Goal: Transaction & Acquisition: Purchase product/service

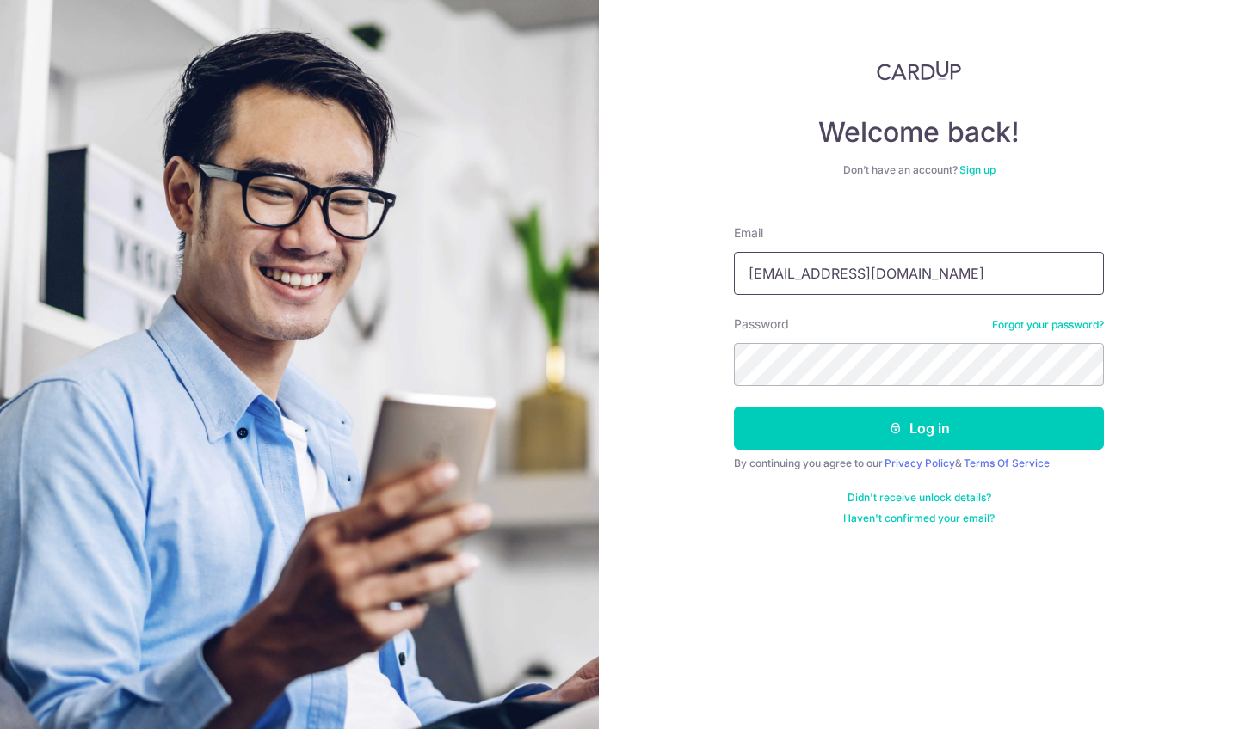
type input "[EMAIL_ADDRESS][DOMAIN_NAME]"
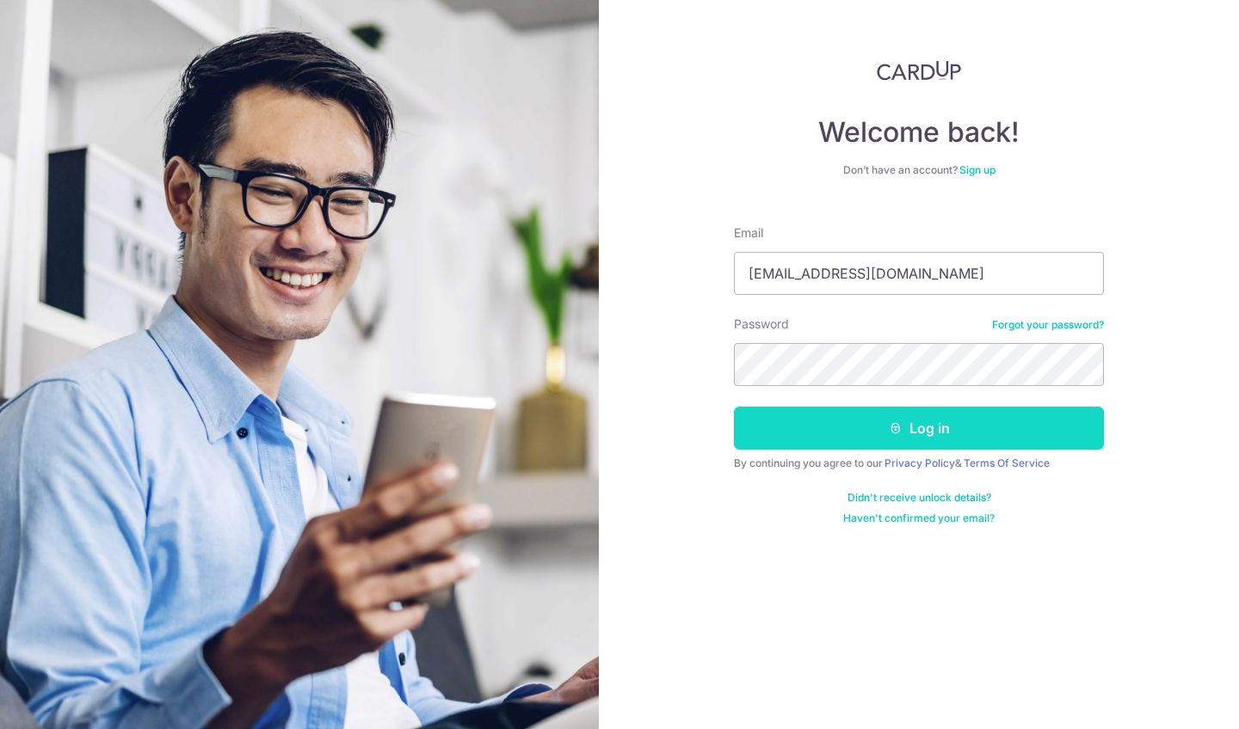
click at [930, 431] on button "Log in" at bounding box center [919, 428] width 370 height 43
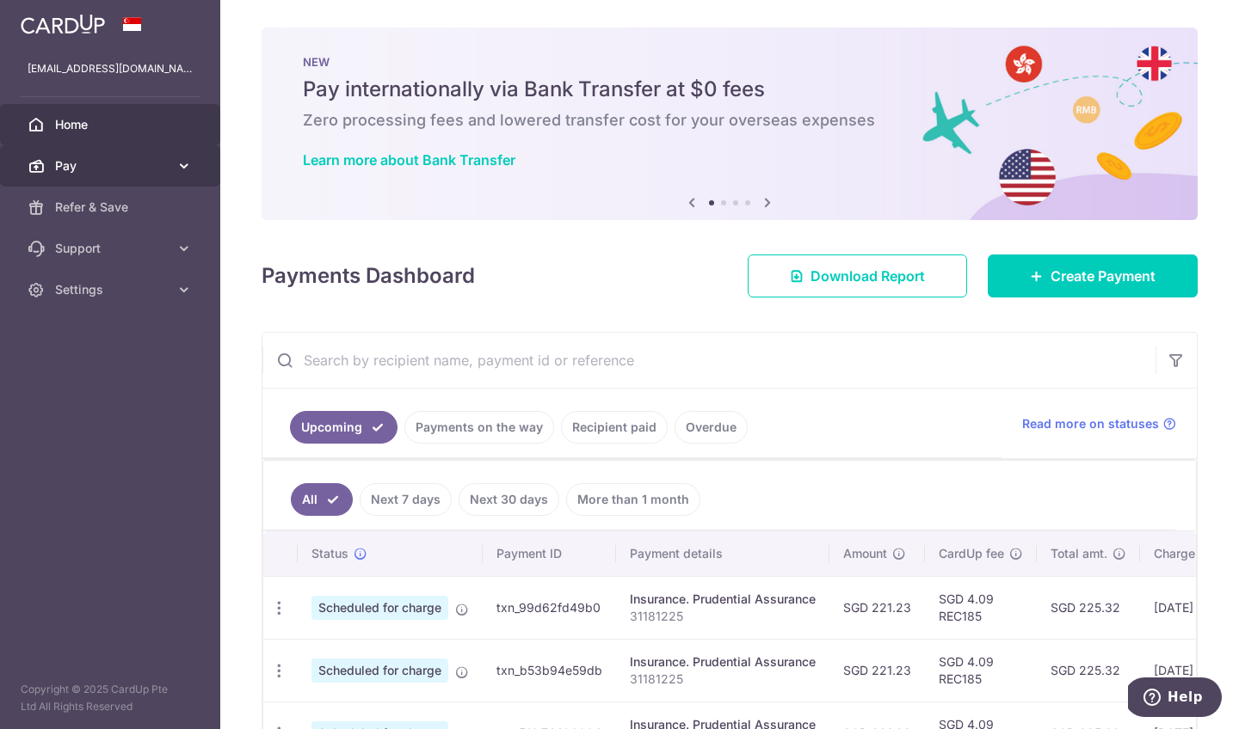
click at [105, 180] on link "Pay" at bounding box center [110, 165] width 220 height 41
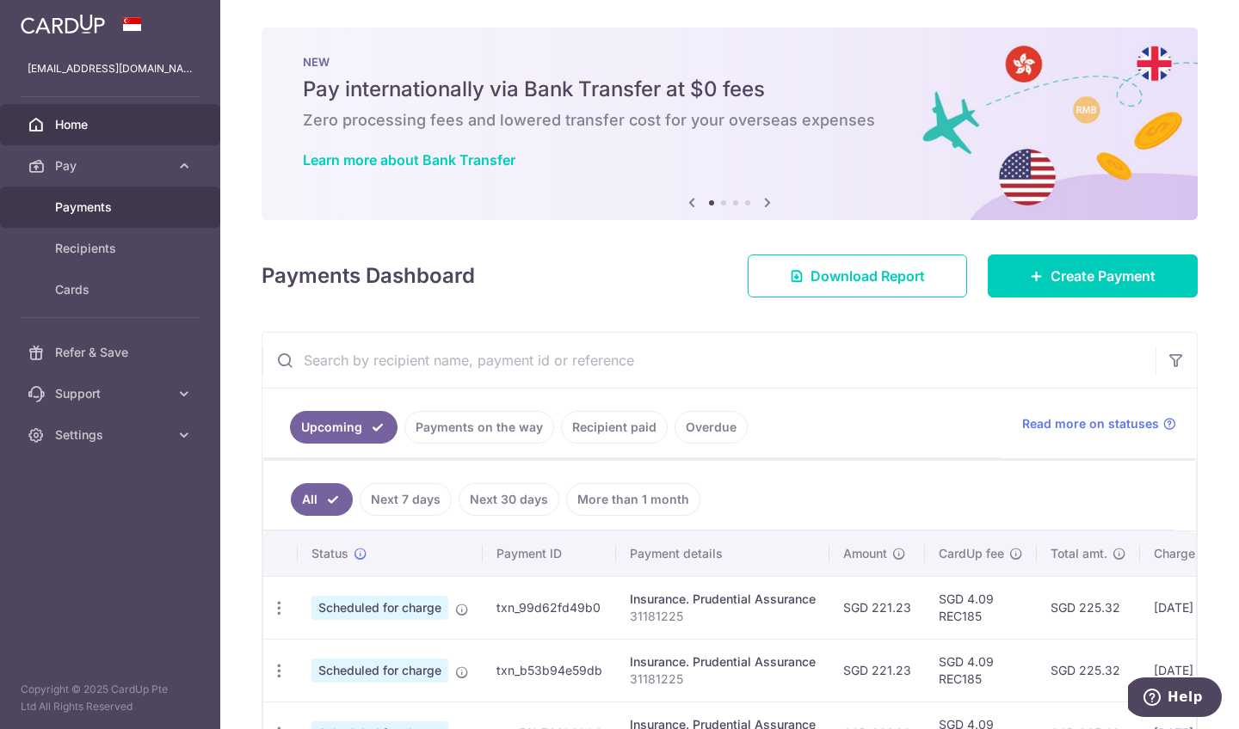
click at [96, 211] on span "Payments" at bounding box center [112, 207] width 114 height 17
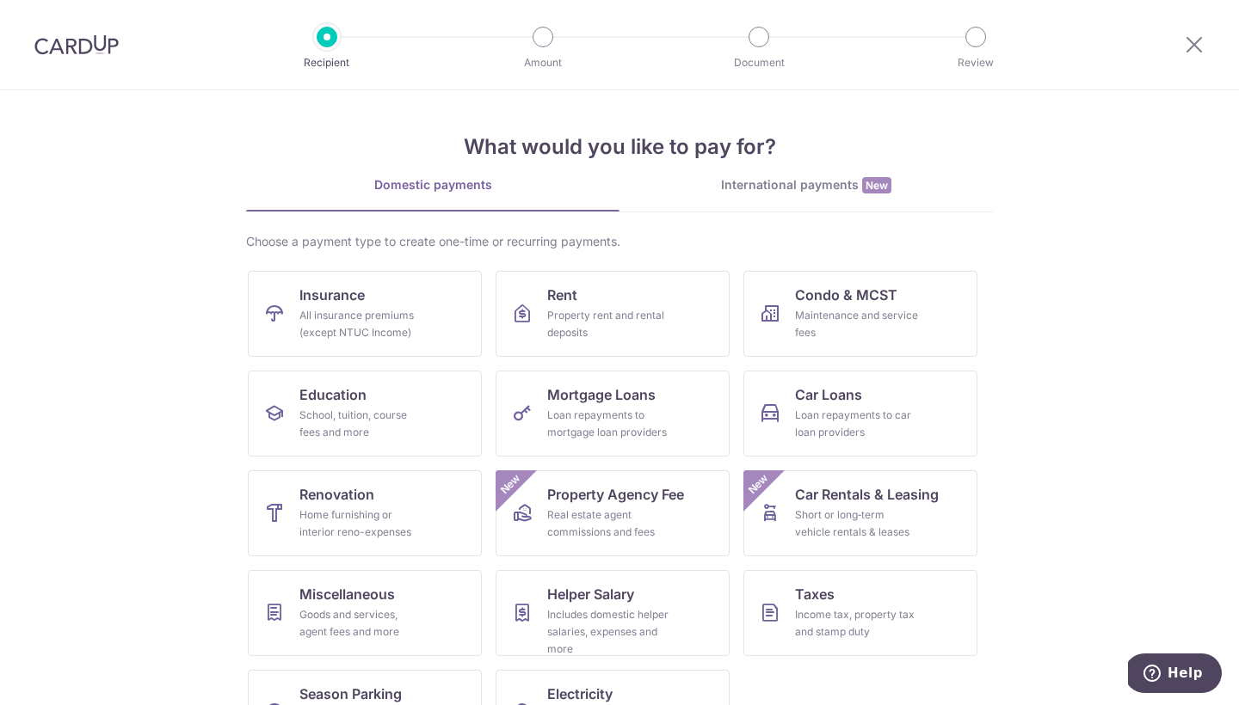
scroll to position [65, 0]
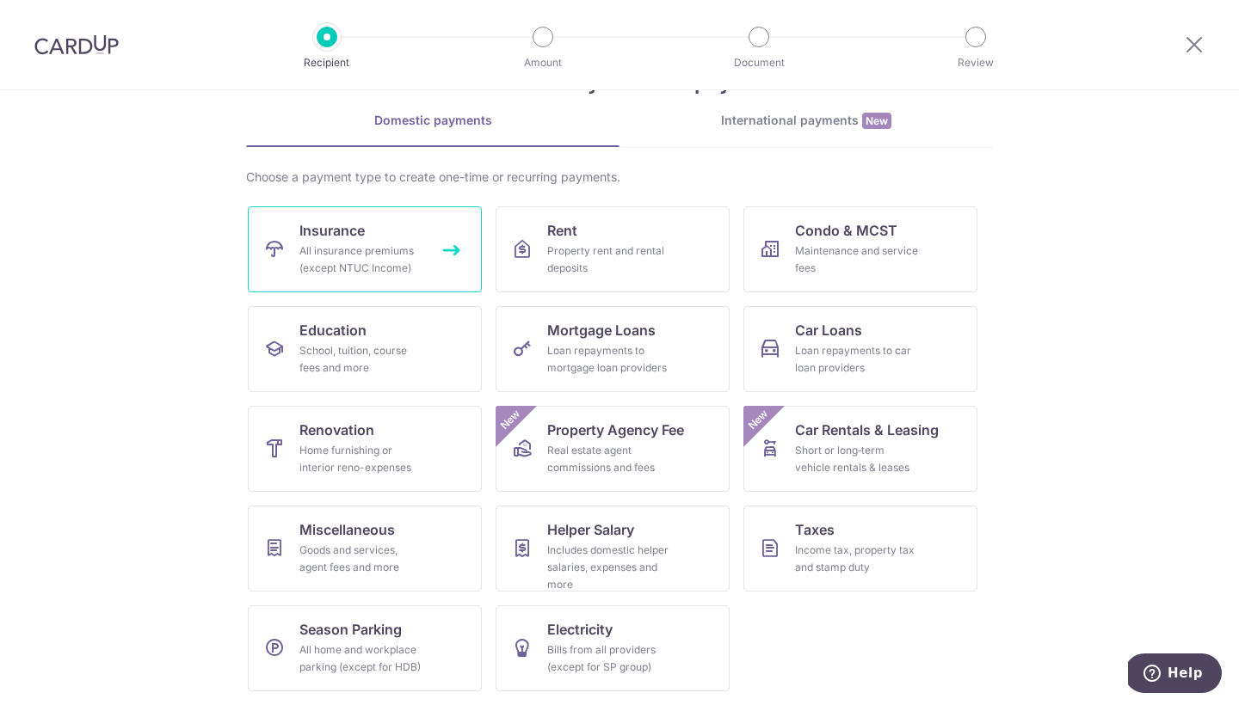
click at [389, 236] on link "Insurance All insurance premiums (except NTUC Income)" at bounding box center [365, 249] width 234 height 86
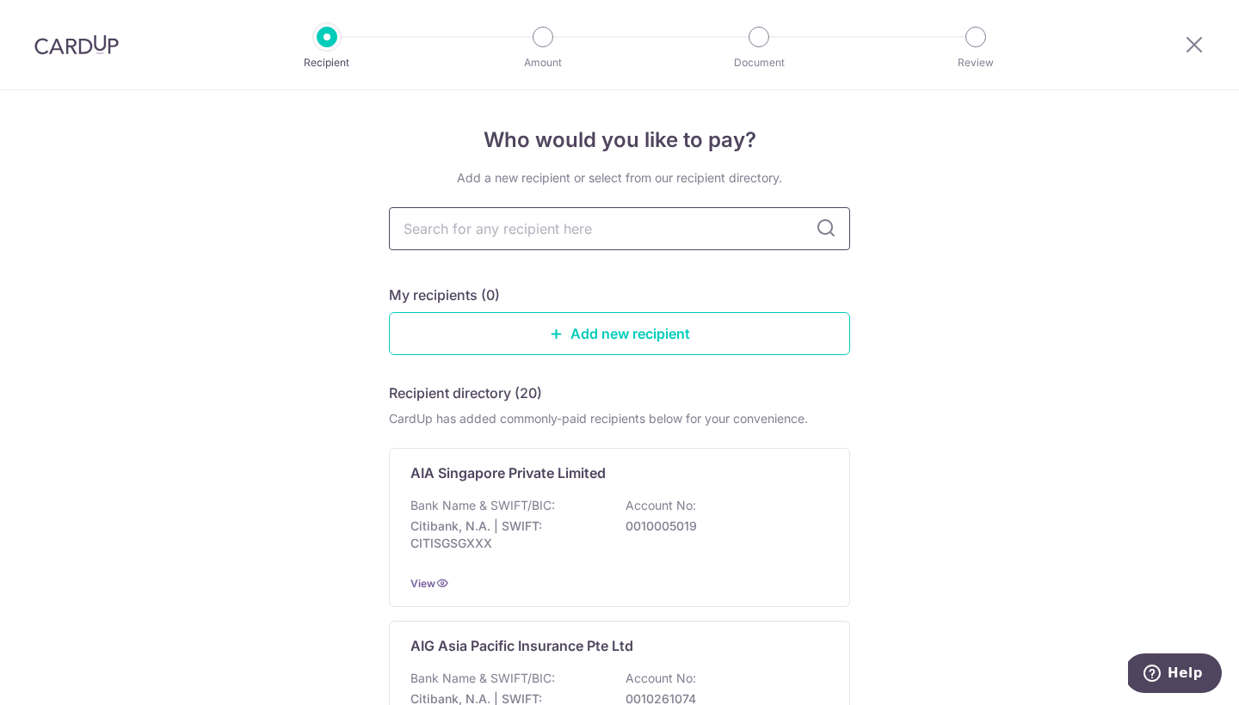
click at [710, 224] on input "text" at bounding box center [619, 228] width 461 height 43
type input "prudential"
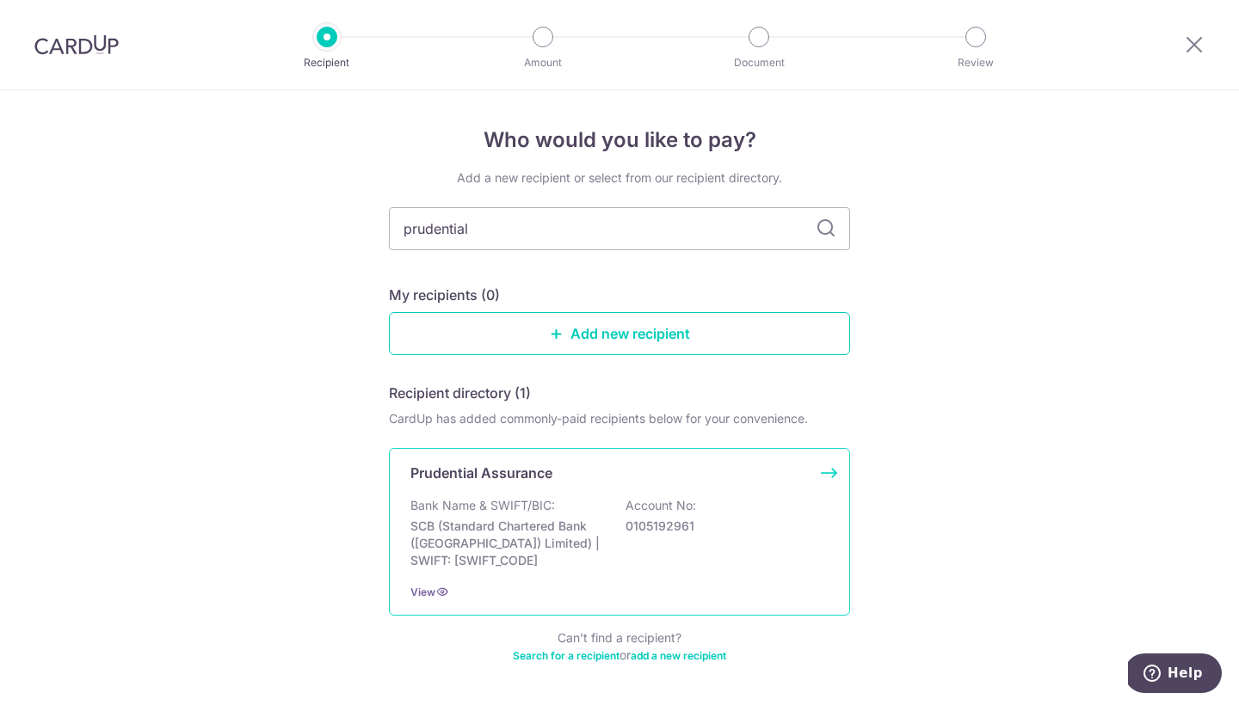
click at [612, 545] on div "Bank Name & SWIFT/BIC: SCB (Standard Chartered Bank (Singapore) Limited) | SWIF…" at bounding box center [619, 533] width 418 height 72
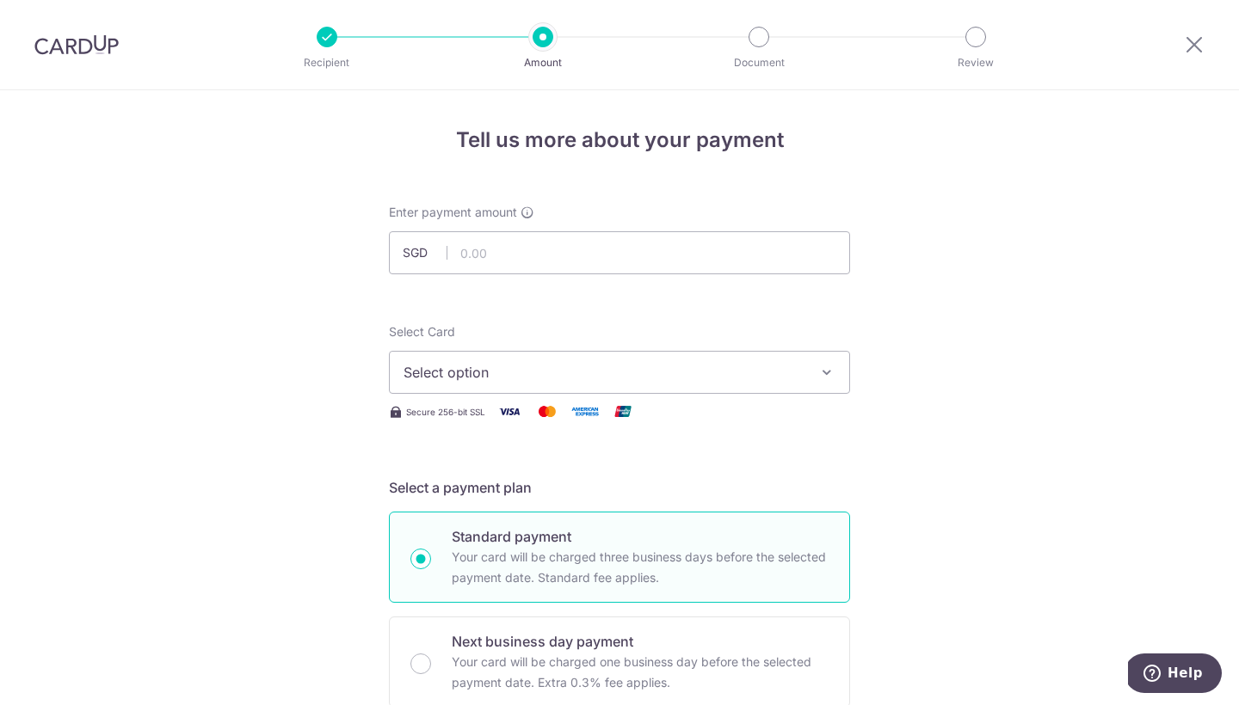
click at [803, 375] on button "Select option" at bounding box center [619, 372] width 461 height 43
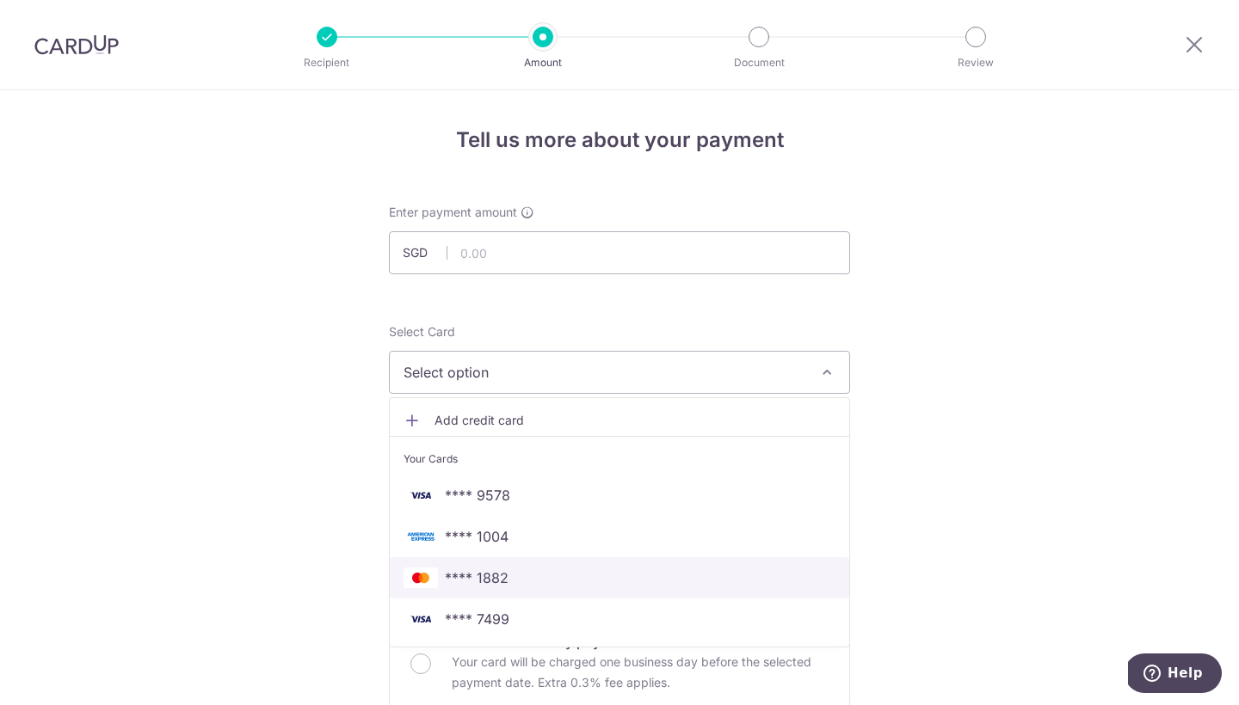
click at [629, 580] on span "**** 1882" at bounding box center [619, 578] width 432 height 21
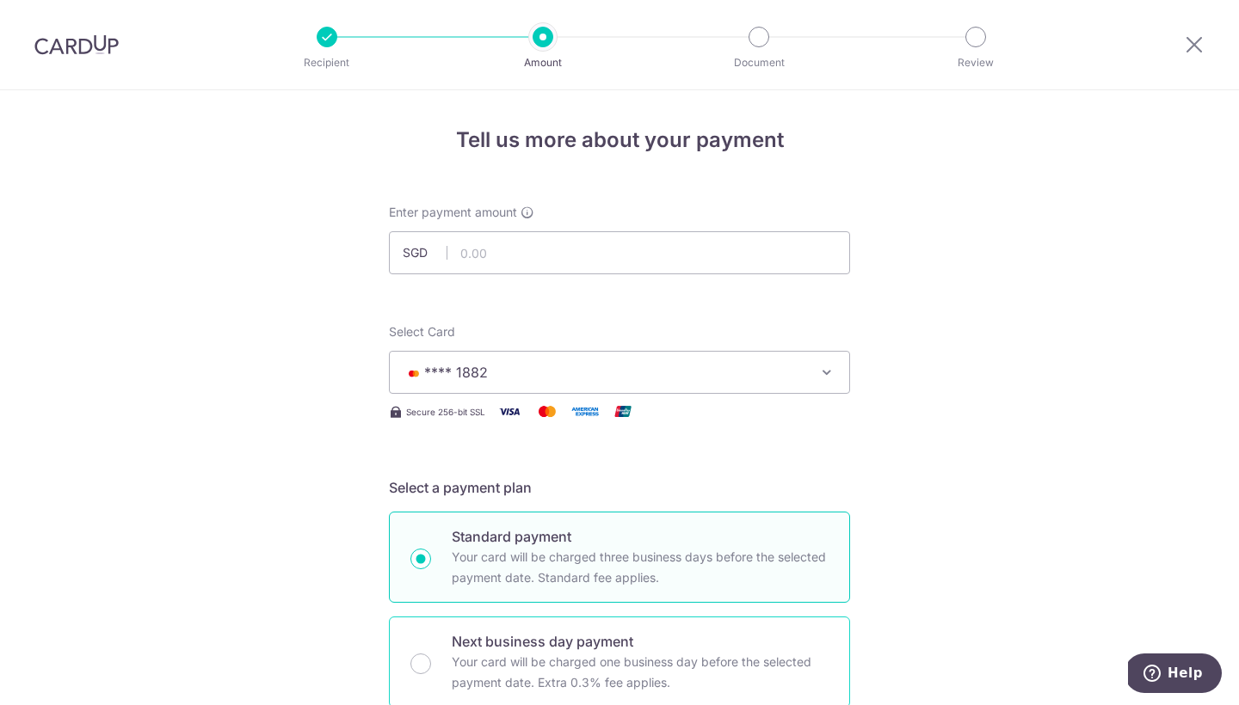
scroll to position [448, 0]
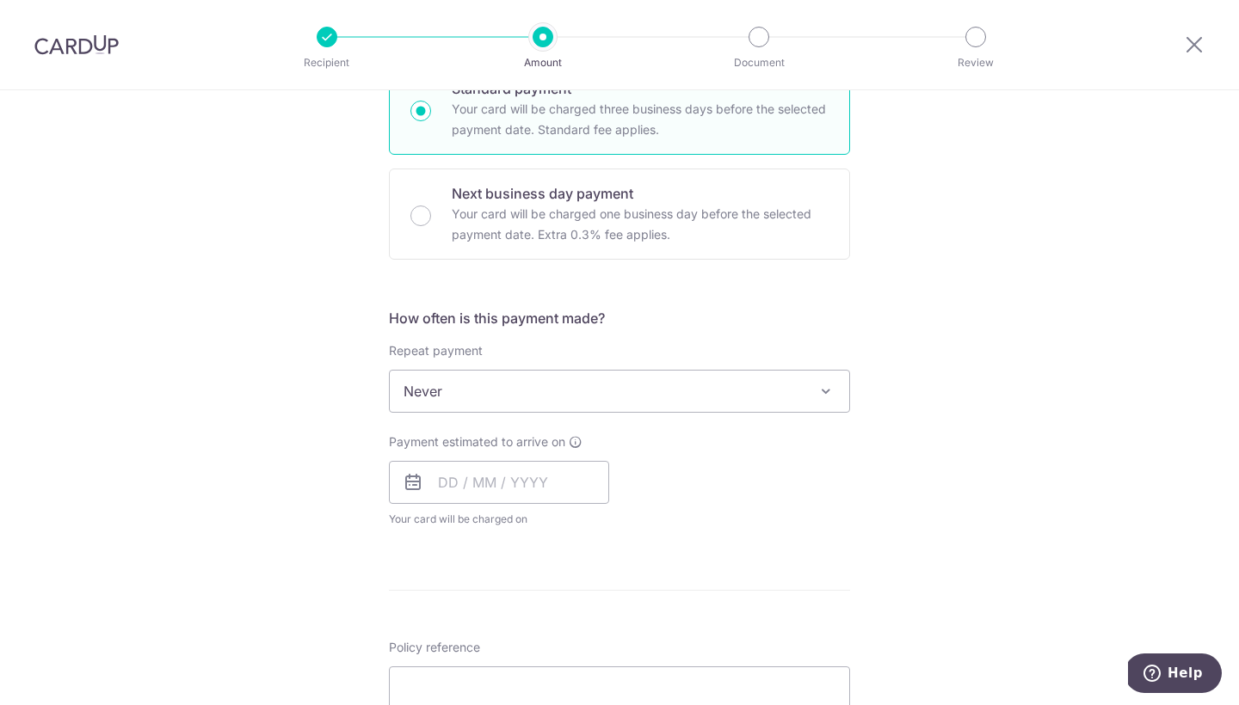
click at [95, 36] on img at bounding box center [76, 44] width 84 height 21
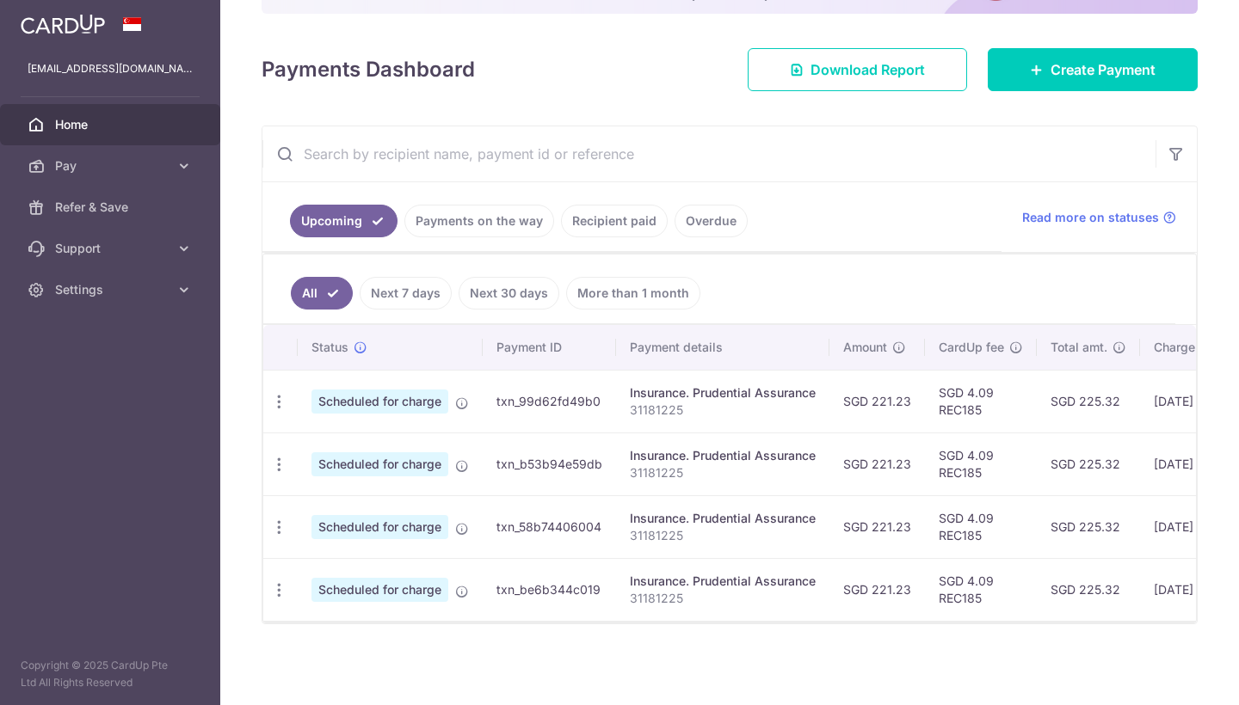
scroll to position [163, 0]
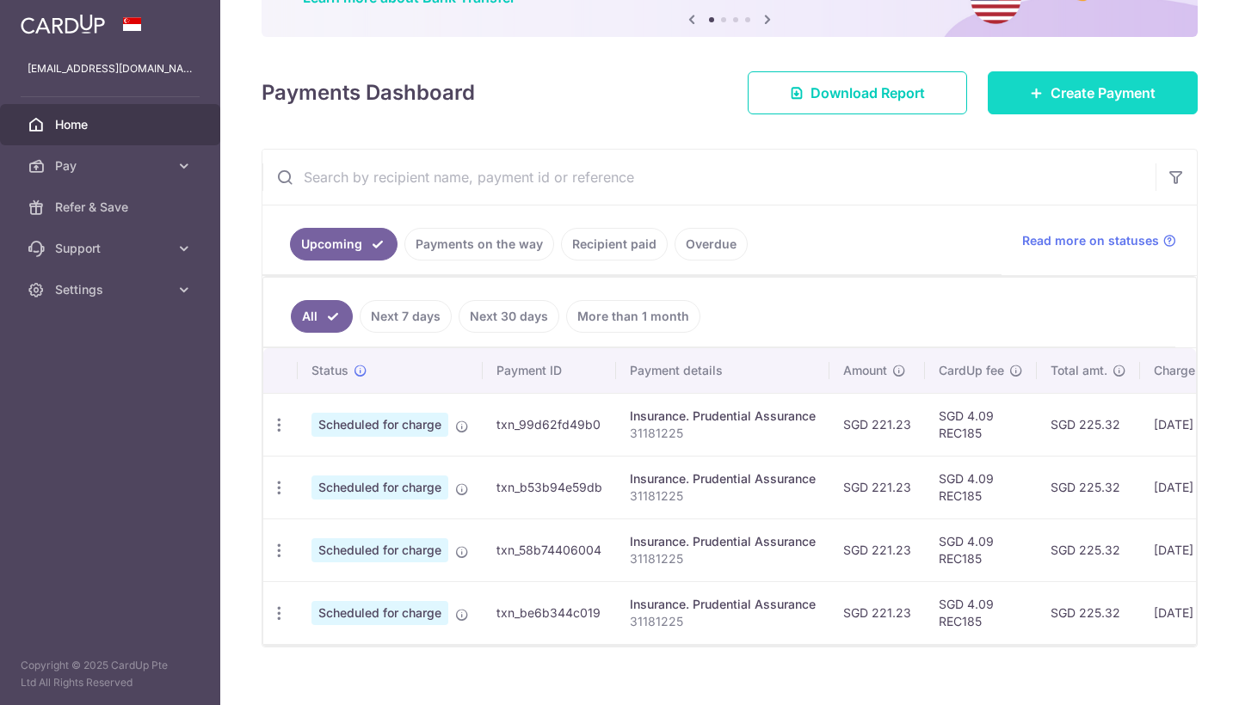
click at [1072, 95] on span "Create Payment" at bounding box center [1102, 93] width 105 height 21
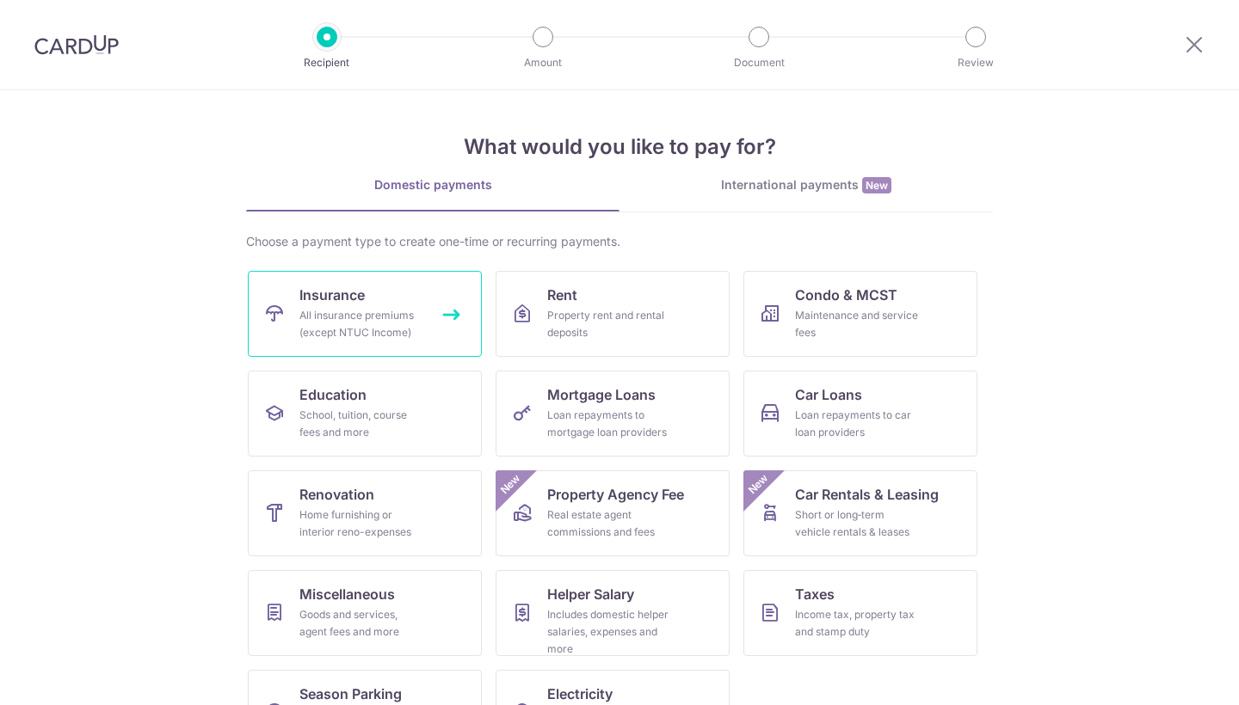
click at [368, 298] on link "Insurance All insurance premiums (except NTUC Income)" at bounding box center [365, 314] width 234 height 86
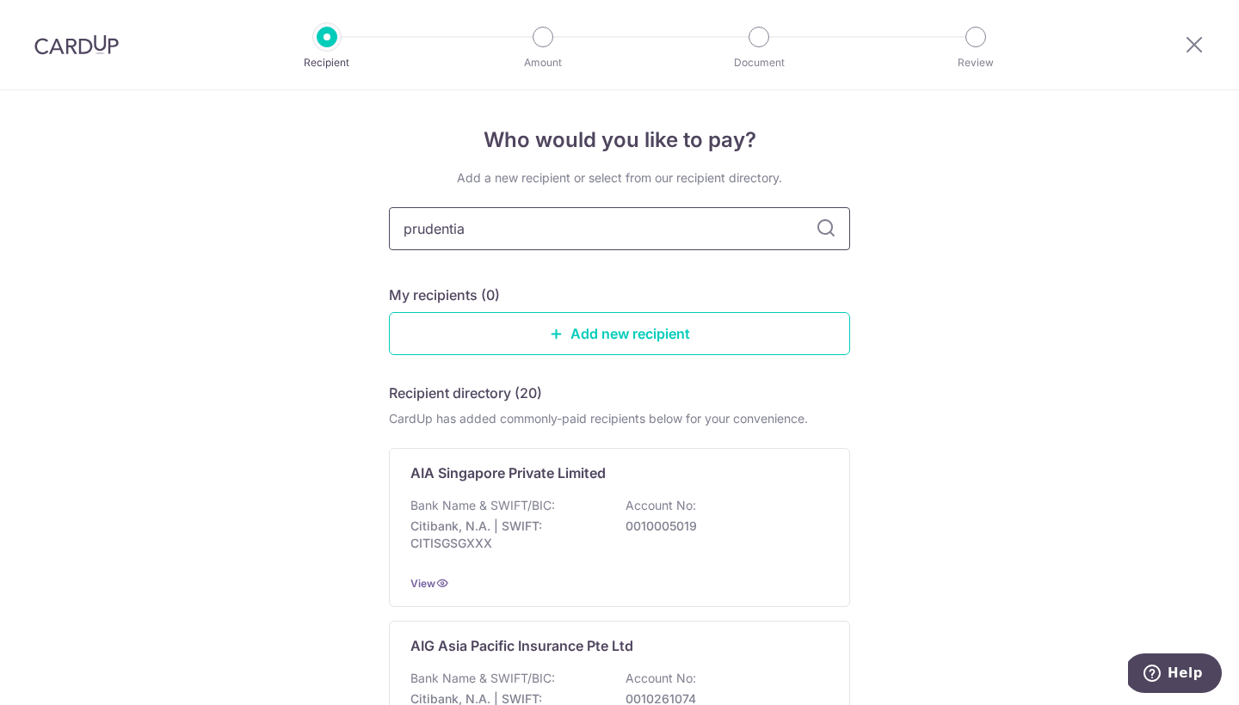
type input "prudential"
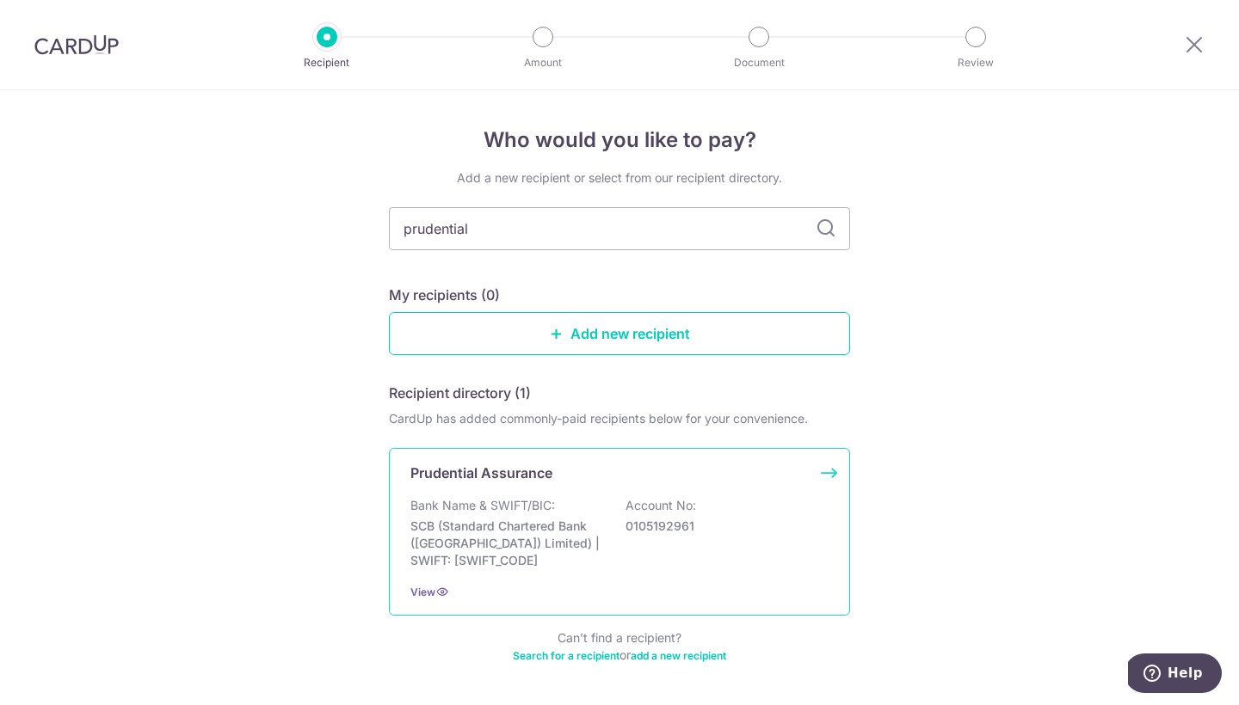
click at [593, 551] on p "SCB (Standard Chartered Bank (Singapore) Limited) | SWIFT: SCBLSG22XXX" at bounding box center [506, 544] width 193 height 52
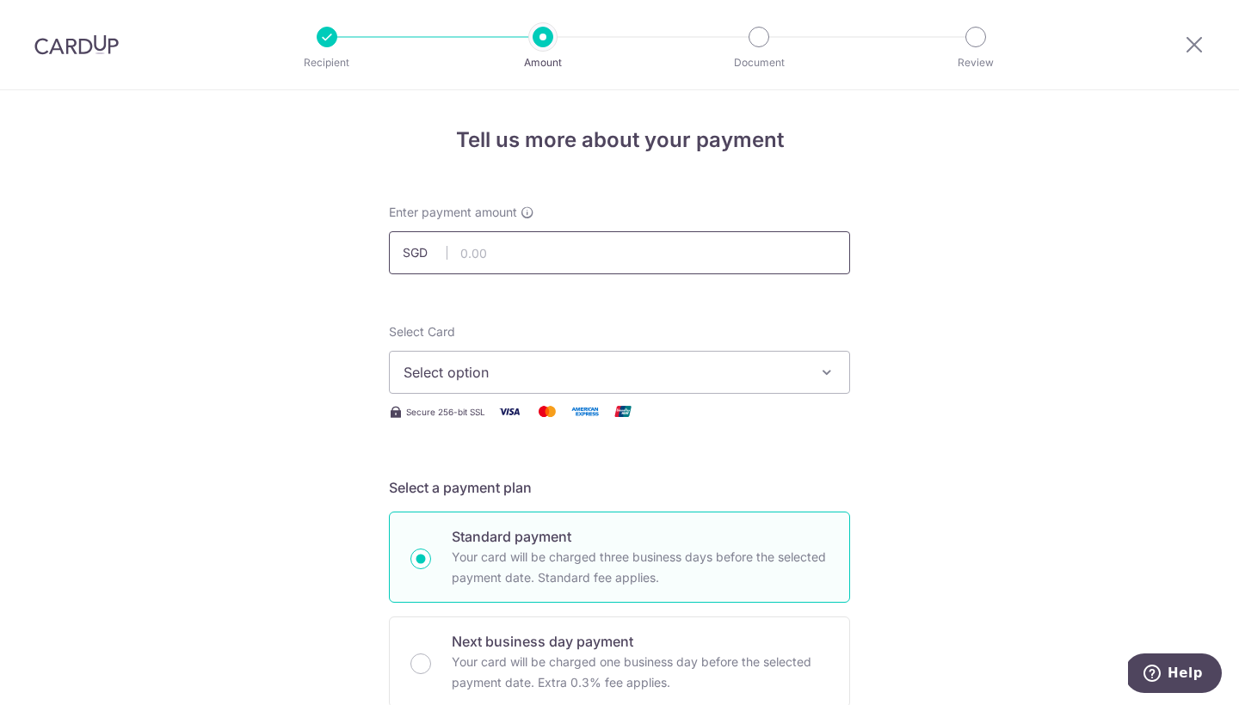
click at [600, 246] on input "text" at bounding box center [619, 252] width 461 height 43
type input "188.47"
click at [617, 366] on span "Select option" at bounding box center [603, 372] width 401 height 21
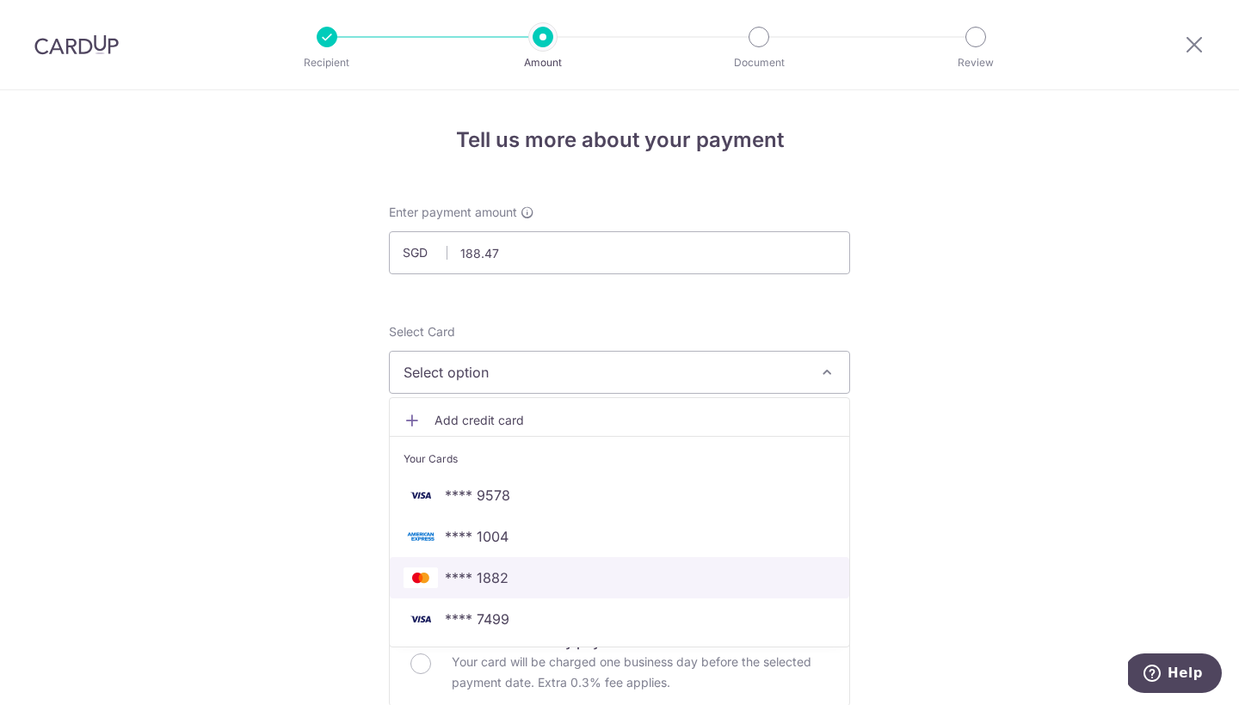
click at [595, 588] on link "**** 1882" at bounding box center [619, 577] width 459 height 41
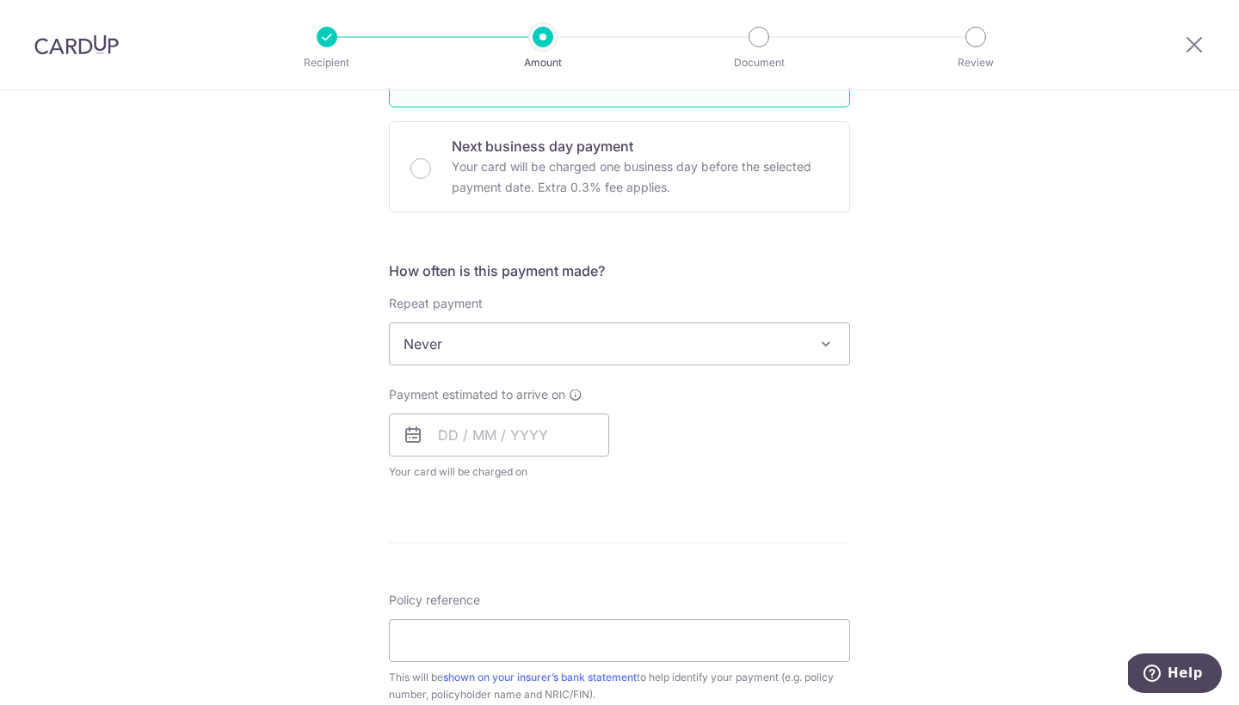
scroll to position [499, 0]
click at [513, 437] on input "text" at bounding box center [499, 431] width 220 height 43
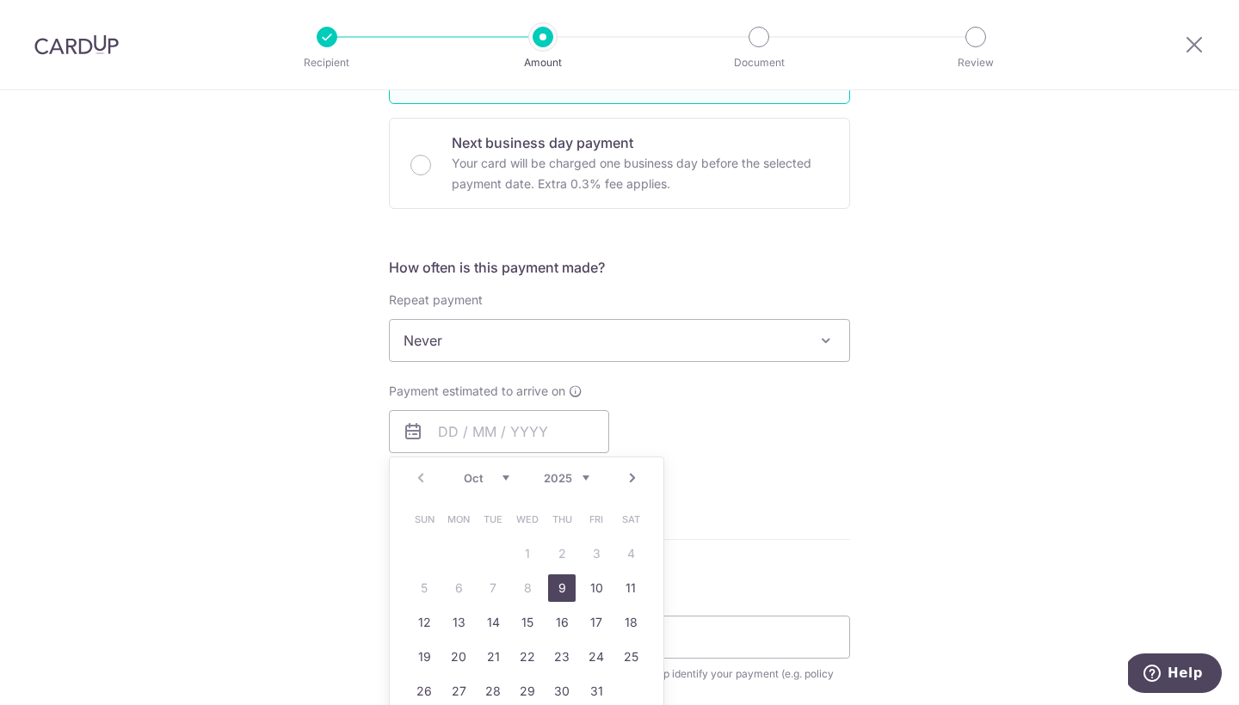
click at [556, 592] on link "9" at bounding box center [562, 589] width 28 height 28
type input "09/10/2025"
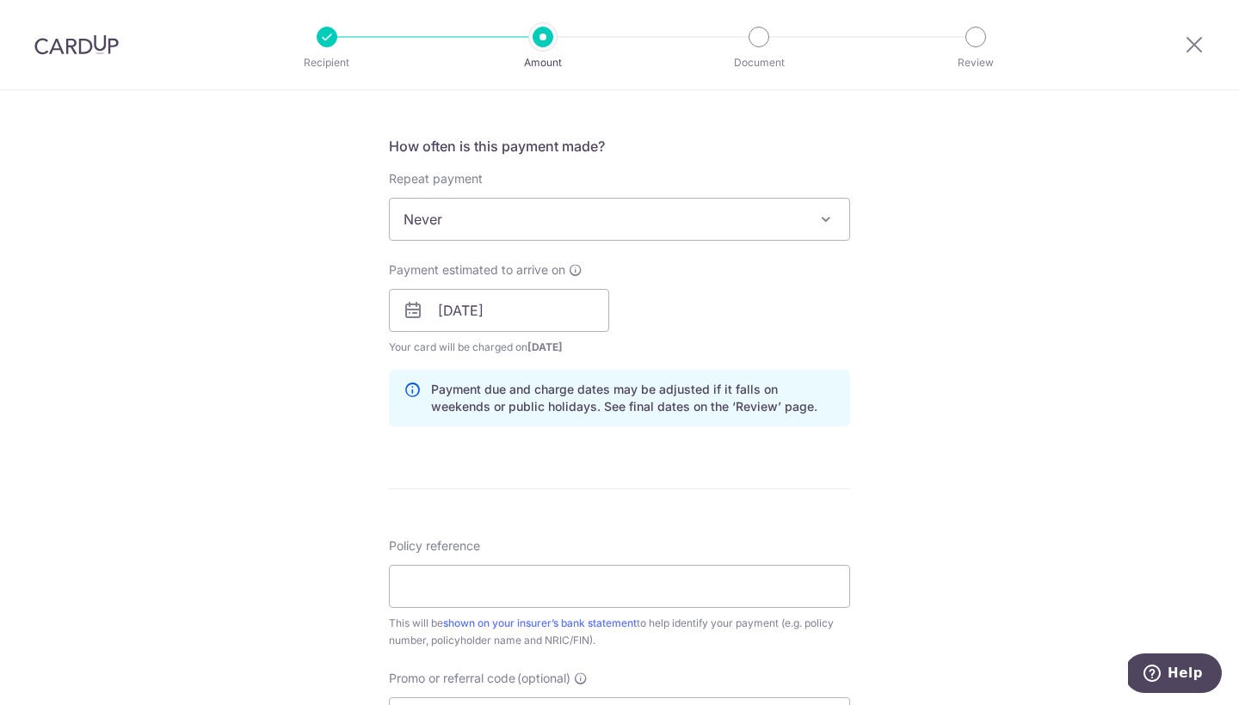
scroll to position [649, 0]
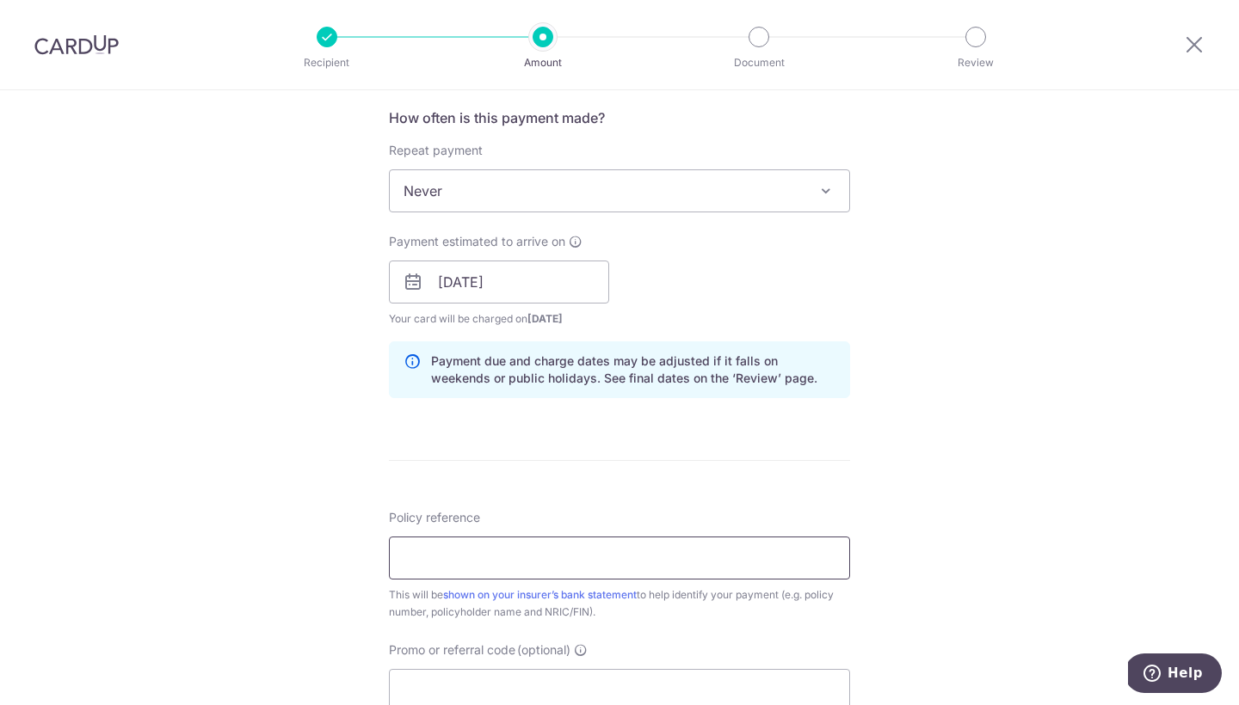
click at [642, 564] on input "Policy reference" at bounding box center [619, 558] width 461 height 43
type input "33578436"
click at [960, 513] on div "Tell us more about your payment Enter payment amount SGD 188.47 188.47 Select C…" at bounding box center [619, 255] width 1239 height 1627
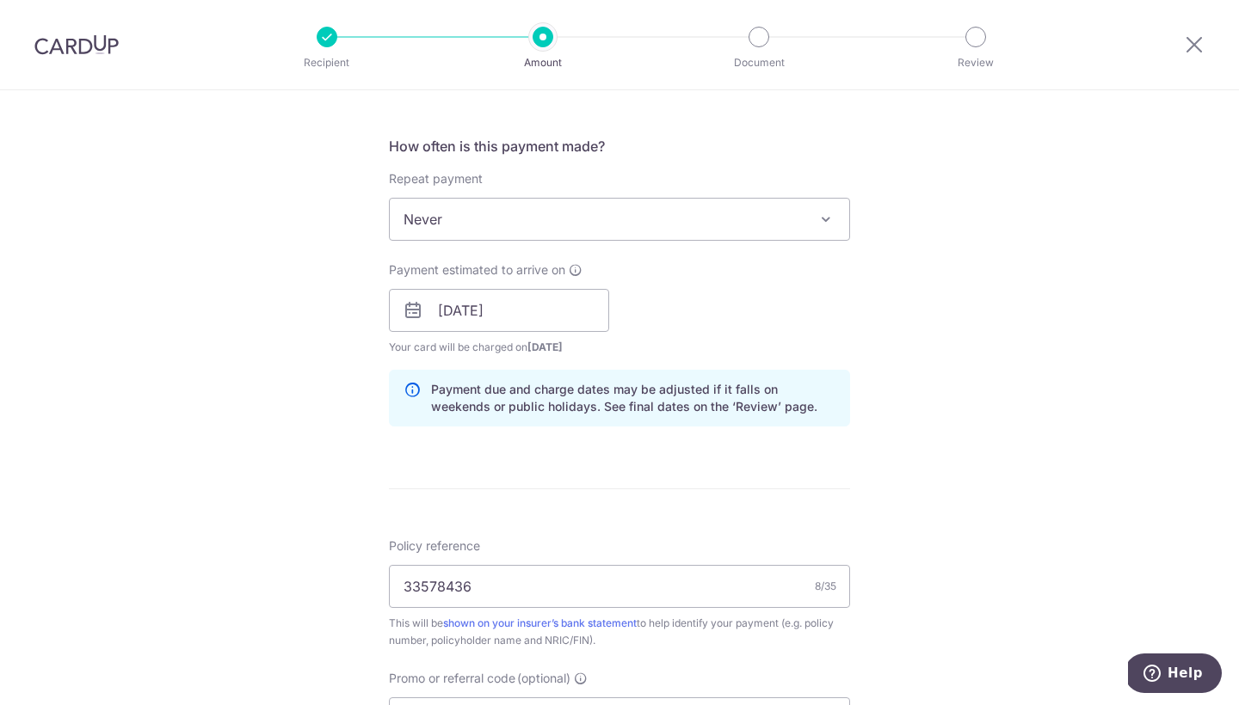
scroll to position [762, 0]
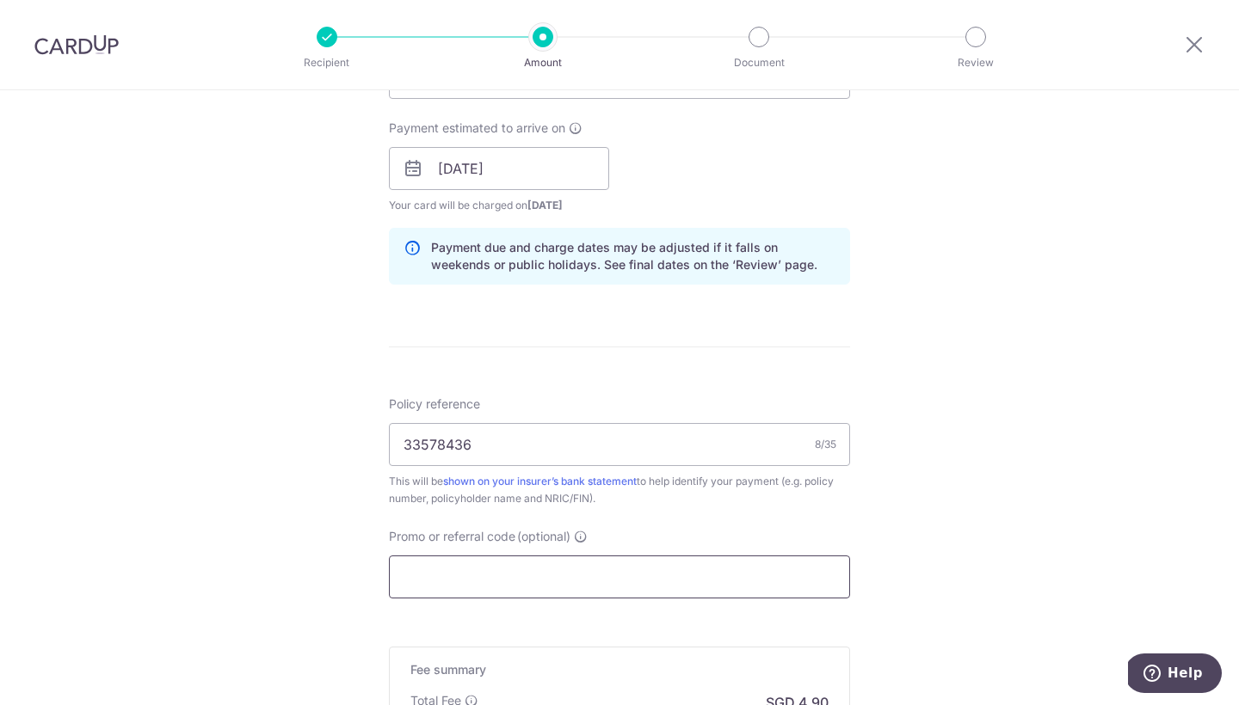
click at [716, 585] on input "Promo or referral code (optional)" at bounding box center [619, 577] width 461 height 43
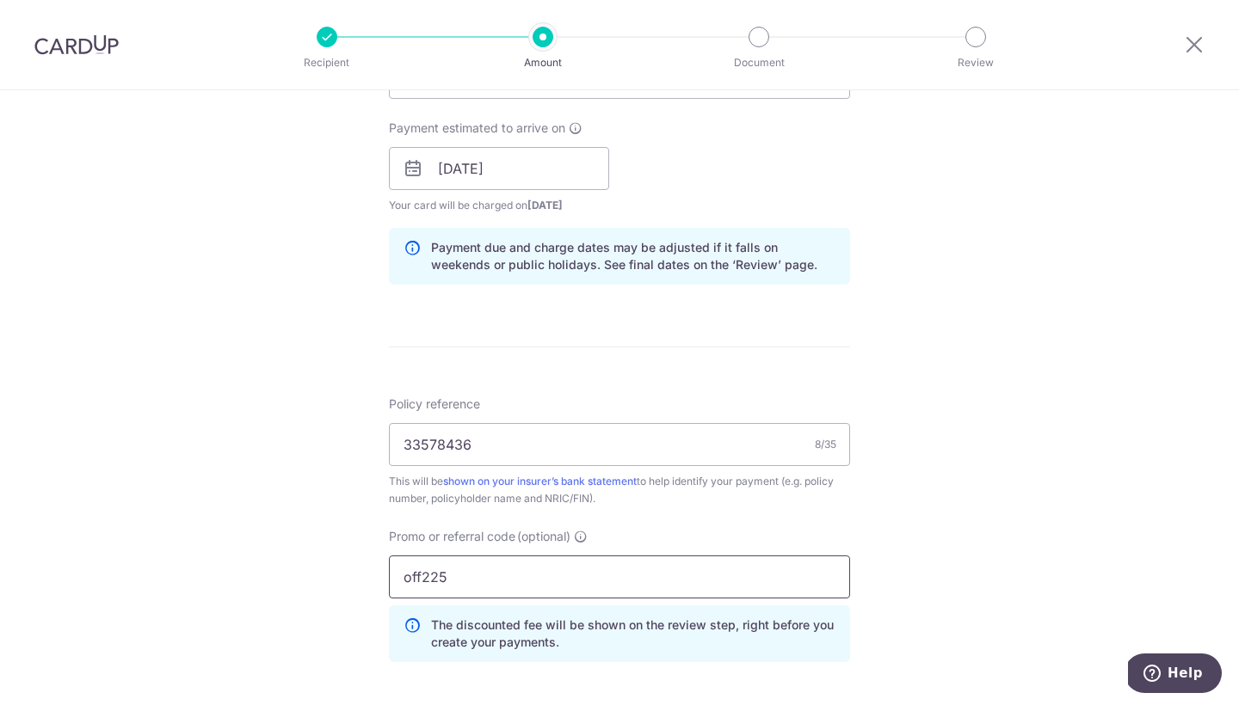
type input "off225"
click at [1061, 519] on div "Tell us more about your payment Enter payment amount SGD 188.47 188.47 Select C…" at bounding box center [619, 180] width 1239 height 1704
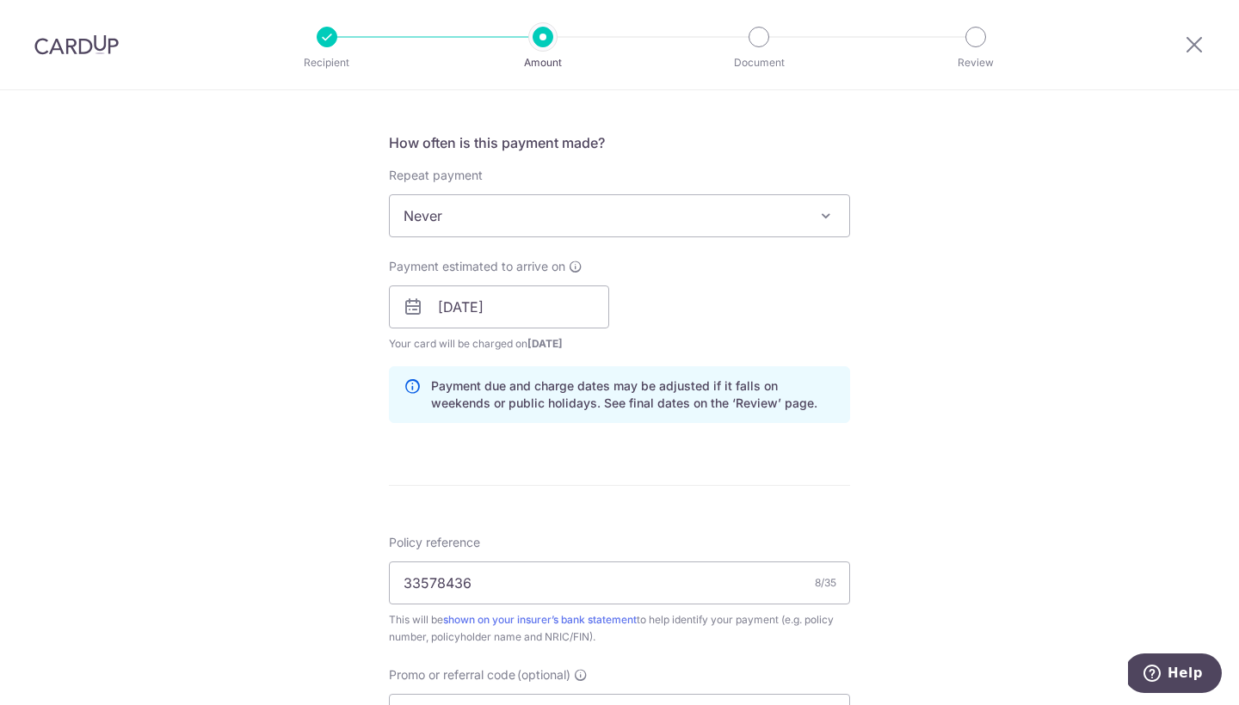
scroll to position [993, 0]
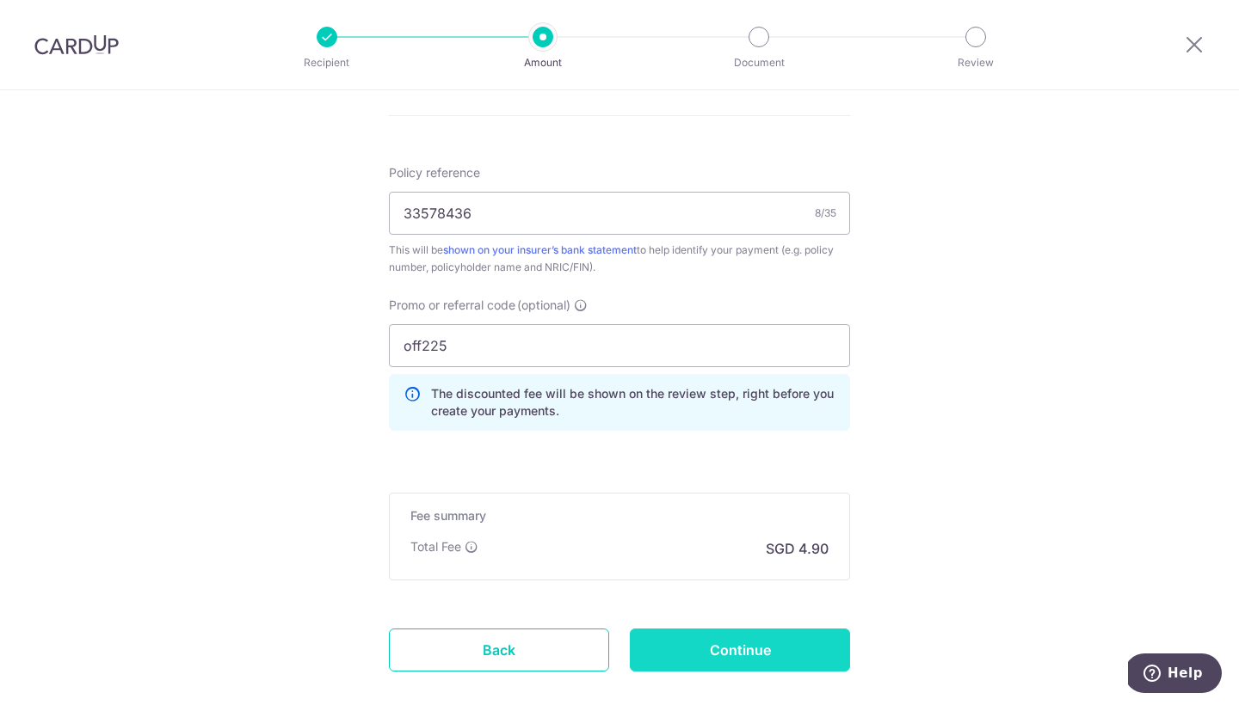
click at [766, 649] on input "Continue" at bounding box center [740, 650] width 220 height 43
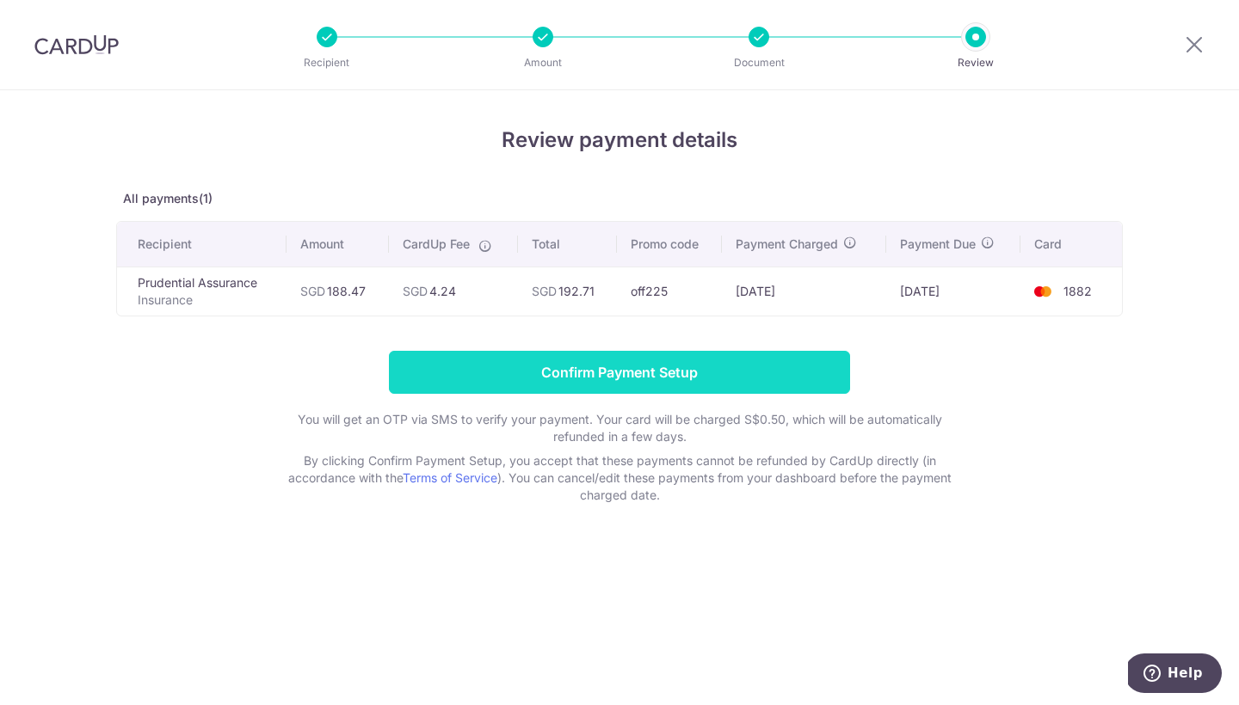
click at [570, 380] on input "Confirm Payment Setup" at bounding box center [619, 372] width 461 height 43
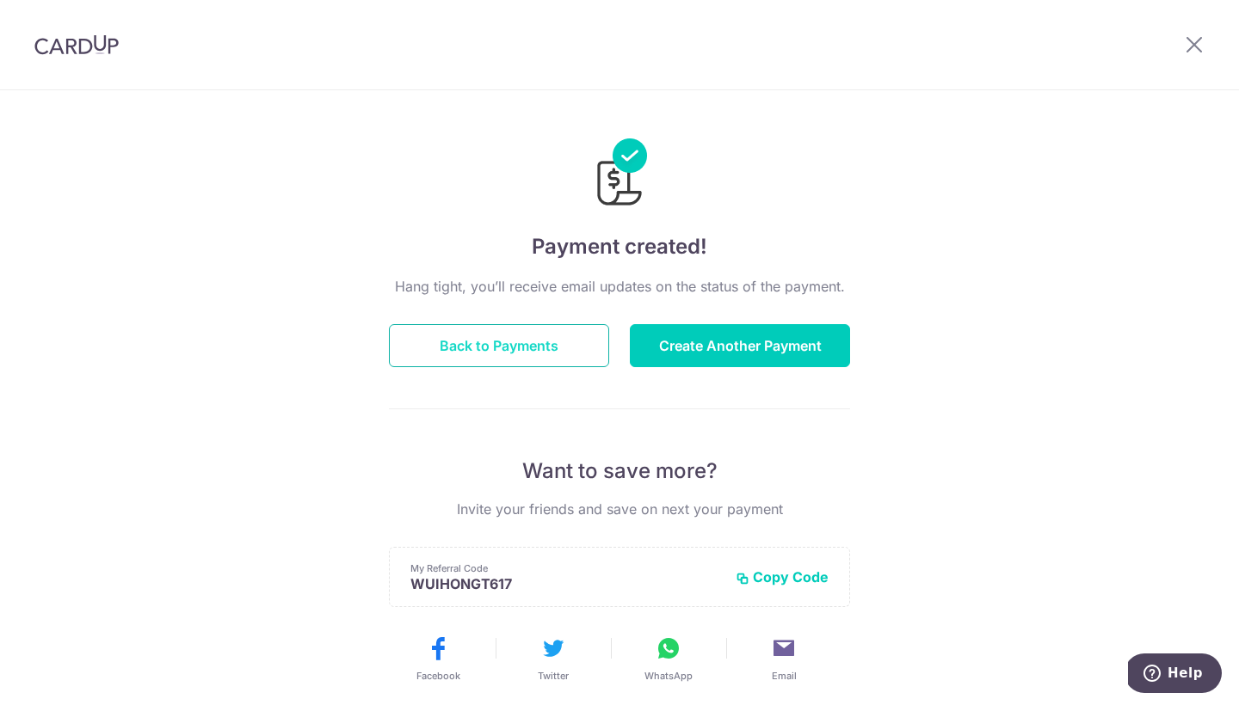
click at [502, 341] on button "Back to Payments" at bounding box center [499, 345] width 220 height 43
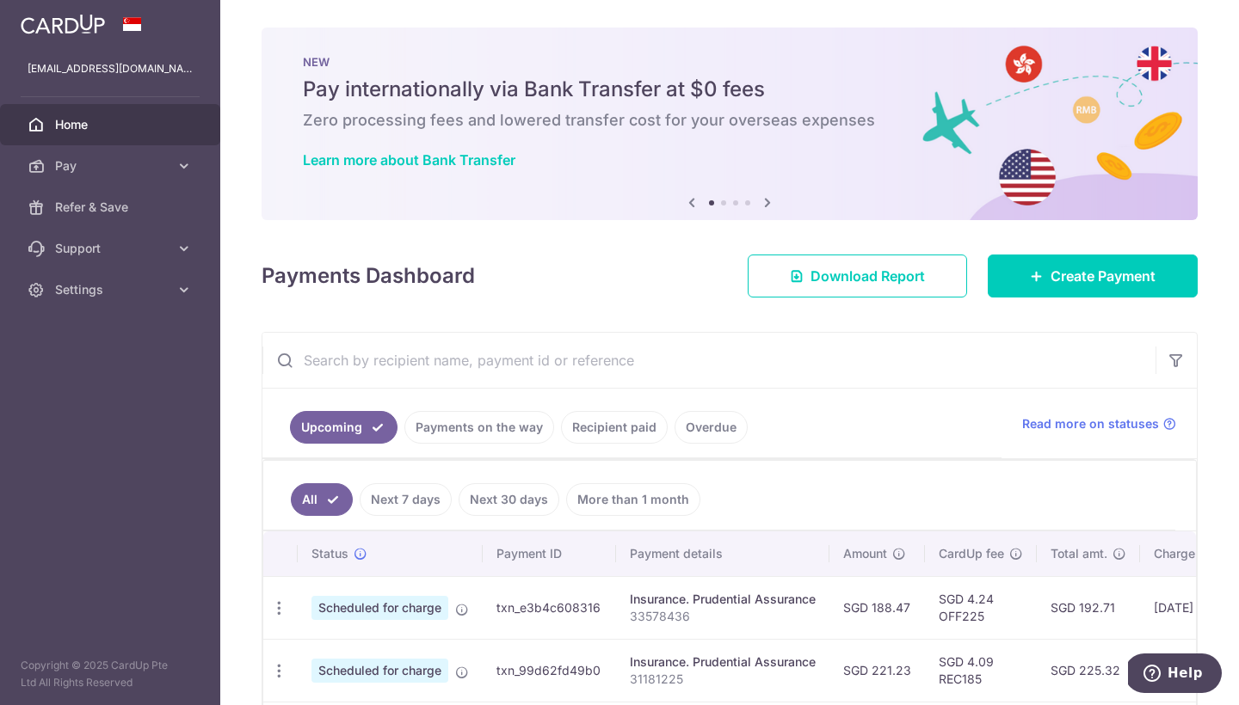
scroll to position [163, 0]
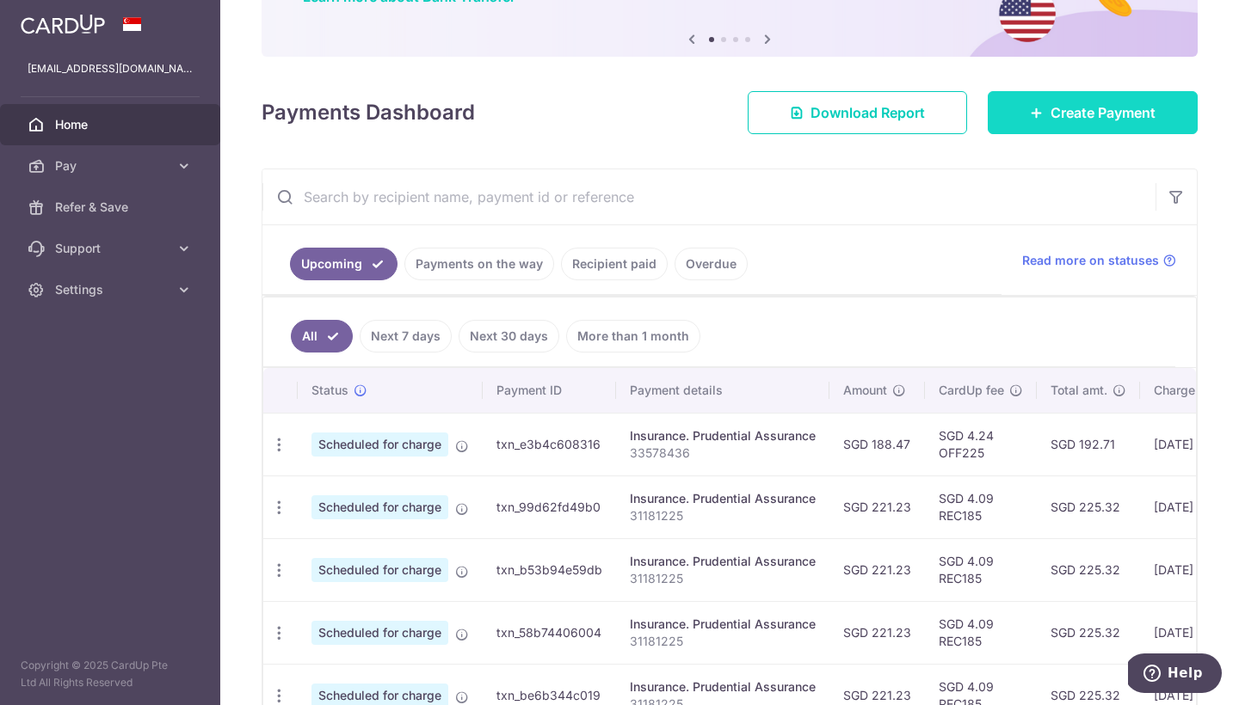
click at [1115, 106] on span "Create Payment" at bounding box center [1102, 112] width 105 height 21
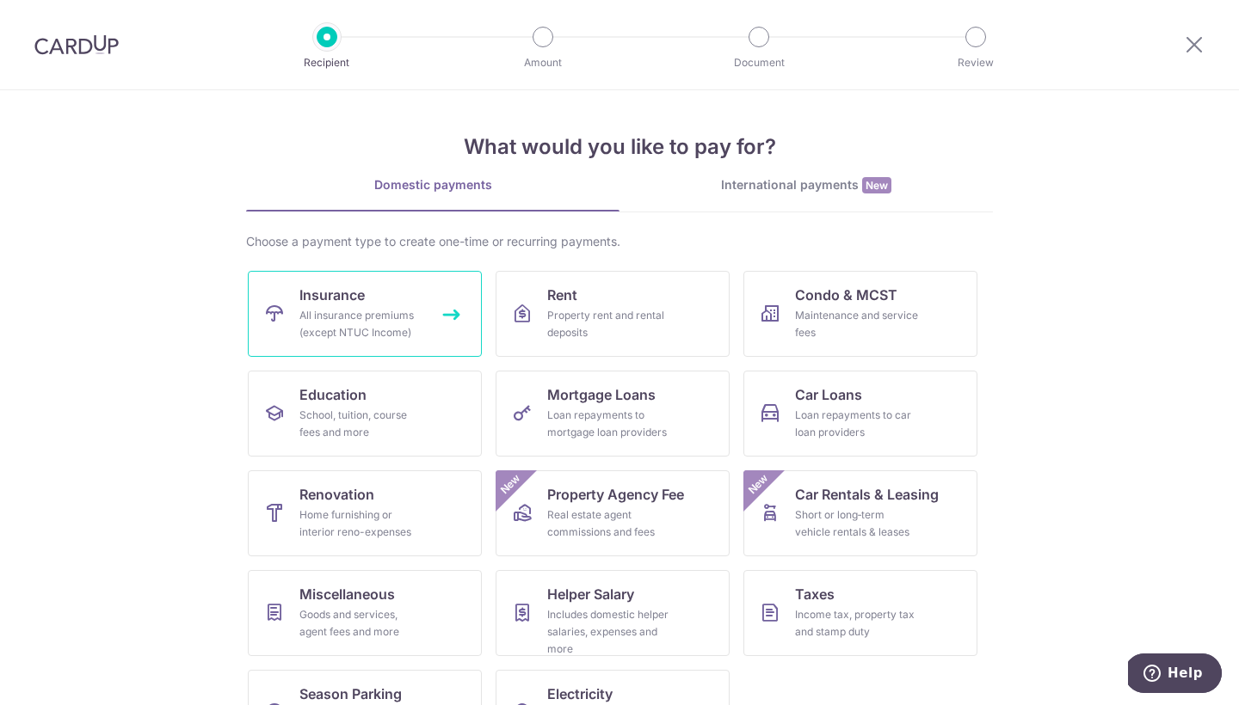
click at [276, 315] on icon at bounding box center [274, 314] width 21 height 21
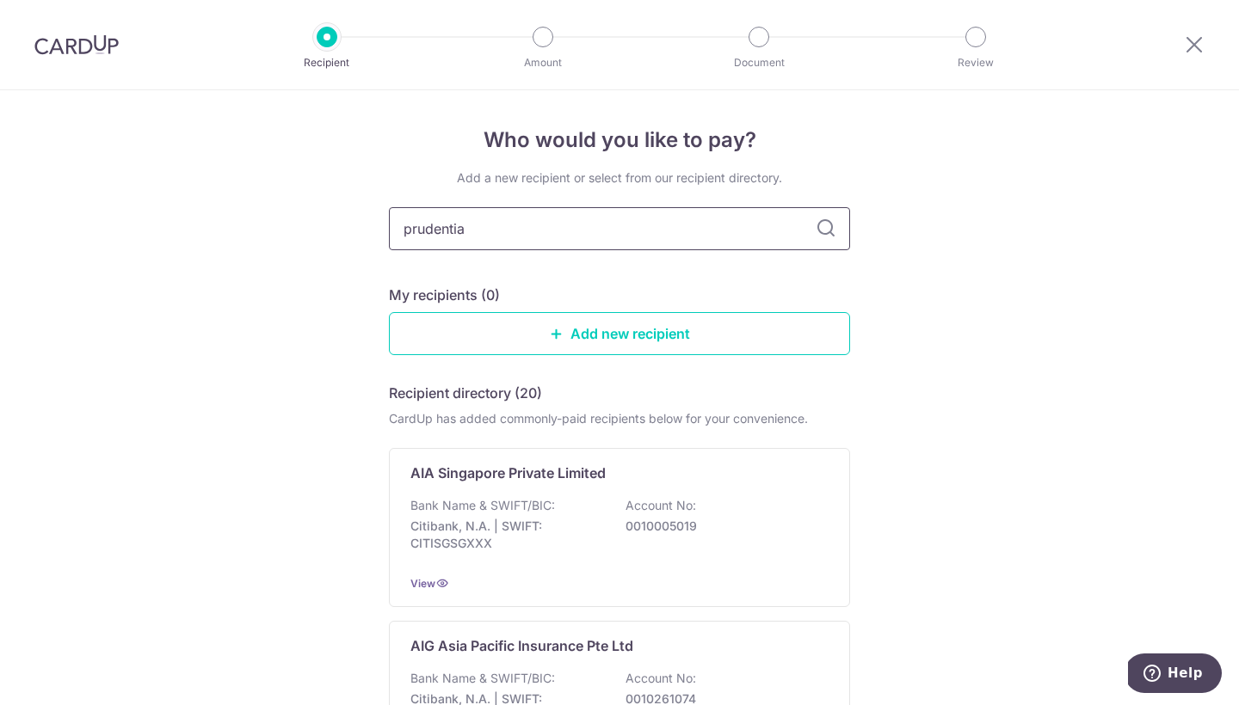
type input "prudential"
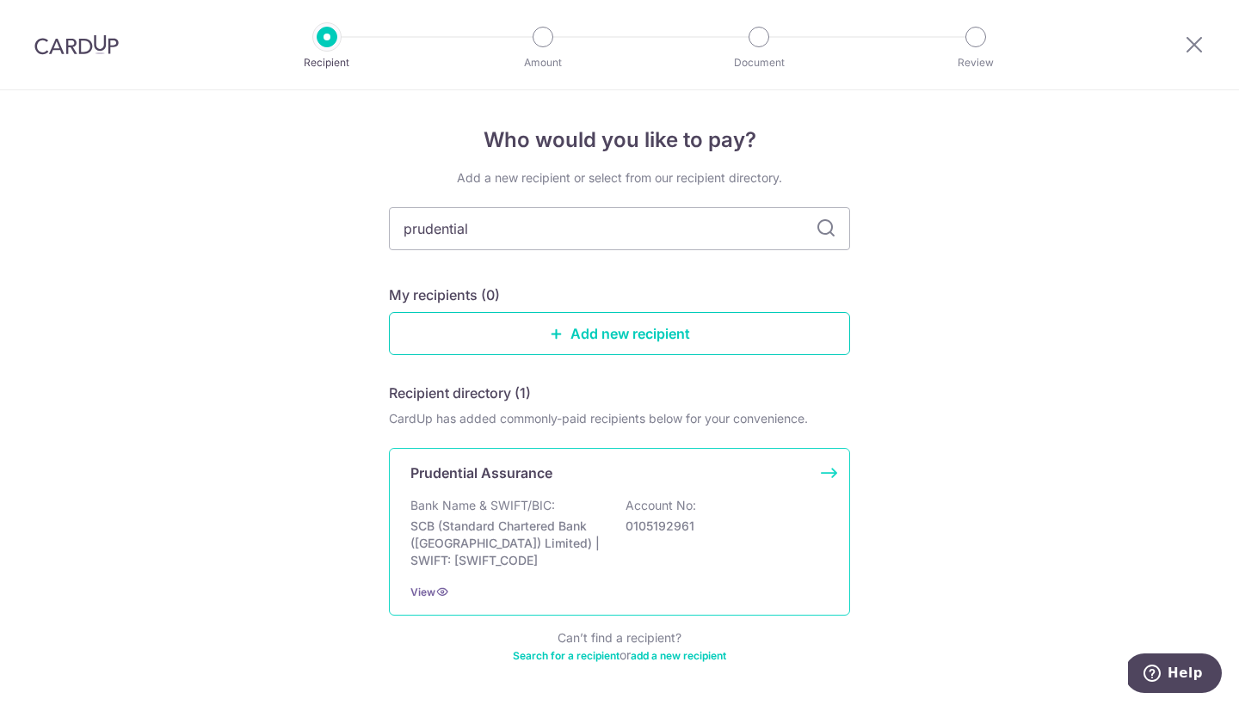
click at [590, 553] on p "SCB (Standard Chartered Bank ([GEOGRAPHIC_DATA]) Limited) | SWIFT: [SWIFT_CODE]" at bounding box center [506, 544] width 193 height 52
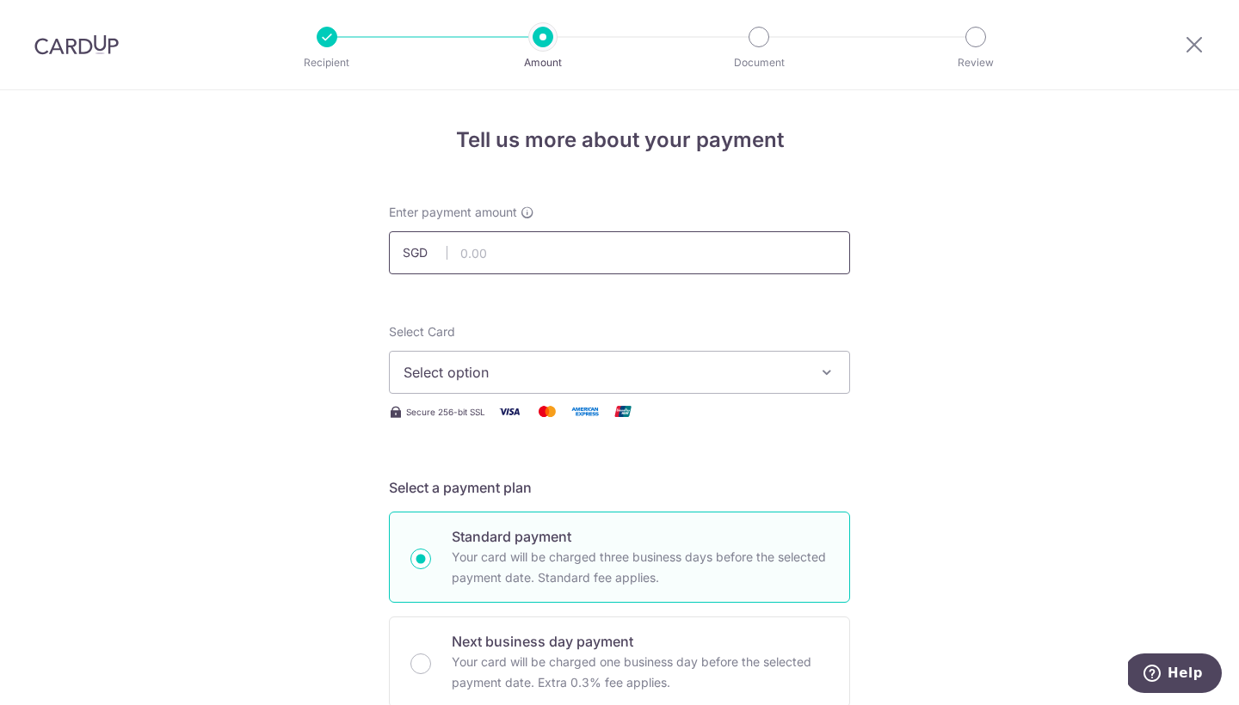
click at [480, 240] on input "text" at bounding box center [619, 252] width 461 height 43
type input "294.00"
click at [551, 380] on span "Select option" at bounding box center [603, 372] width 401 height 21
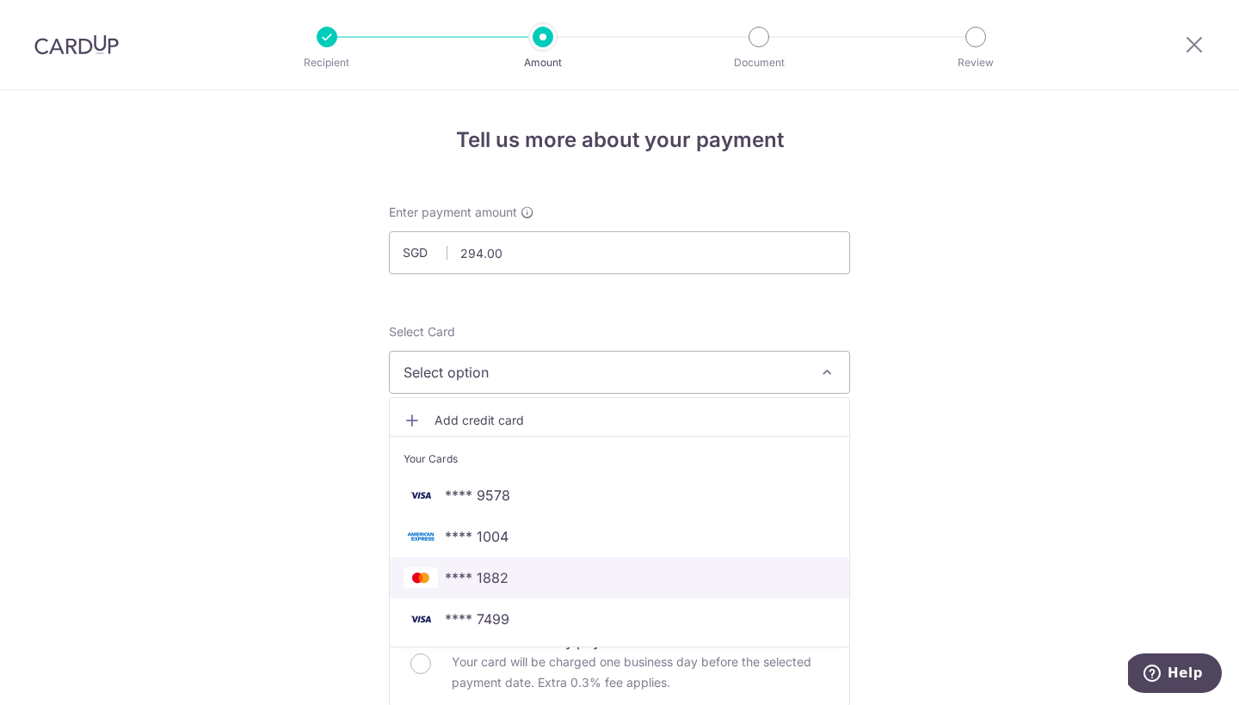
click at [518, 571] on span "**** 1882" at bounding box center [619, 578] width 432 height 21
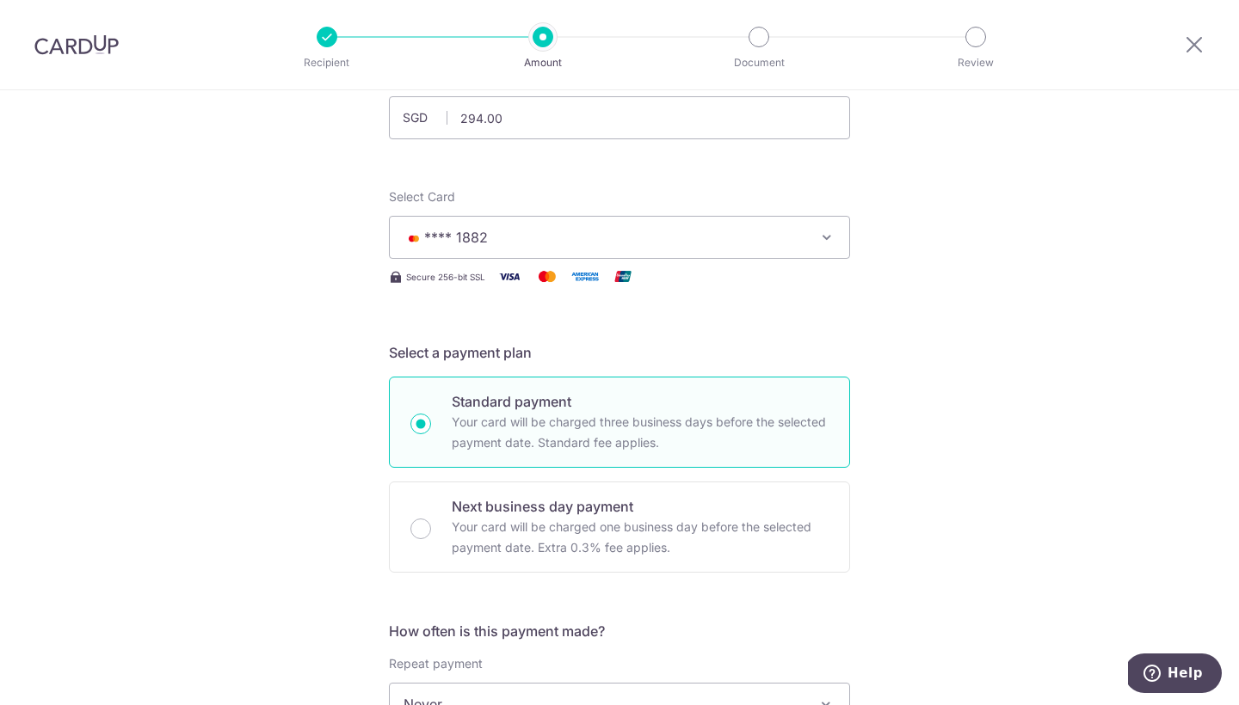
scroll to position [401, 0]
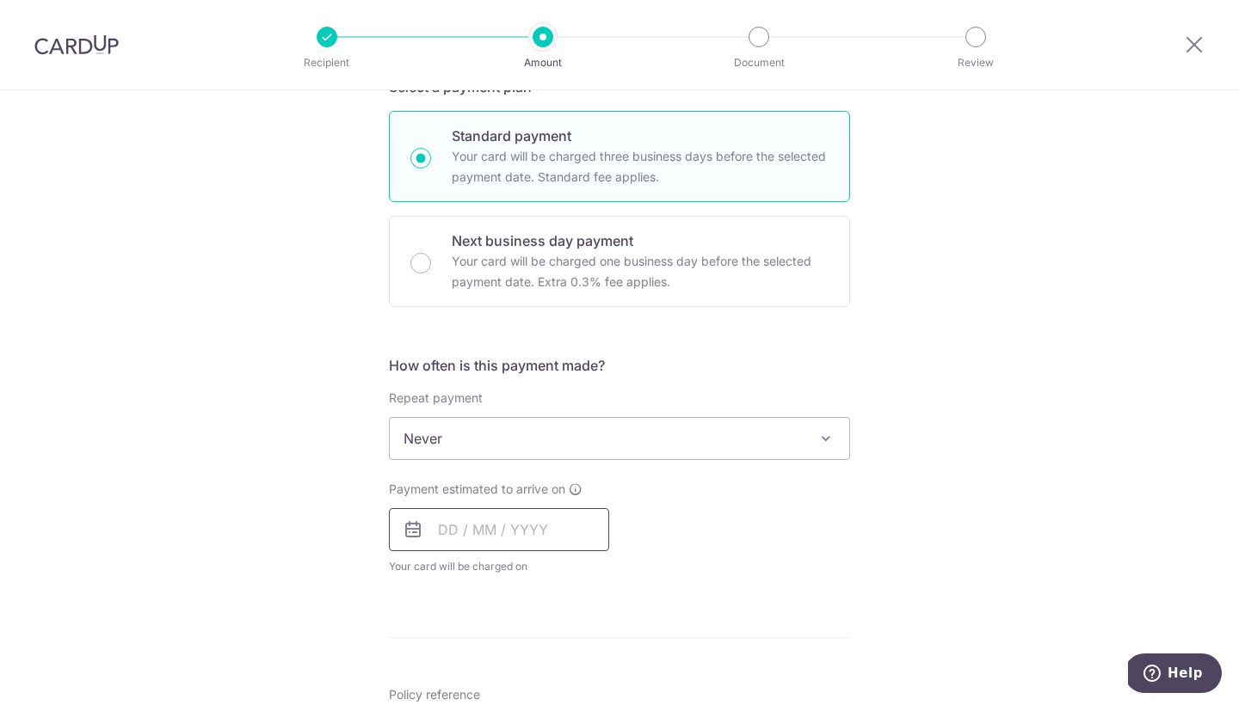
click at [544, 532] on input "text" at bounding box center [499, 529] width 220 height 43
click at [564, 687] on link "9" at bounding box center [562, 687] width 28 height 28
type input "09/10/2025"
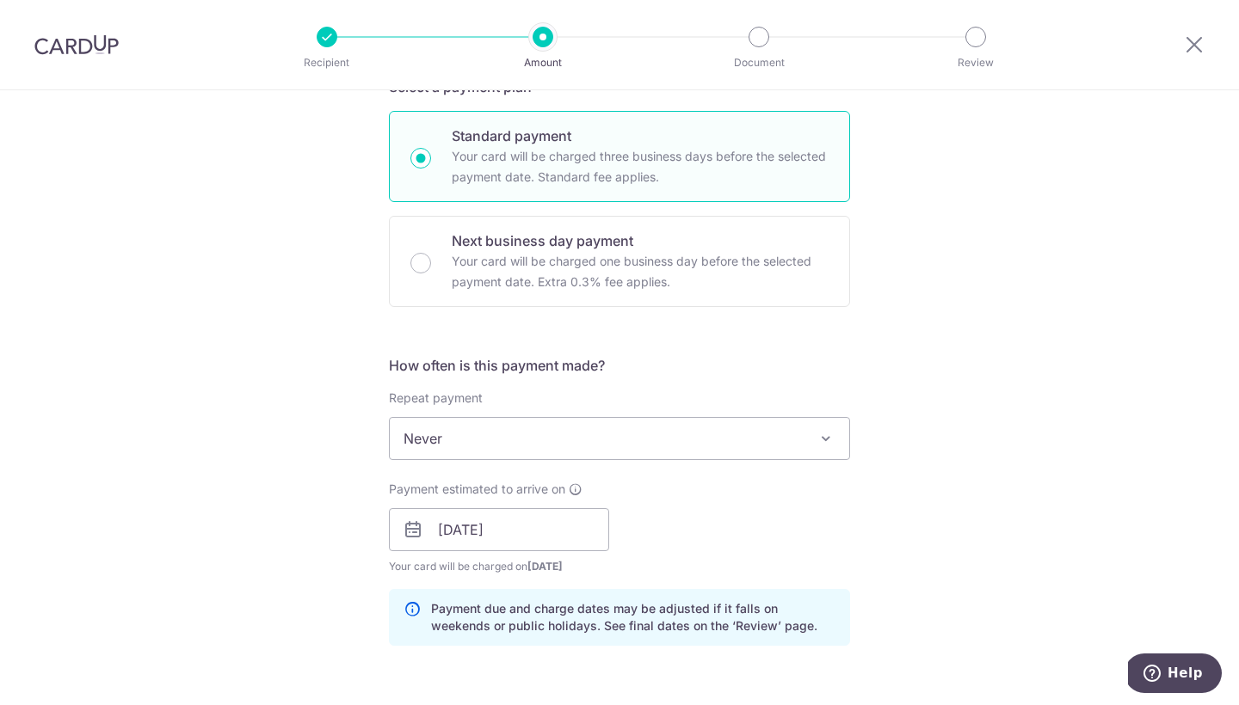
click at [766, 571] on div "Payment estimated to arrive on 09/10/2025 Prev Next Oct Nov Dec 2025 2026 2027 …" at bounding box center [619, 528] width 482 height 95
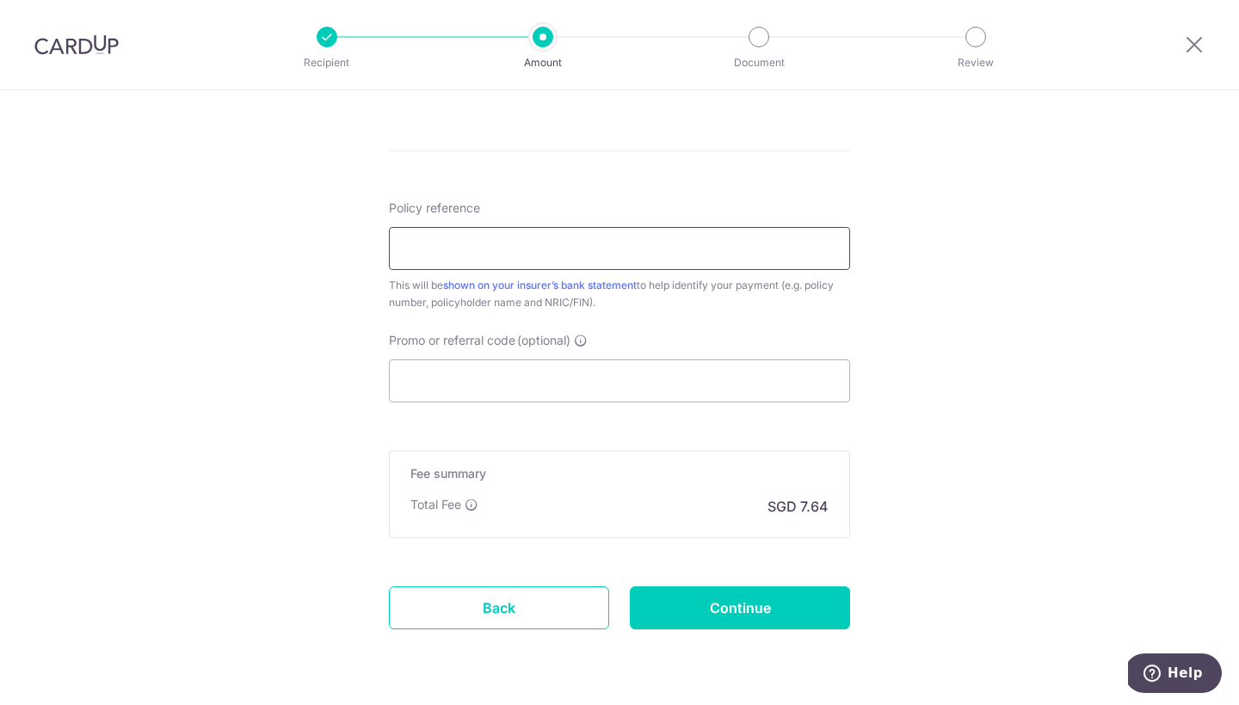
click at [463, 232] on input "Policy reference" at bounding box center [619, 248] width 461 height 43
type input "34192657"
click at [526, 379] on input "Promo or referral code (optional)" at bounding box center [619, 381] width 461 height 43
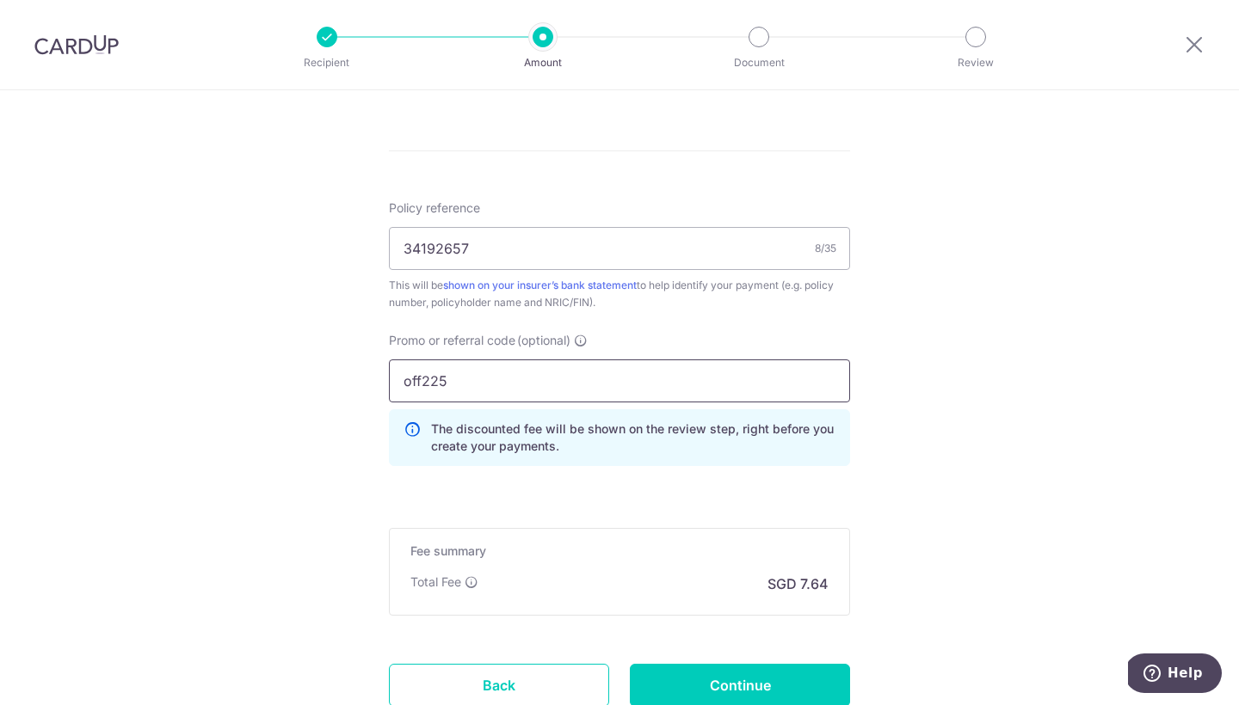
type input "off225"
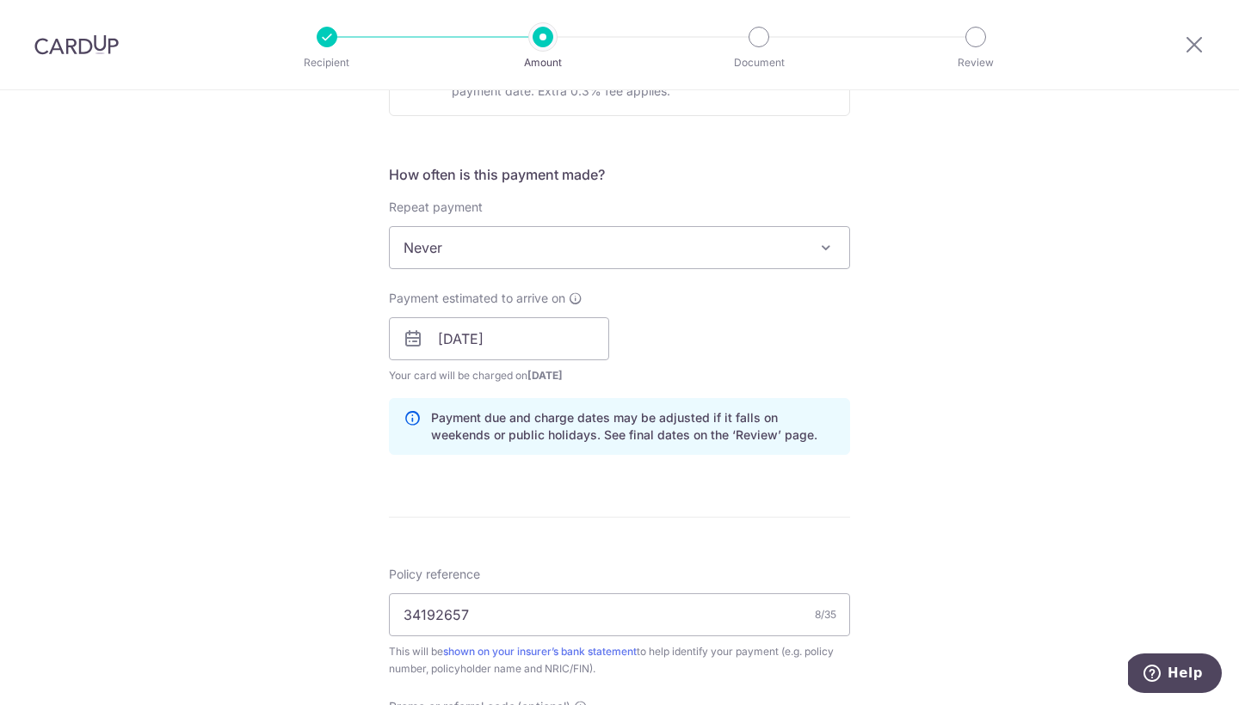
scroll to position [1089, 0]
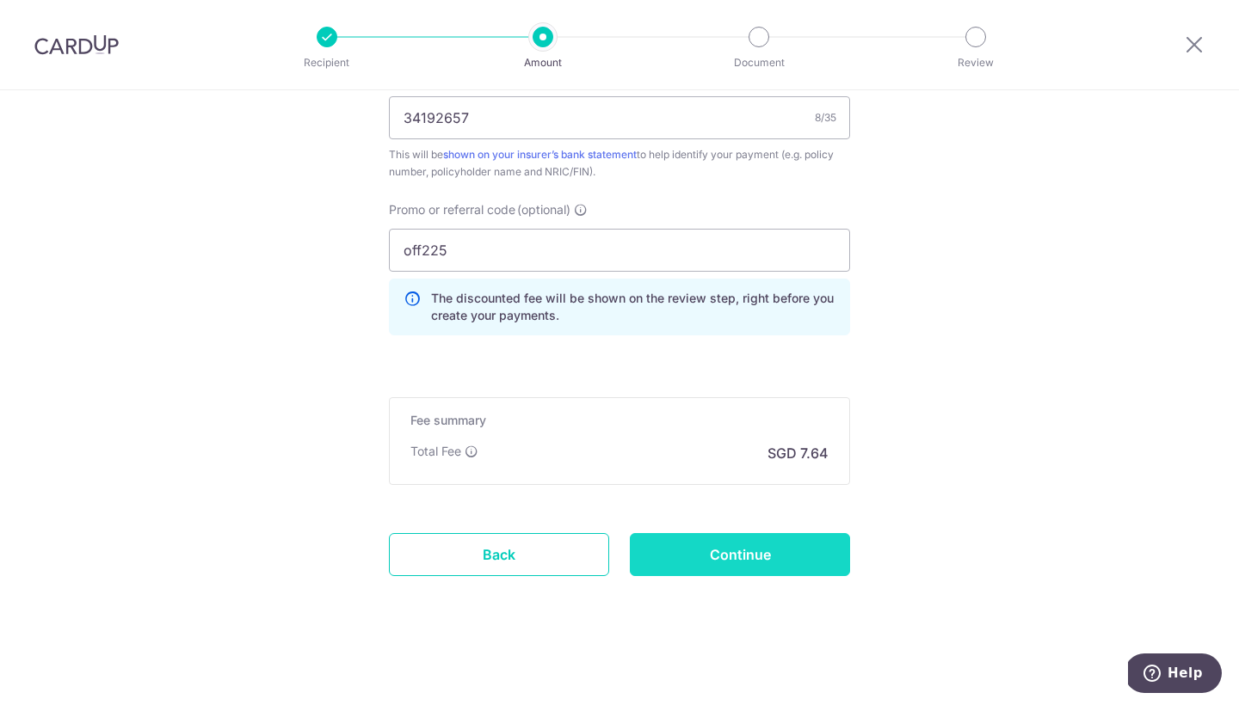
click at [771, 565] on input "Continue" at bounding box center [740, 554] width 220 height 43
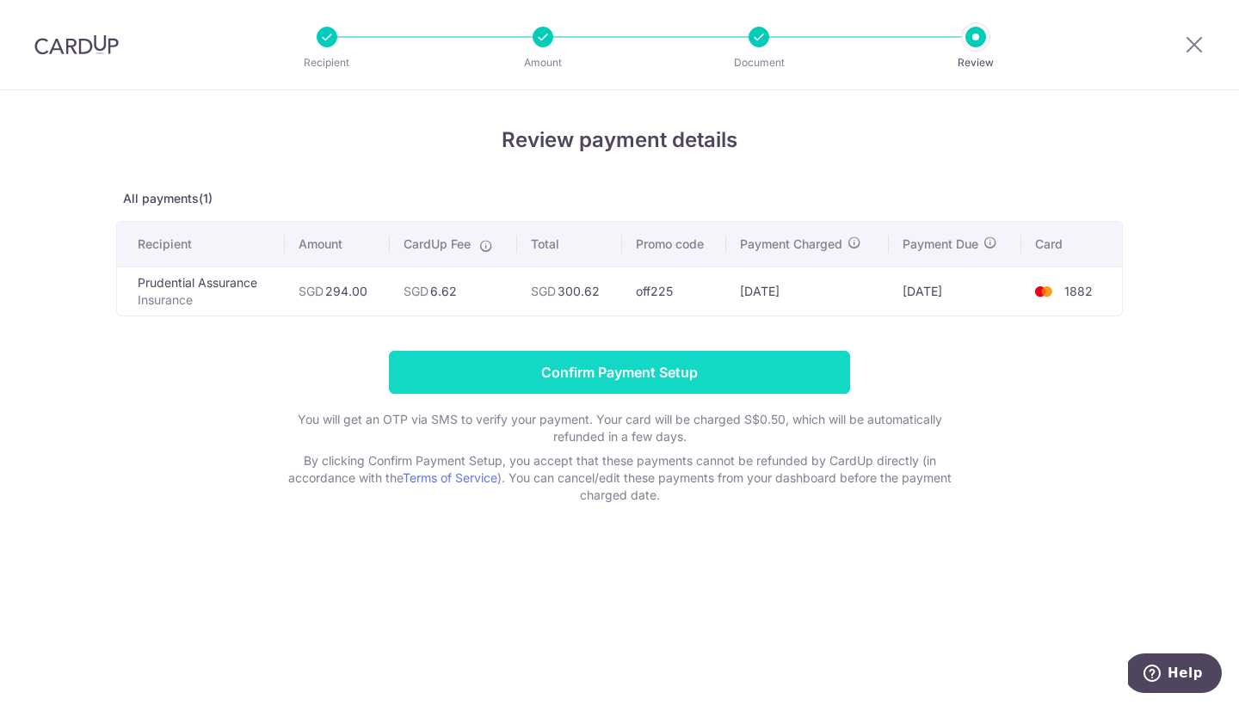
click at [680, 382] on input "Confirm Payment Setup" at bounding box center [619, 372] width 461 height 43
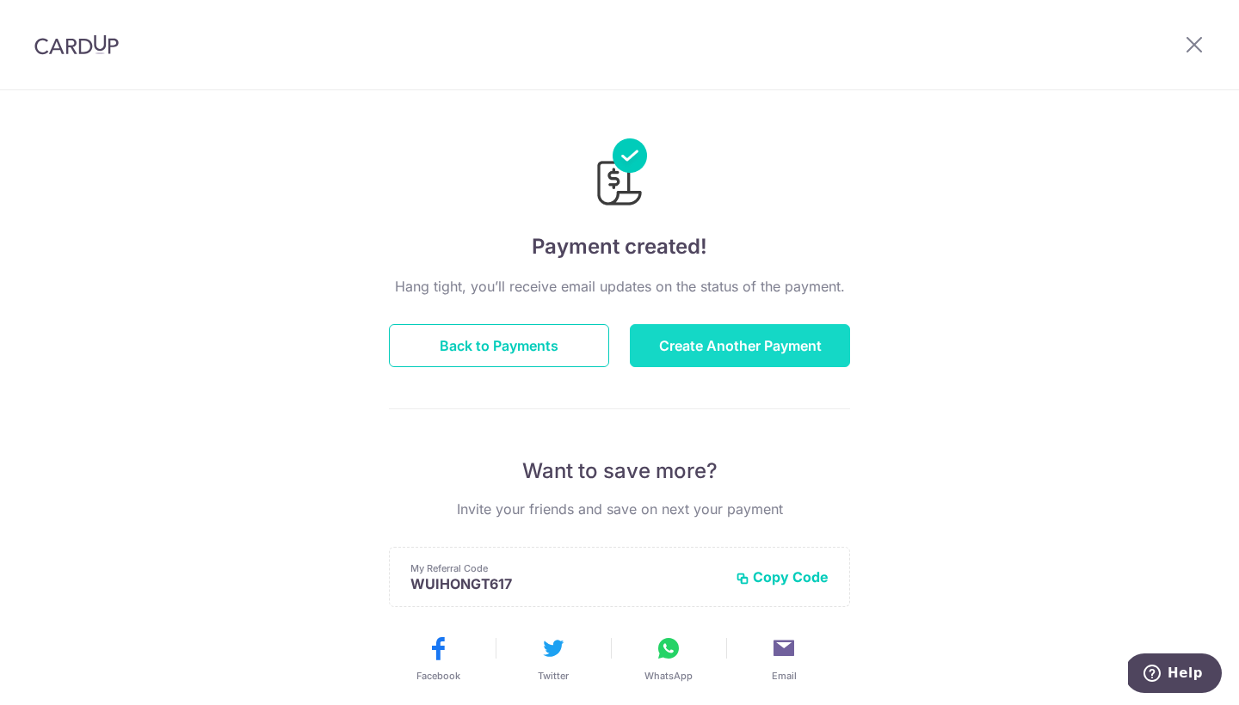
click at [717, 347] on button "Create Another Payment" at bounding box center [740, 345] width 220 height 43
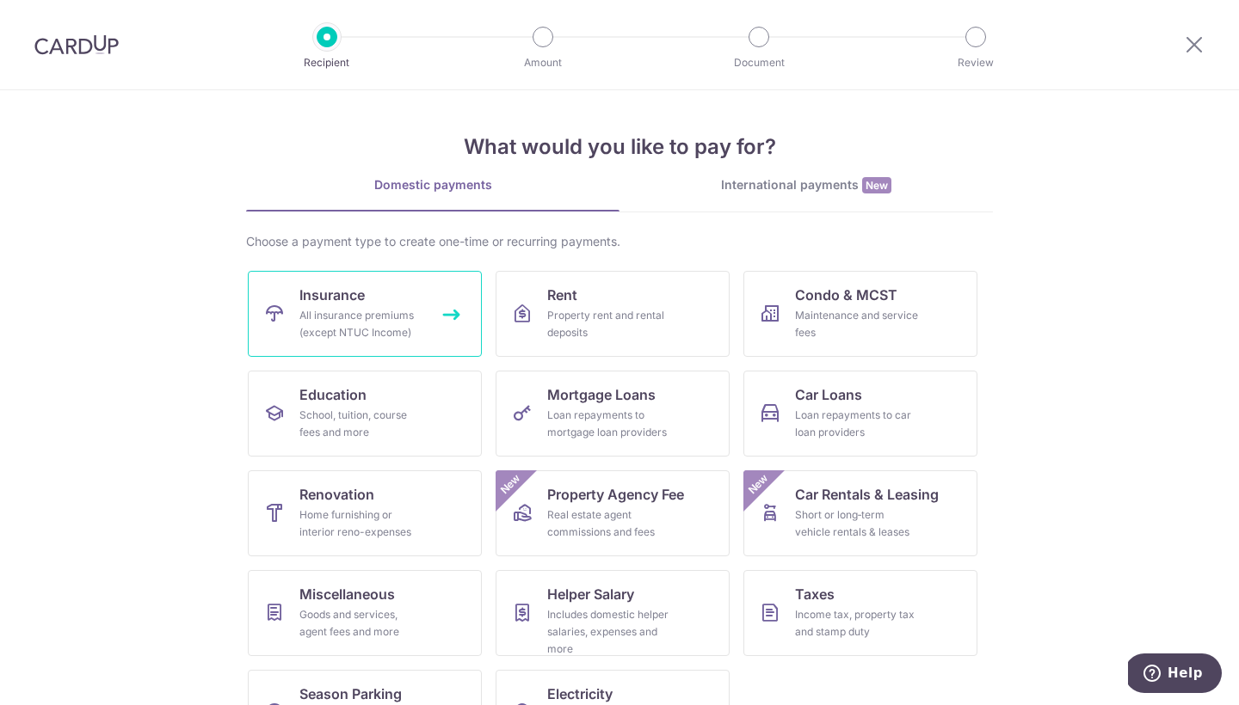
click at [292, 294] on link "Insurance All insurance premiums (except NTUC Income)" at bounding box center [365, 314] width 234 height 86
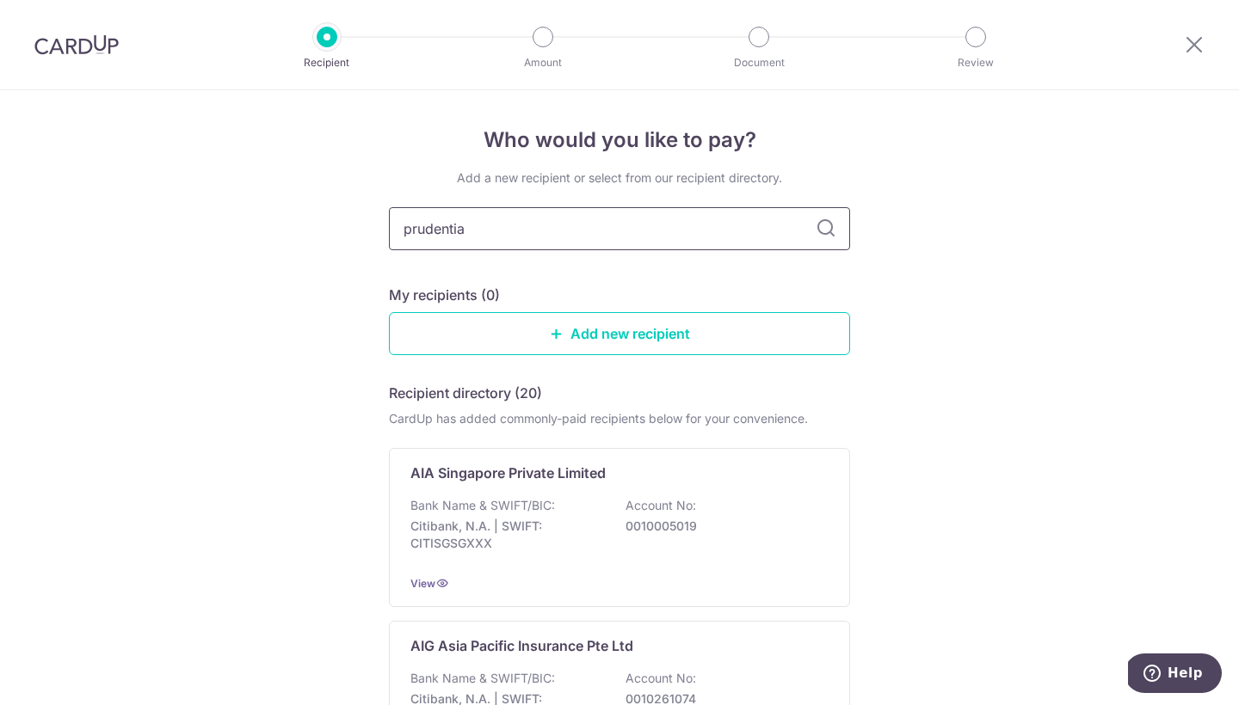
type input "prudential"
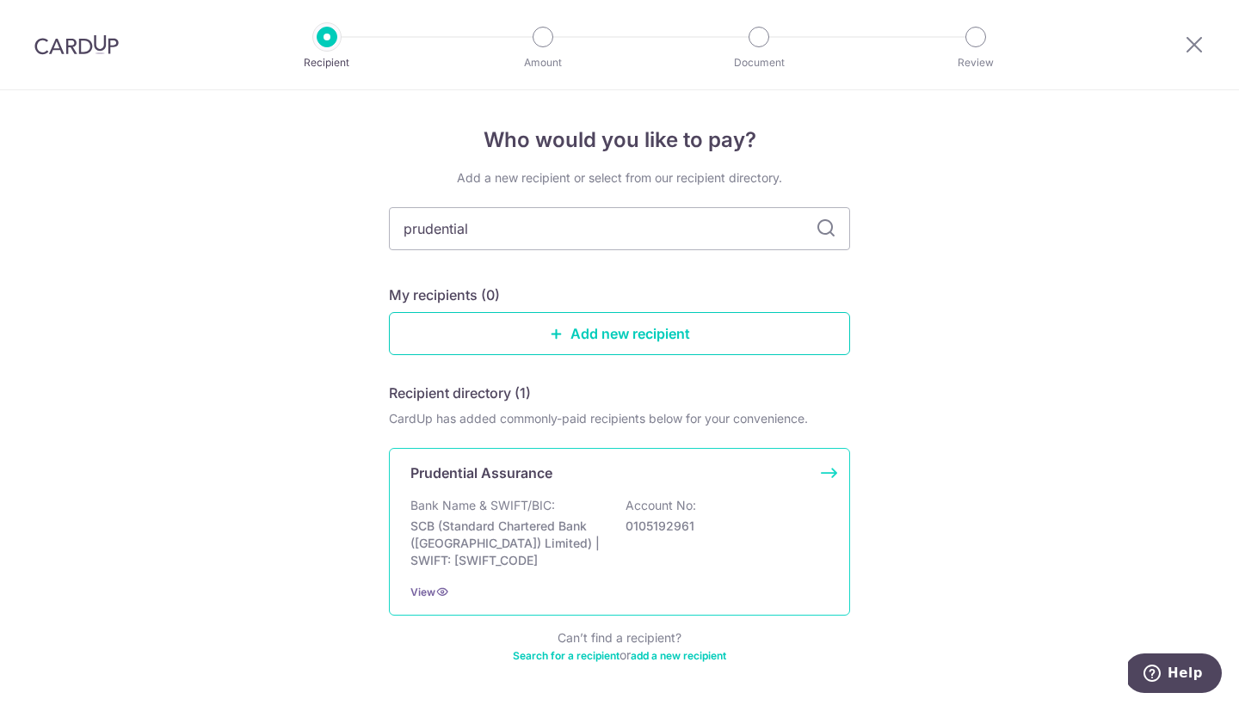
click at [609, 537] on div "Bank Name & SWIFT/BIC: SCB (Standard Chartered Bank (Singapore) Limited) | SWIF…" at bounding box center [619, 533] width 418 height 72
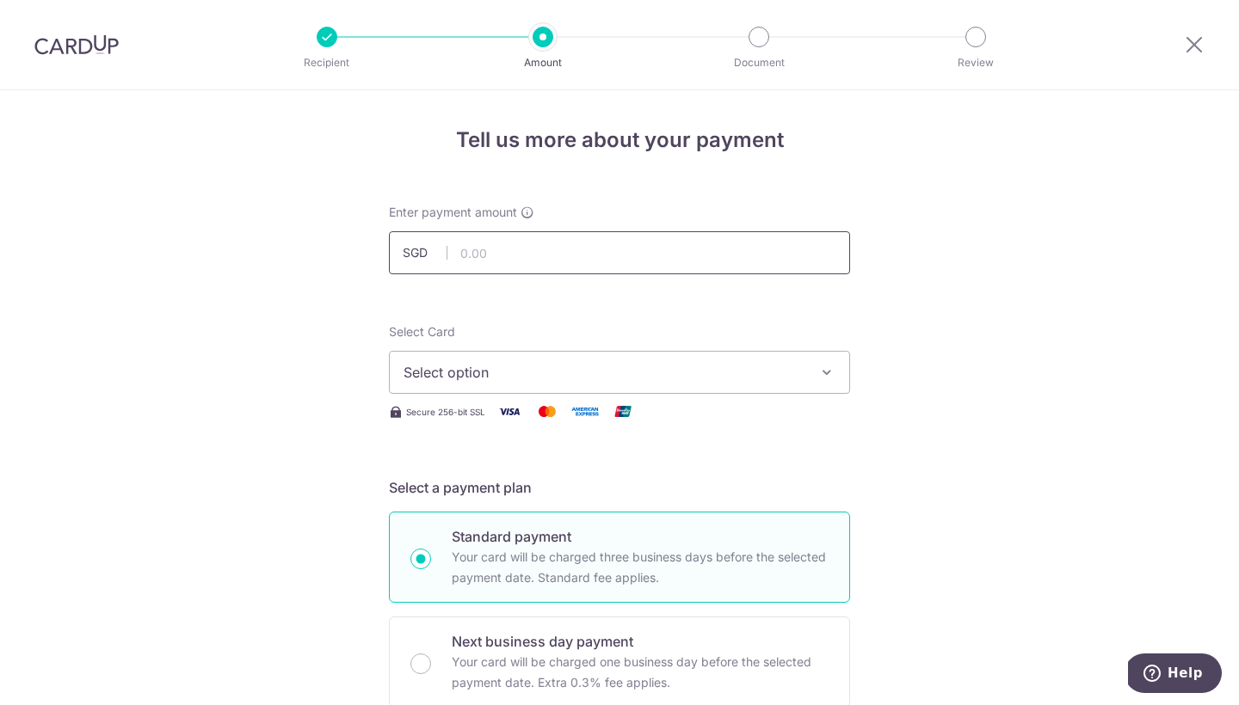
click at [574, 242] on input "text" at bounding box center [619, 252] width 461 height 43
type input "2,704.00"
click at [623, 364] on span "Select option" at bounding box center [603, 372] width 401 height 21
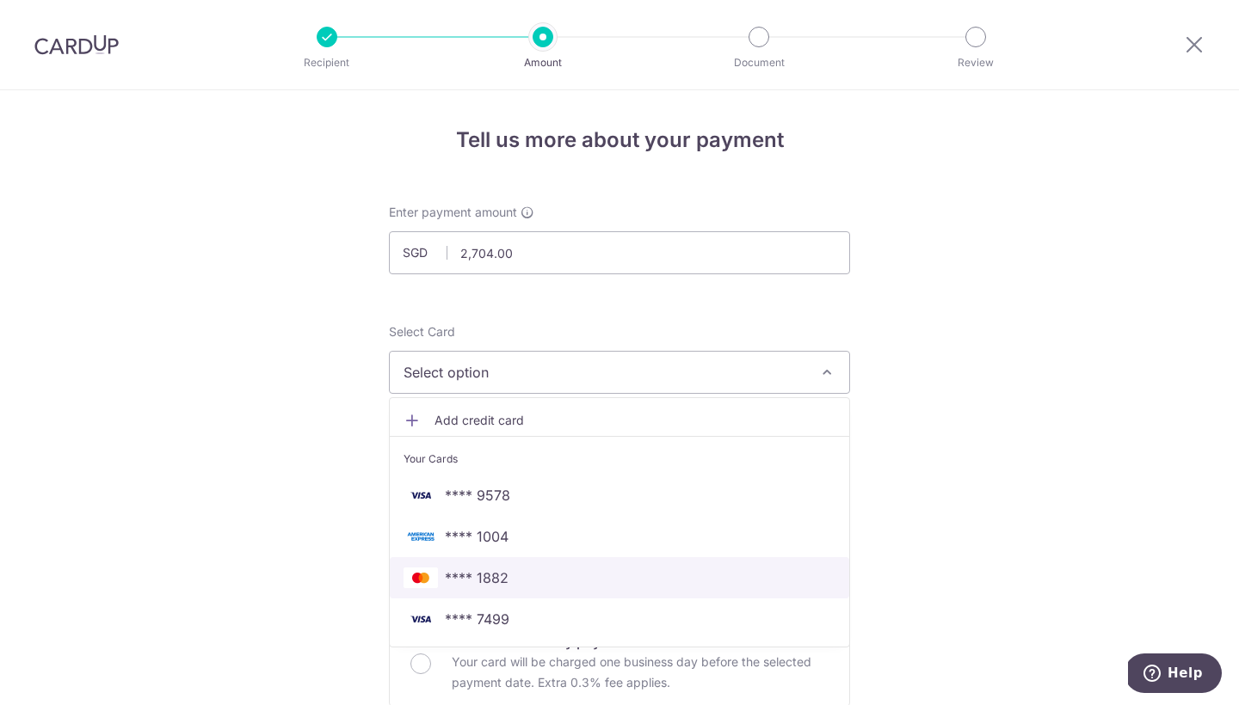
click at [570, 570] on span "**** 1882" at bounding box center [619, 578] width 432 height 21
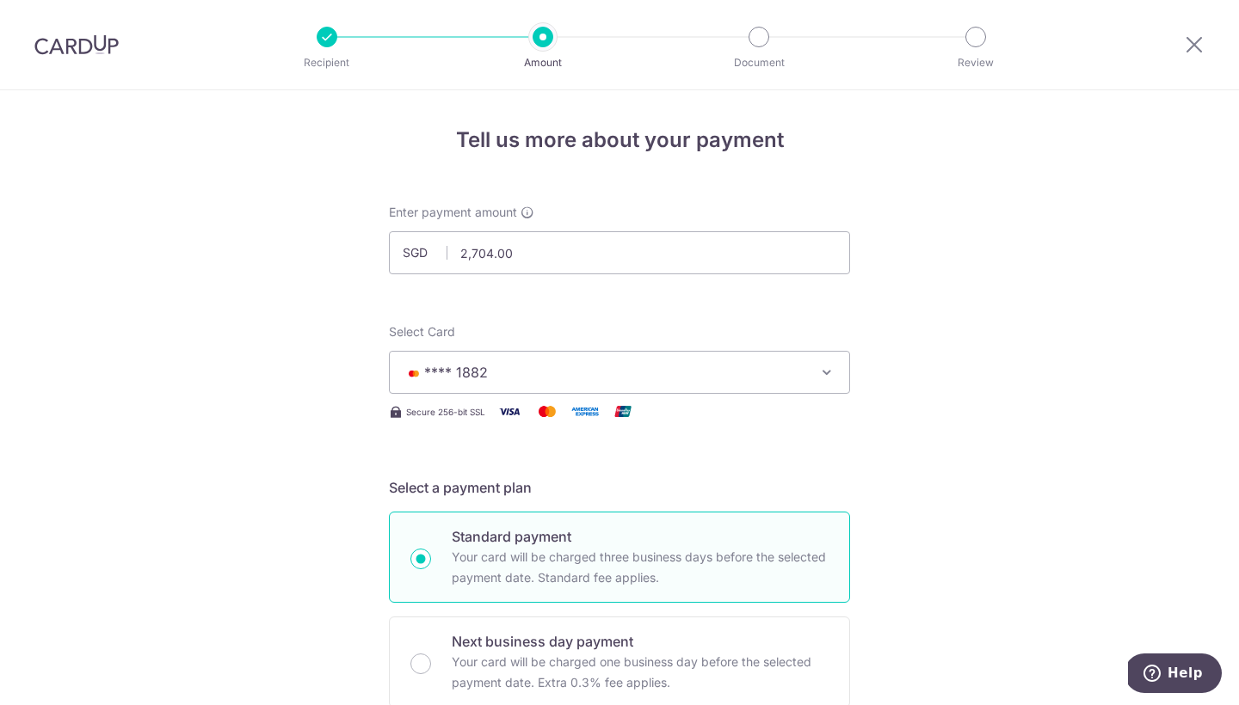
scroll to position [403, 0]
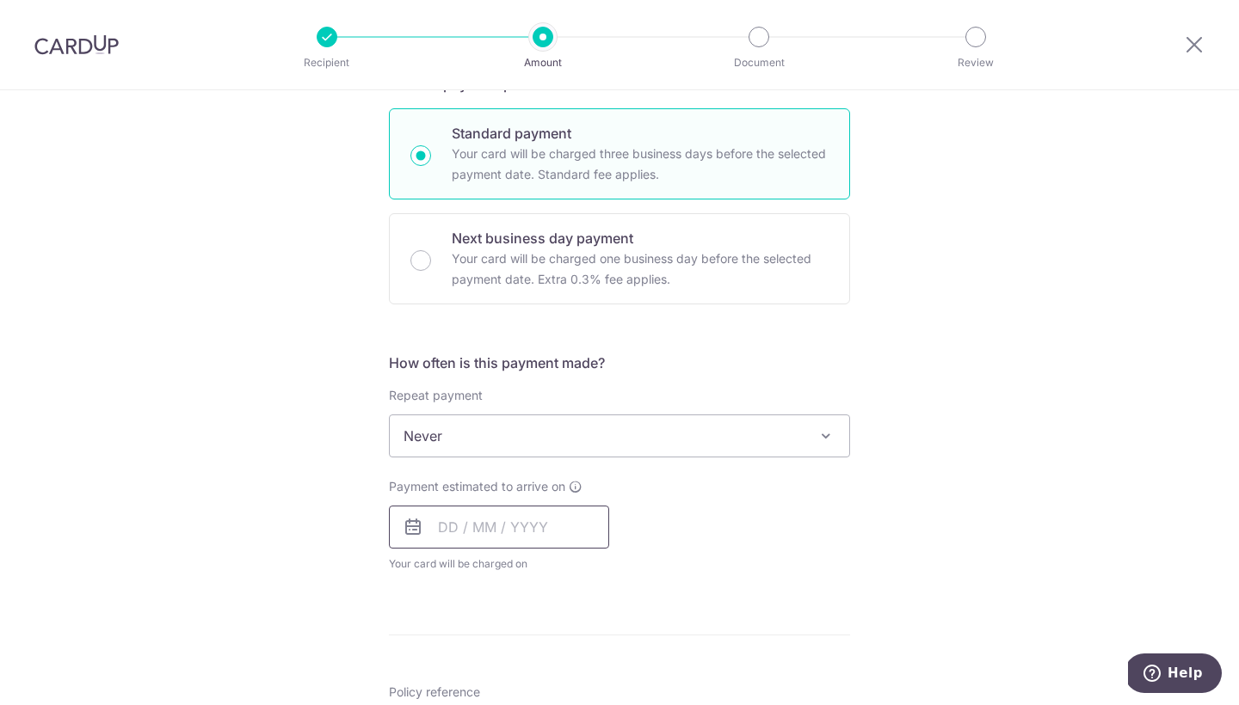
click at [540, 532] on input "text" at bounding box center [499, 527] width 220 height 43
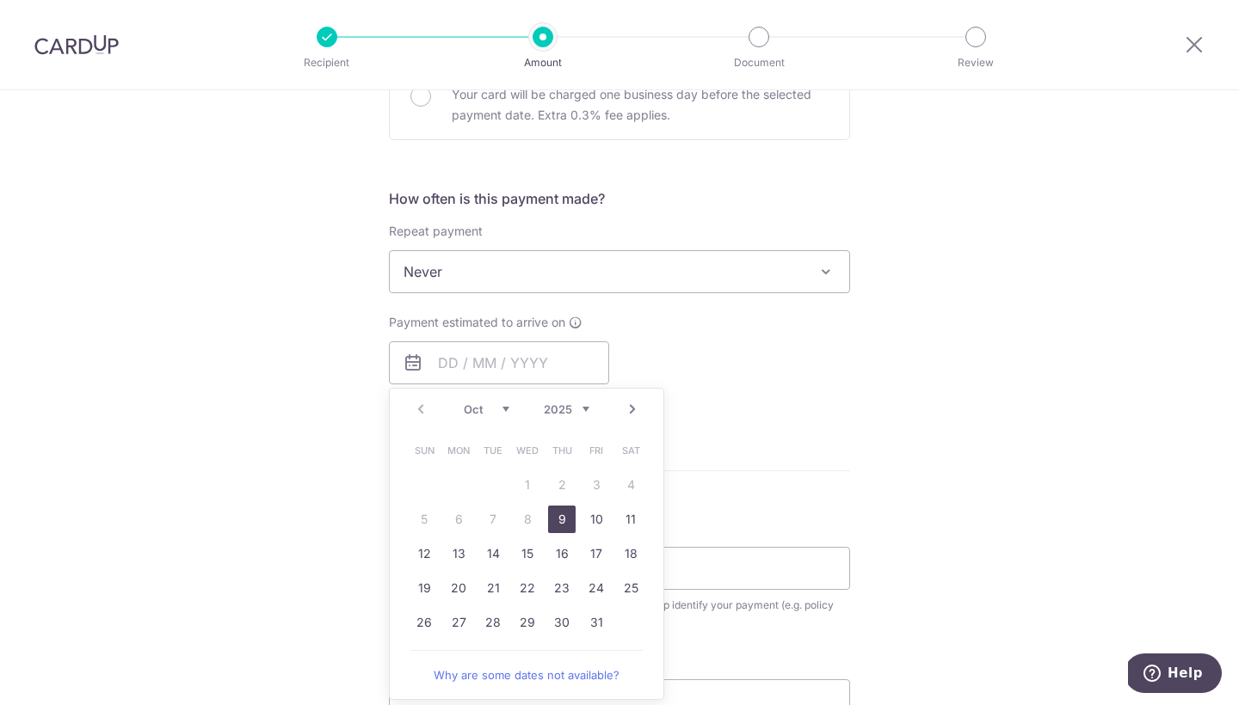
click at [563, 518] on link "9" at bounding box center [562, 520] width 28 height 28
type input "09/10/2025"
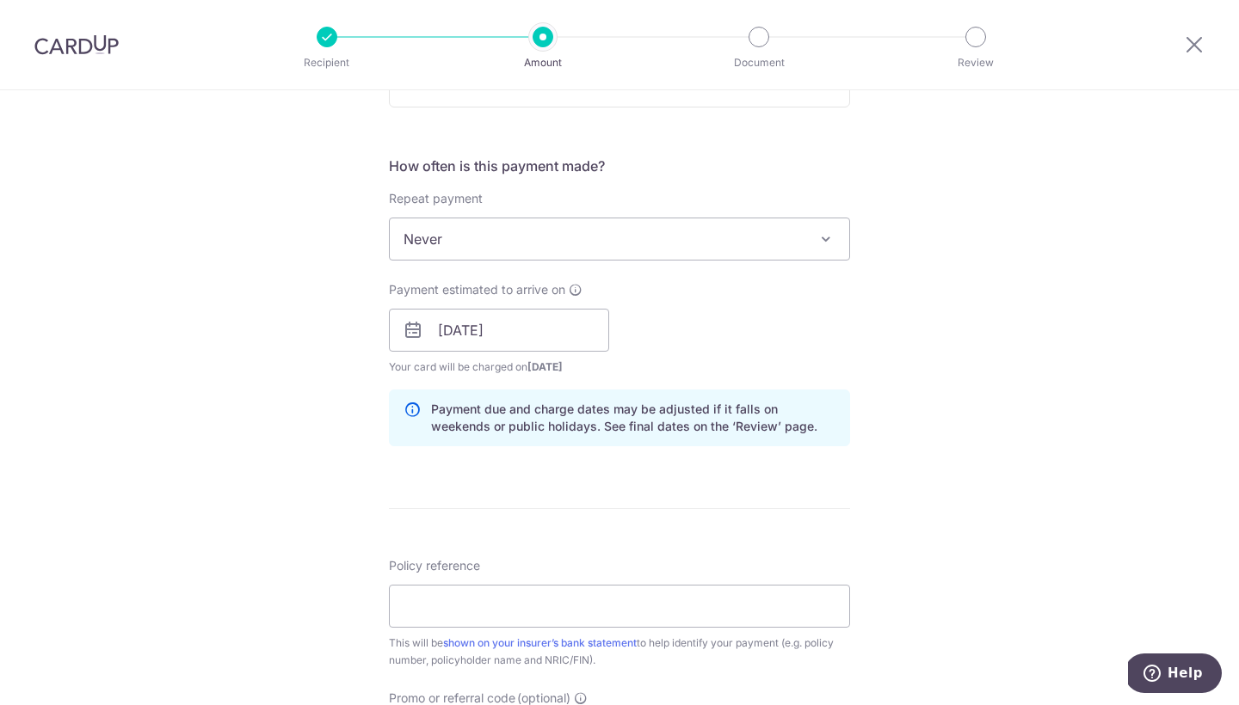
scroll to position [699, 0]
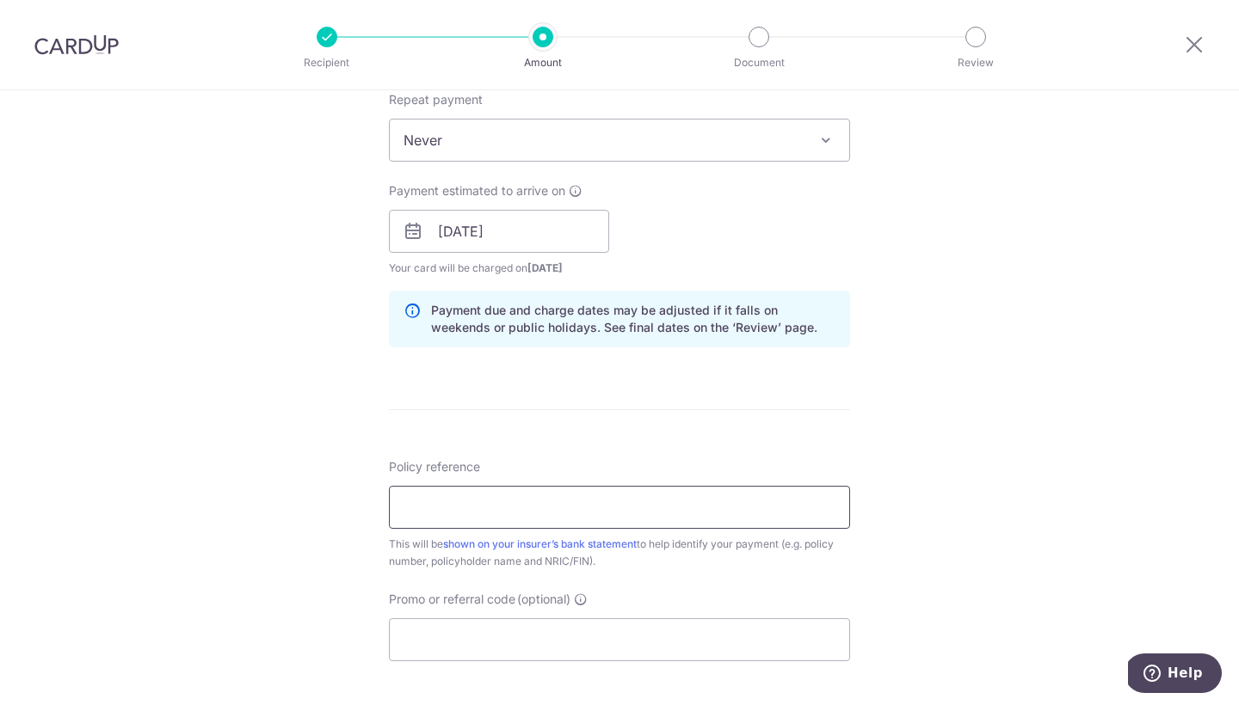
click at [692, 518] on input "Policy reference" at bounding box center [619, 507] width 461 height 43
type input "42216674"
click at [677, 653] on input "Promo or referral code (optional)" at bounding box center [619, 639] width 461 height 43
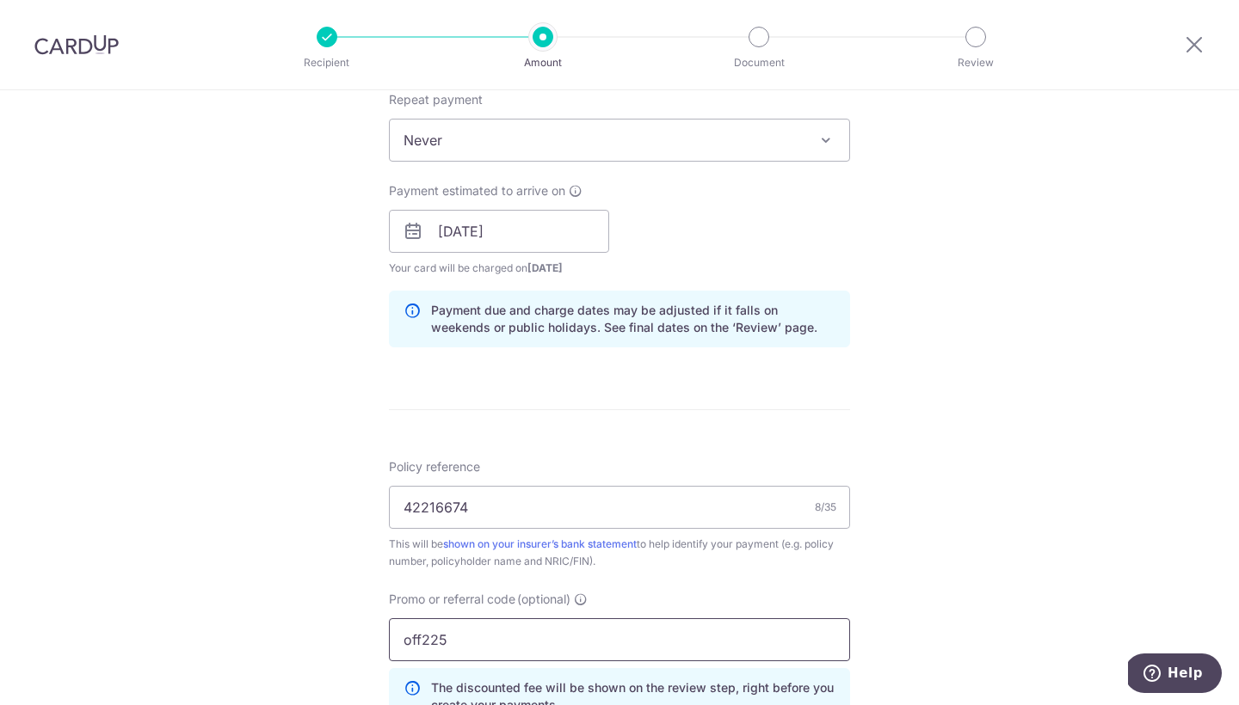
type input "off225"
click at [928, 550] on div "Tell us more about your payment Enter payment amount SGD 2,704.00 2704.00 Selec…" at bounding box center [619, 243] width 1239 height 1704
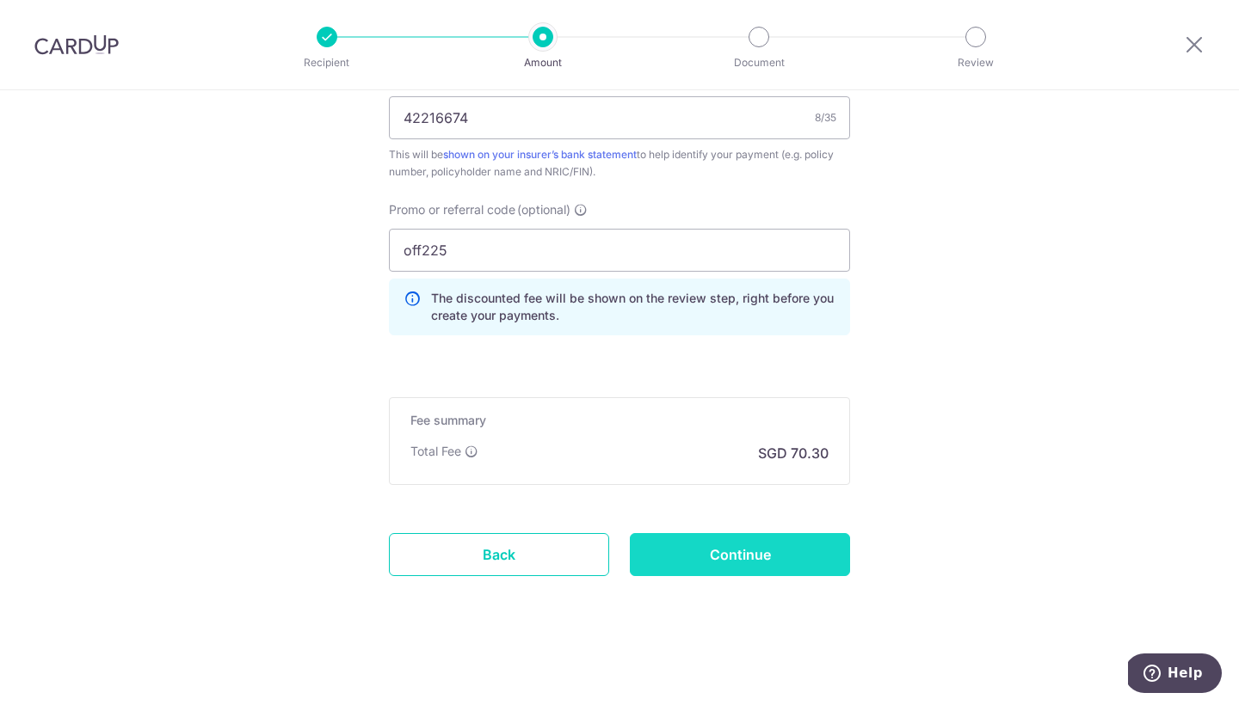
click at [797, 562] on input "Continue" at bounding box center [740, 554] width 220 height 43
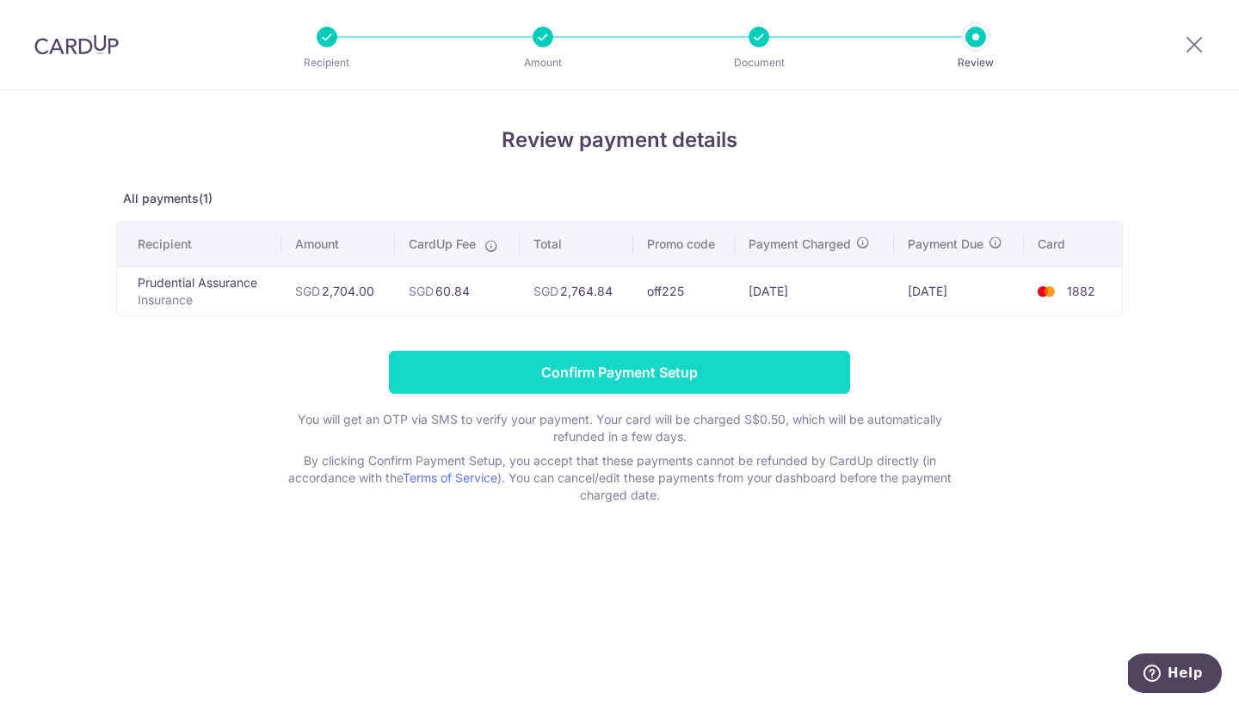
click at [582, 367] on input "Confirm Payment Setup" at bounding box center [619, 372] width 461 height 43
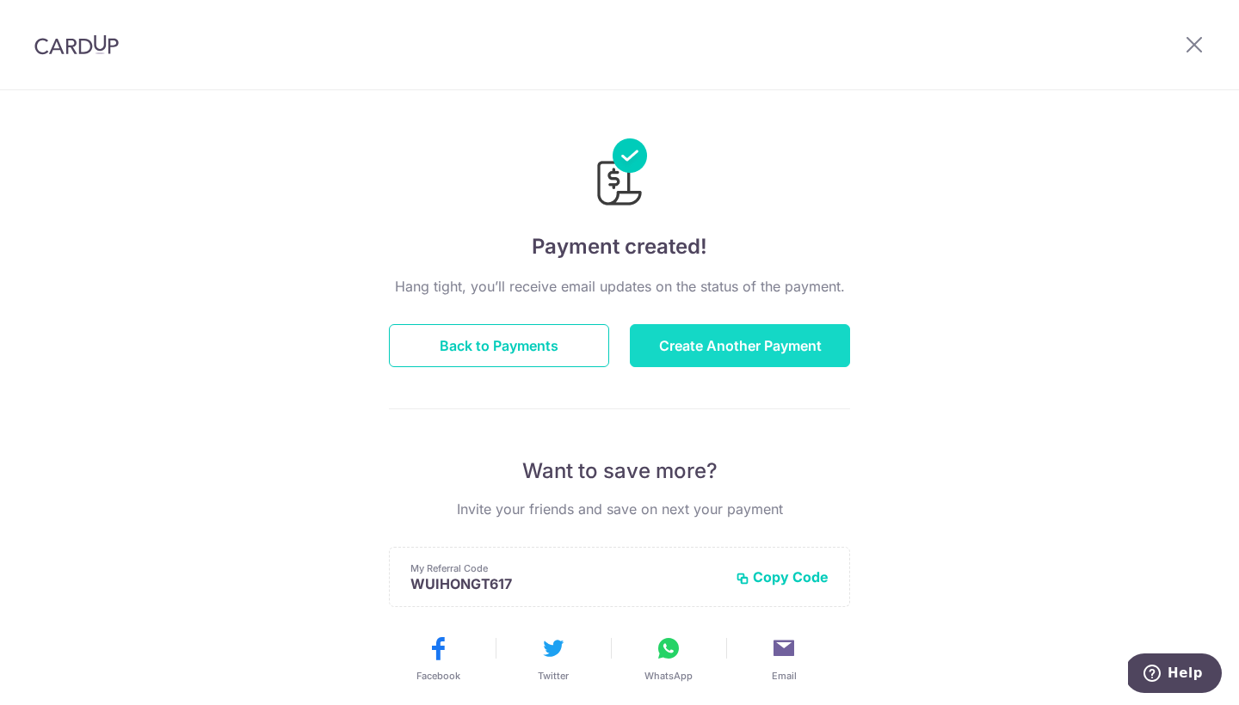
click at [693, 349] on button "Create Another Payment" at bounding box center [740, 345] width 220 height 43
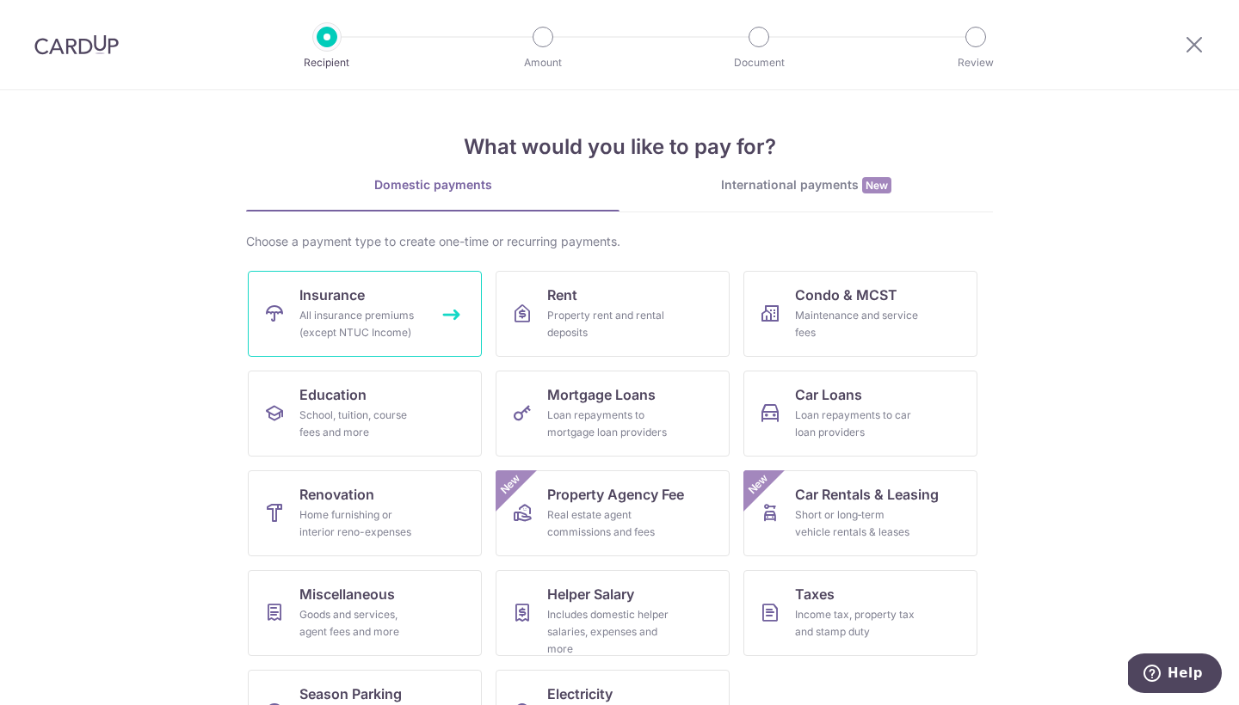
click at [373, 324] on div "All insurance premiums (except NTUC Income)" at bounding box center [361, 324] width 124 height 34
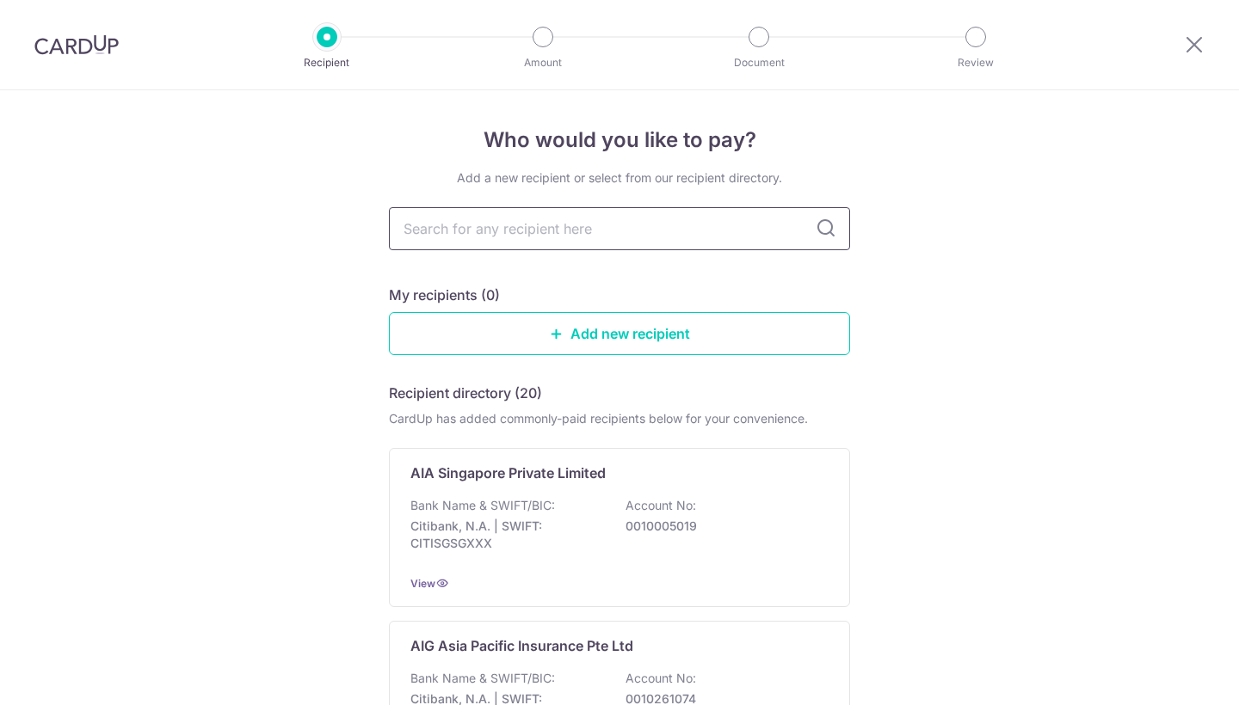
click at [509, 229] on input "text" at bounding box center [619, 228] width 461 height 43
type input "prudential"
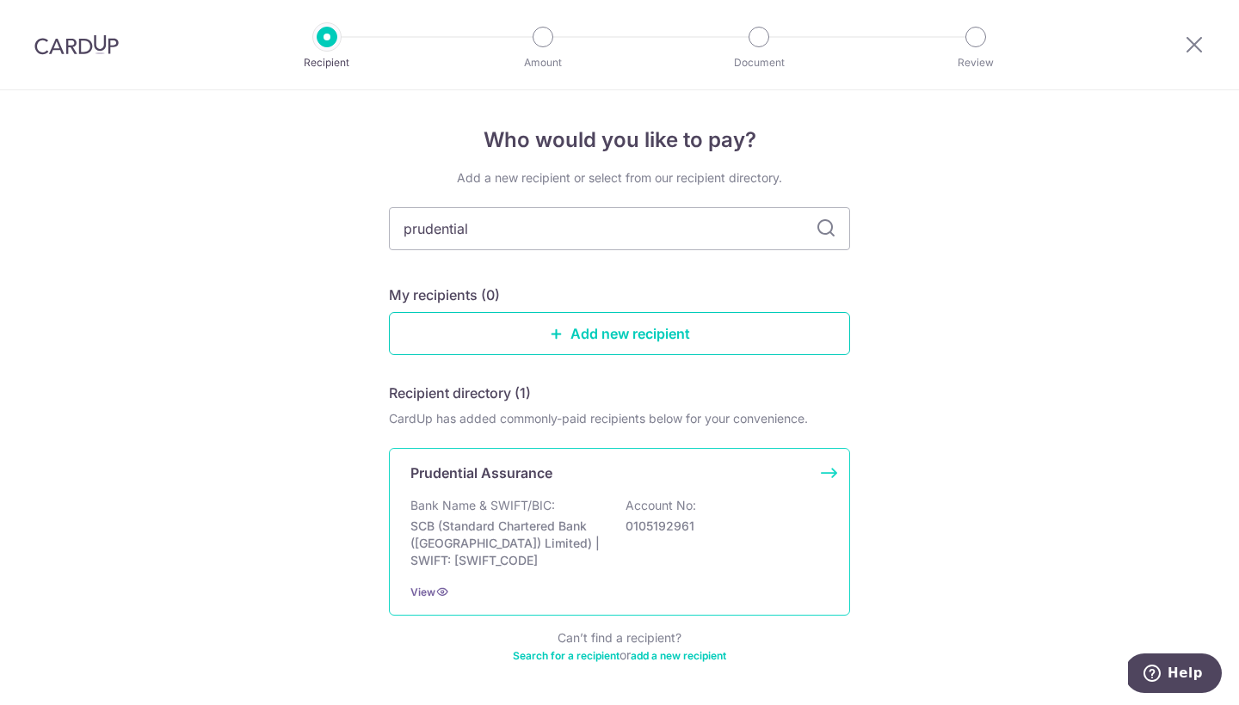
click at [617, 536] on div "Bank Name & SWIFT/BIC: SCB (Standard Chartered Bank (Singapore) Limited) | SWIF…" at bounding box center [619, 533] width 418 height 72
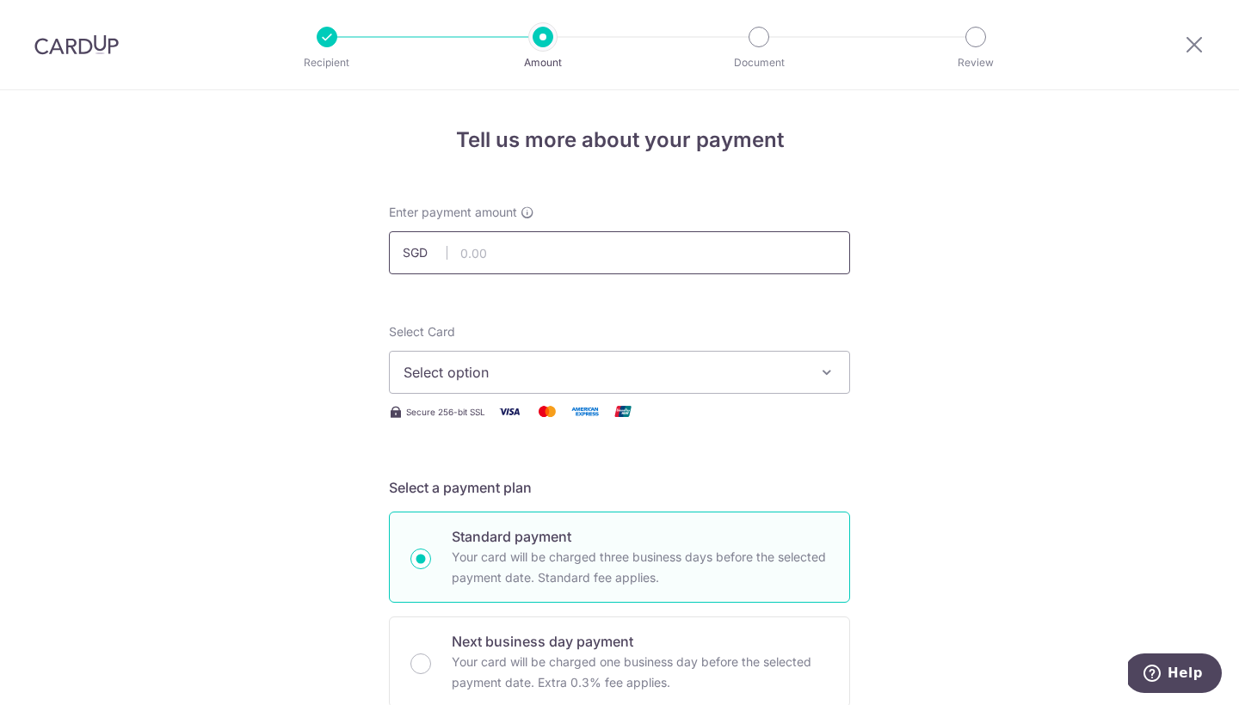
click at [463, 246] on input "text" at bounding box center [619, 252] width 461 height 43
type input "1,887.60"
click at [550, 374] on span "Select option" at bounding box center [603, 372] width 401 height 21
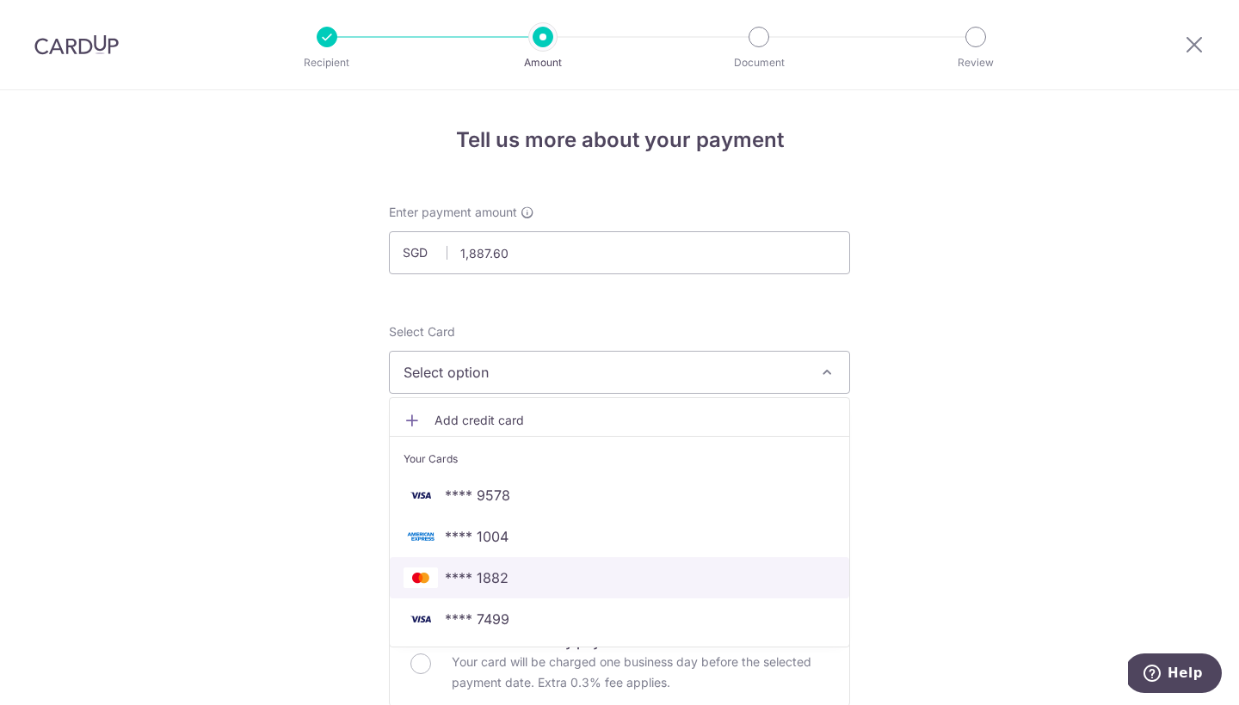
click at [557, 580] on span "**** 1882" at bounding box center [619, 578] width 432 height 21
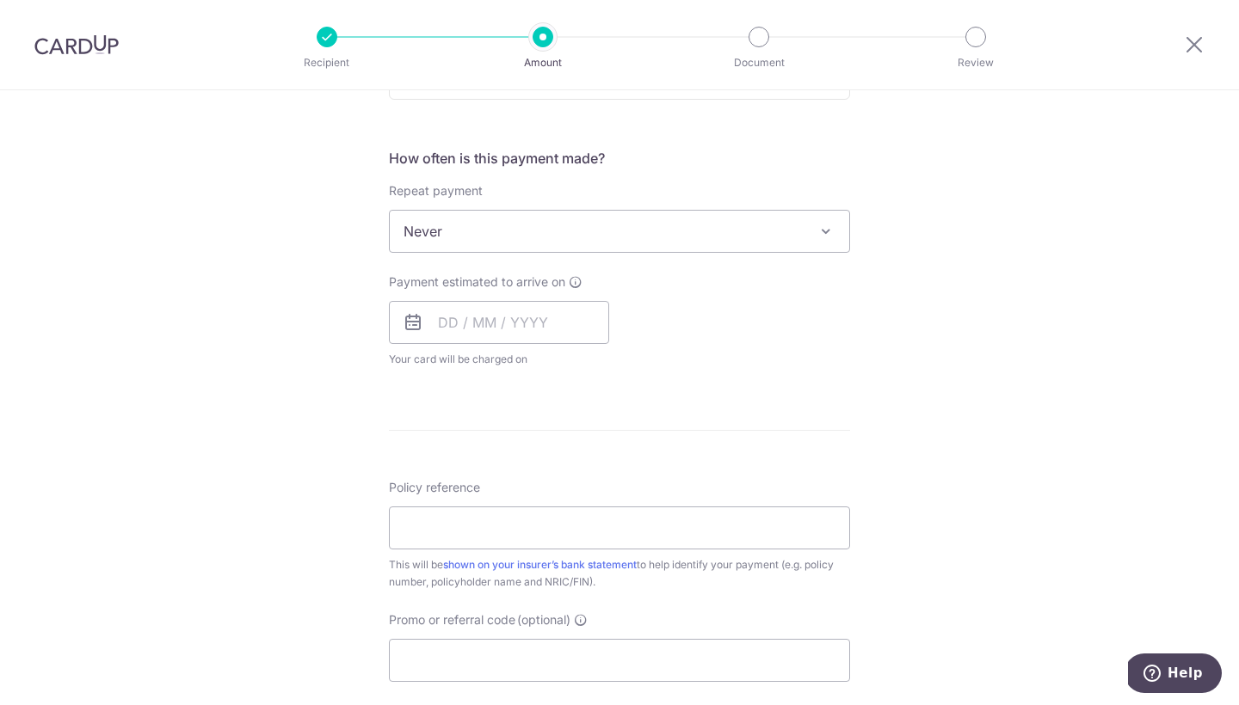
scroll to position [605, 0]
click at [526, 326] on input "text" at bounding box center [499, 325] width 220 height 43
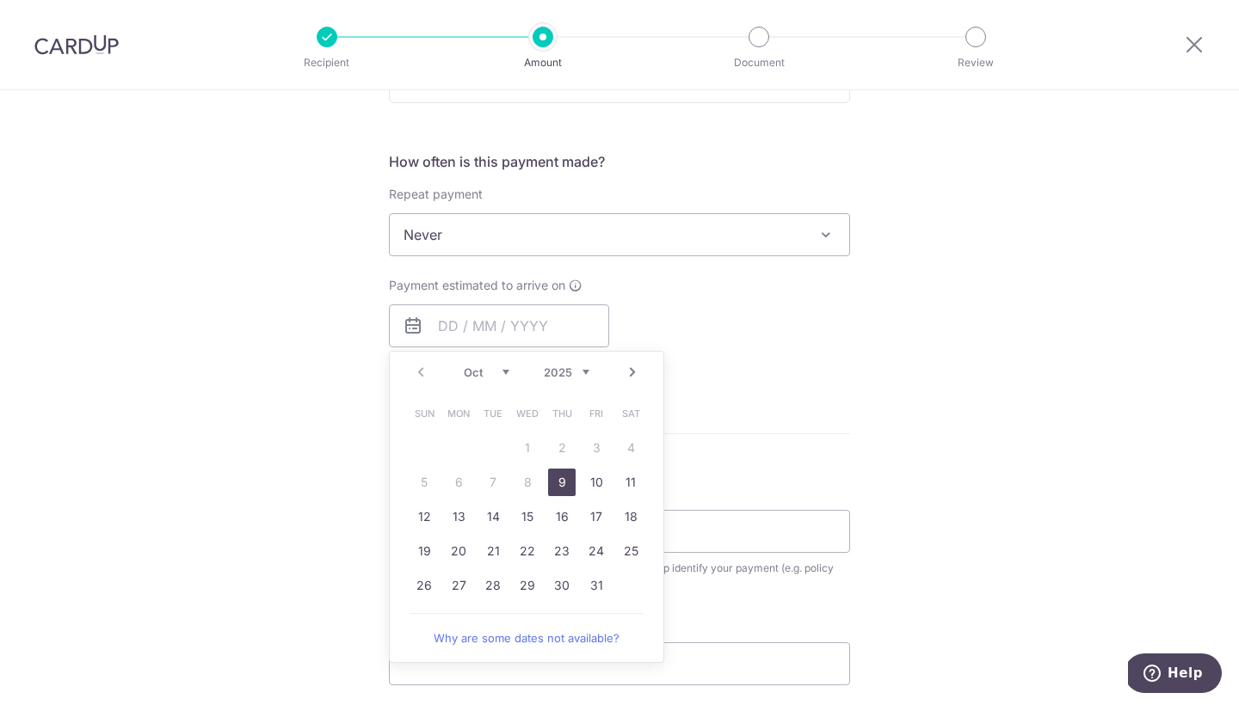
click at [565, 483] on link "9" at bounding box center [562, 483] width 28 height 28
type input "09/10/2025"
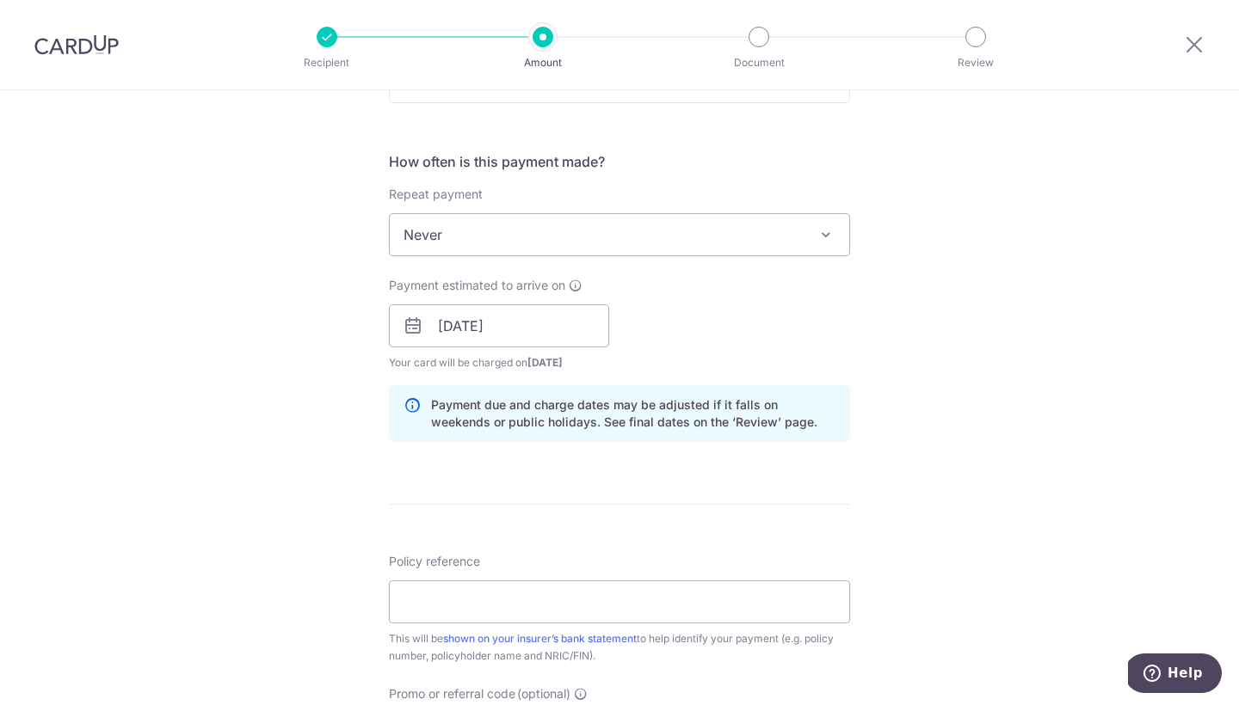
click at [950, 474] on div "Tell us more about your payment Enter payment amount SGD 1,887.60 1887.60 Selec…" at bounding box center [619, 299] width 1239 height 1627
click at [628, 595] on input "Policy reference" at bounding box center [619, 602] width 461 height 43
type input "42216692"
click at [201, 559] on div "Tell us more about your payment Enter payment amount SGD 1,887.60 1887.60 Selec…" at bounding box center [619, 299] width 1239 height 1627
click at [274, 550] on div "Tell us more about your payment Enter payment amount SGD 1,887.60 1887.60 Selec…" at bounding box center [619, 299] width 1239 height 1627
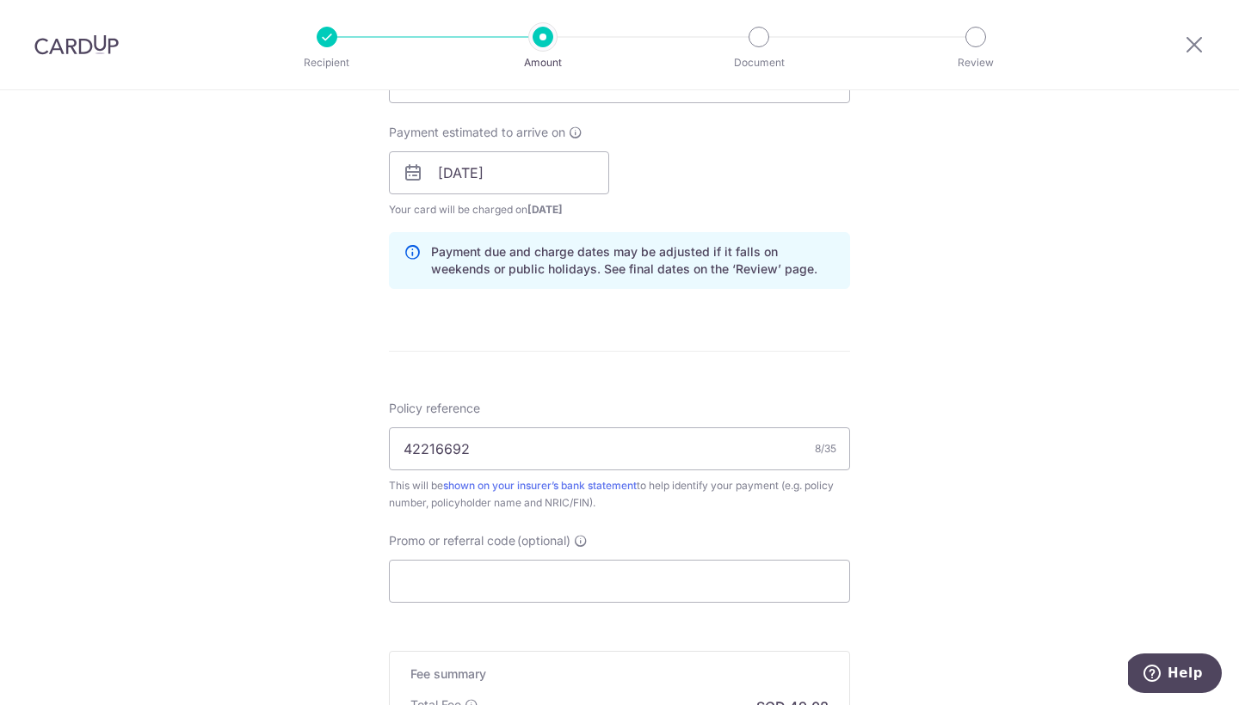
scroll to position [874, 0]
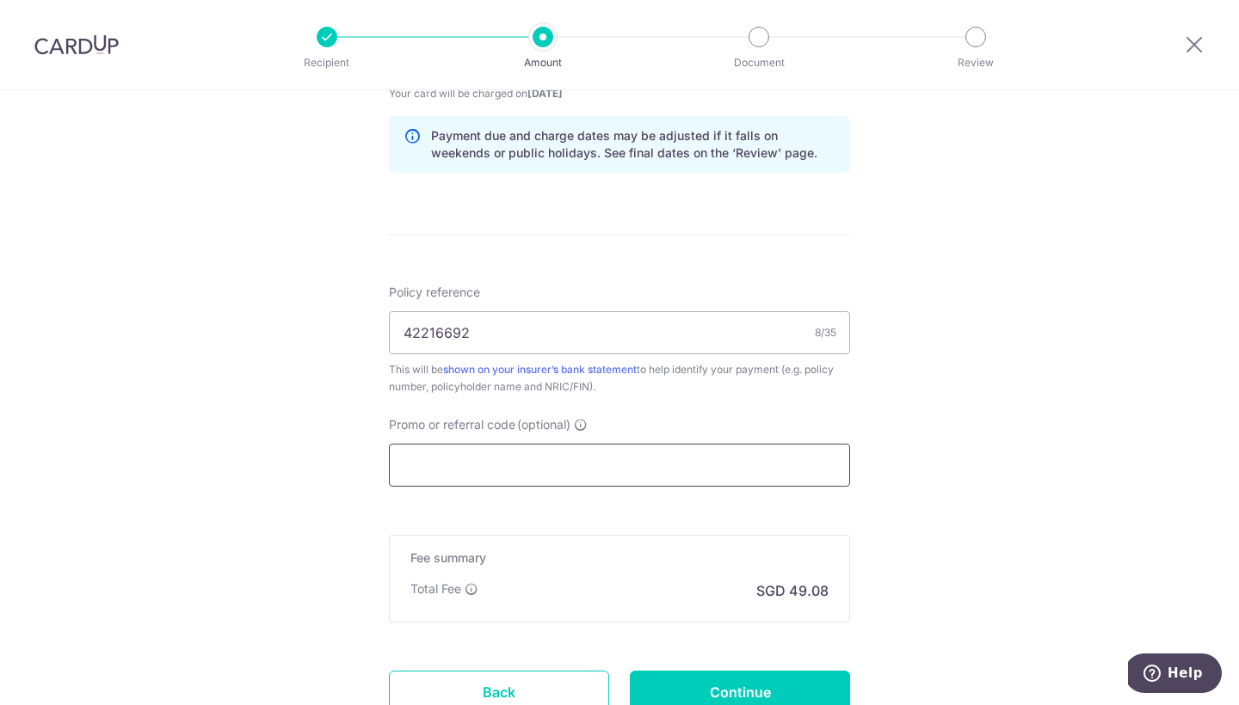
click at [467, 456] on input "Promo or referral code (optional)" at bounding box center [619, 465] width 461 height 43
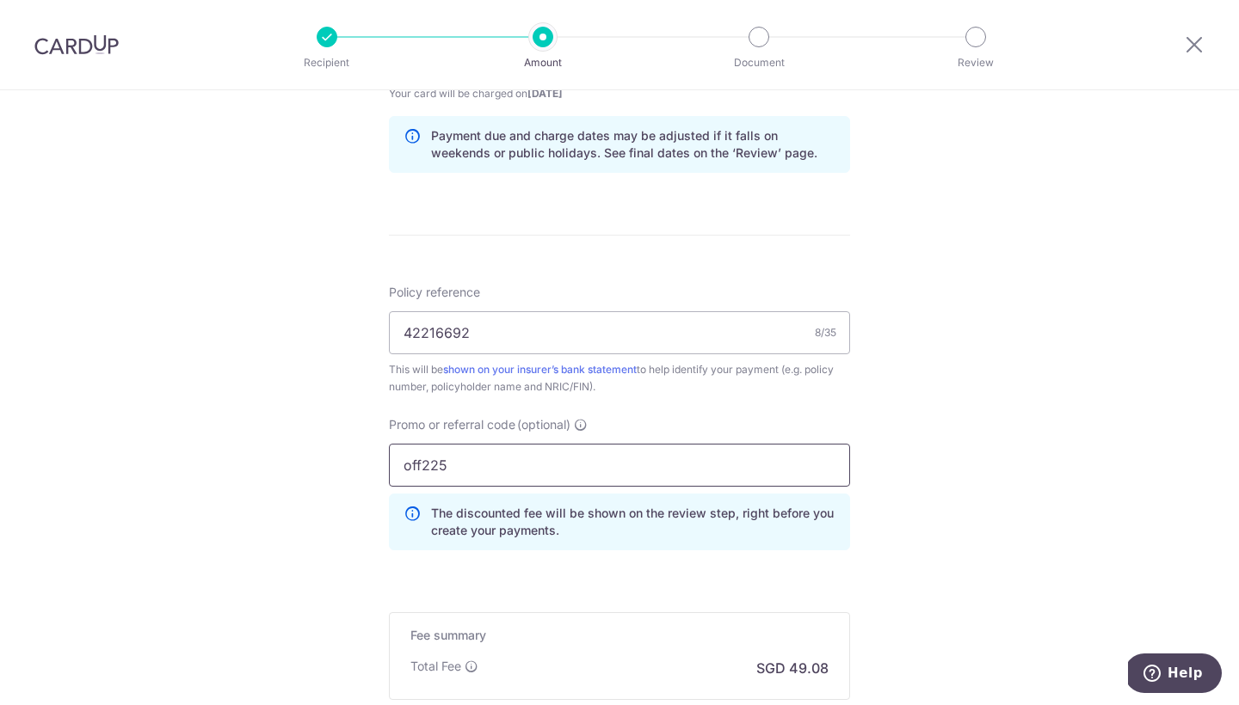
type input "off225"
click at [995, 520] on div "Tell us more about your payment Enter payment amount SGD 1,887.60 1887.60 Selec…" at bounding box center [619, 68] width 1239 height 1704
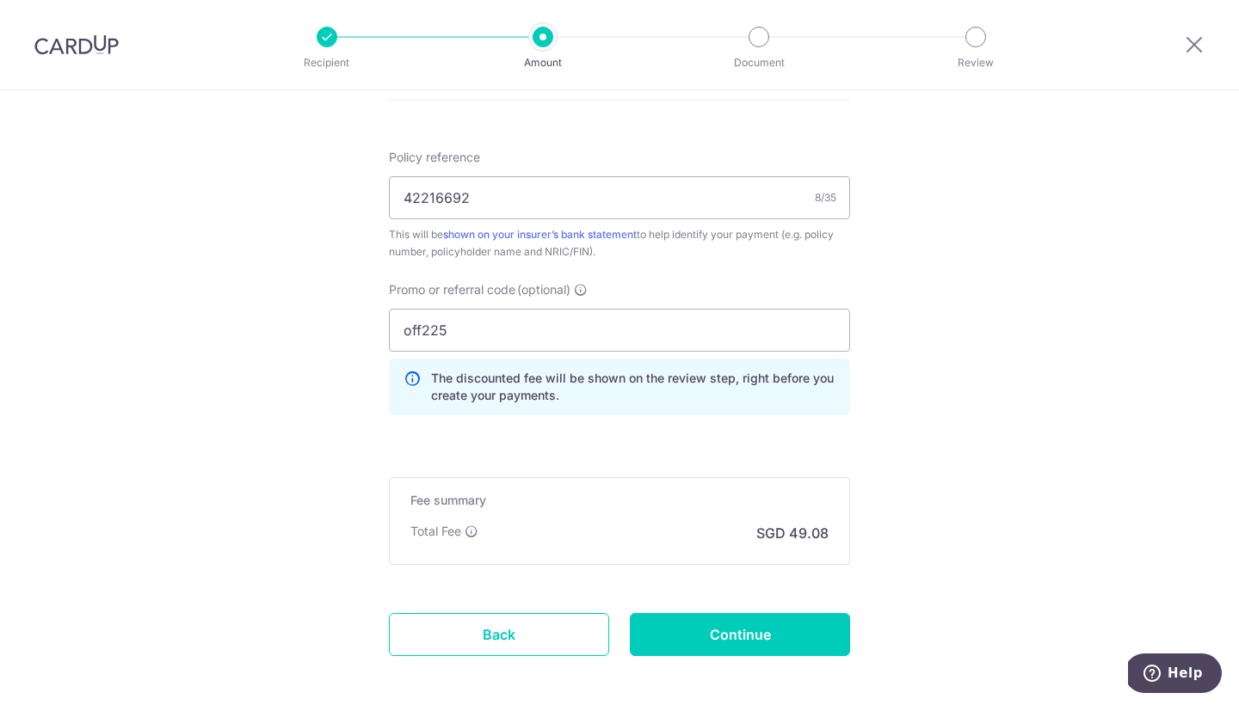
scroll to position [1089, 0]
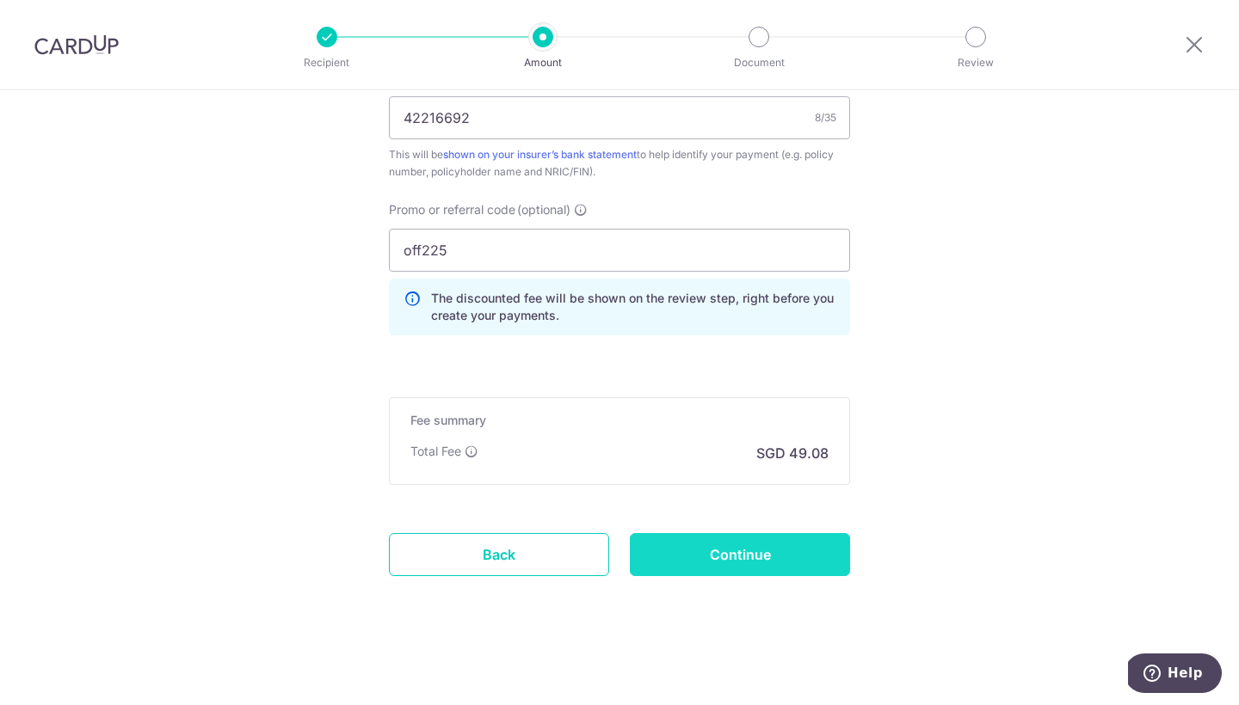
click at [793, 560] on input "Continue" at bounding box center [740, 554] width 220 height 43
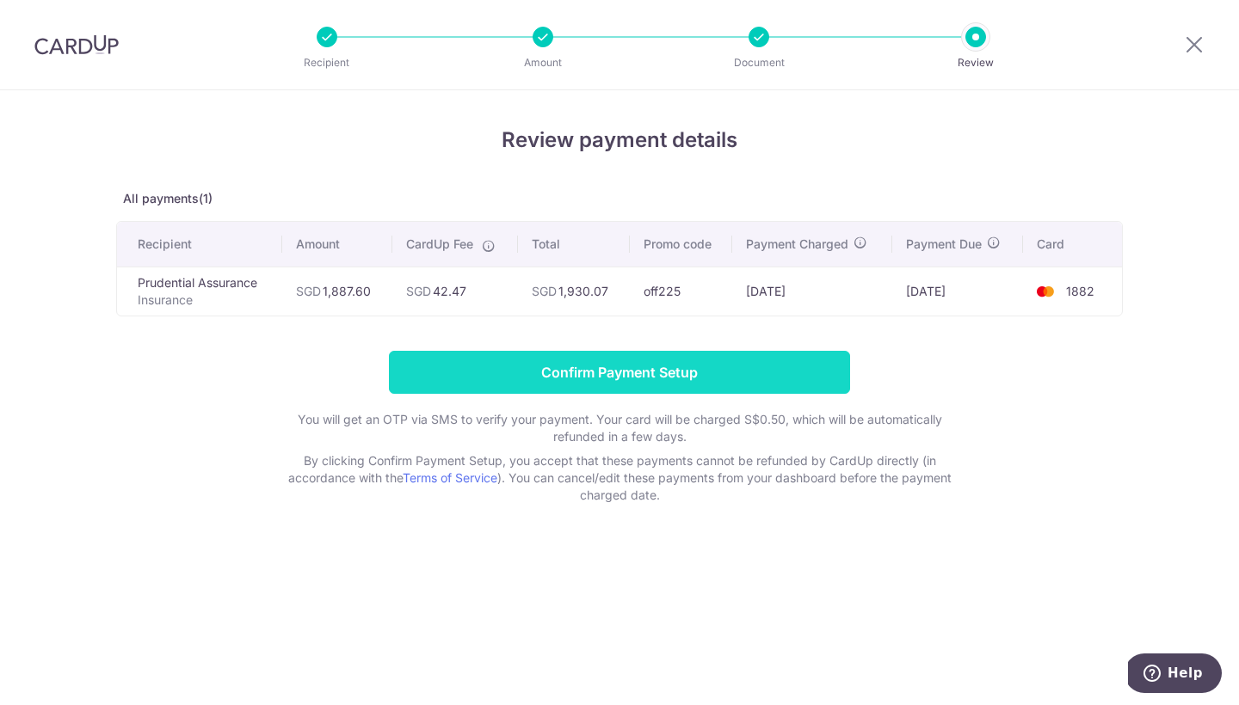
click at [657, 376] on input "Confirm Payment Setup" at bounding box center [619, 372] width 461 height 43
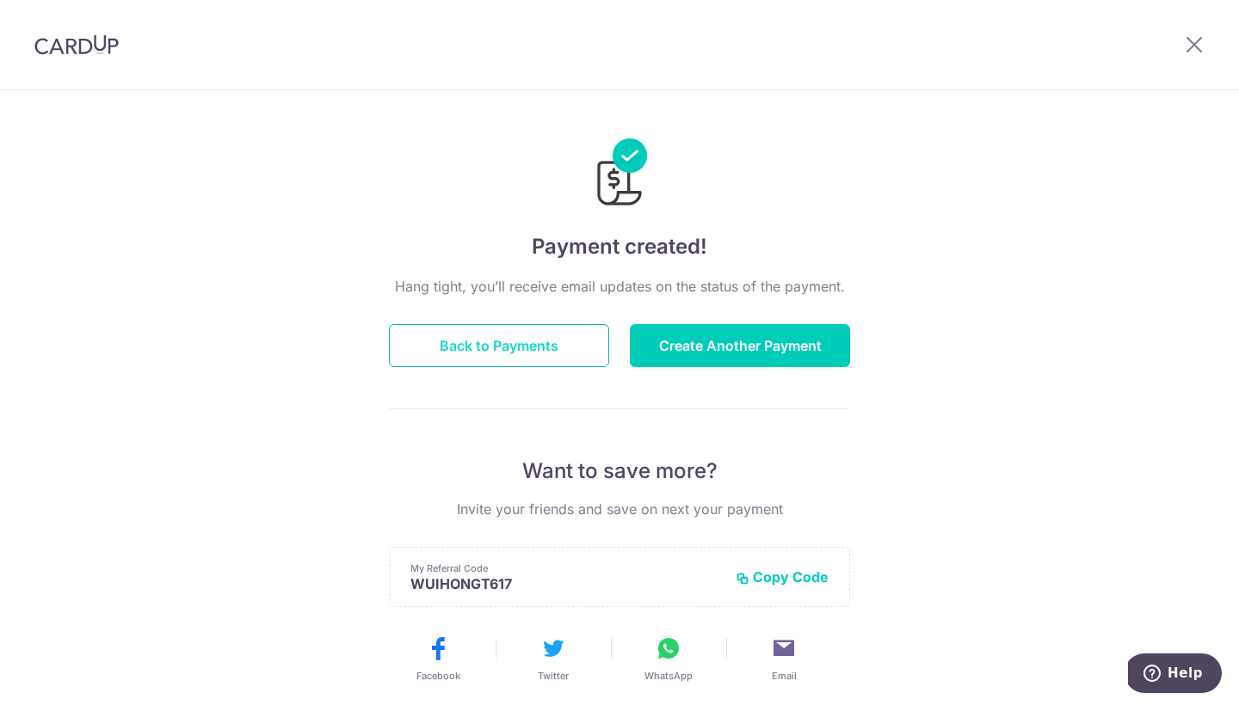
click at [544, 348] on button "Back to Payments" at bounding box center [499, 345] width 220 height 43
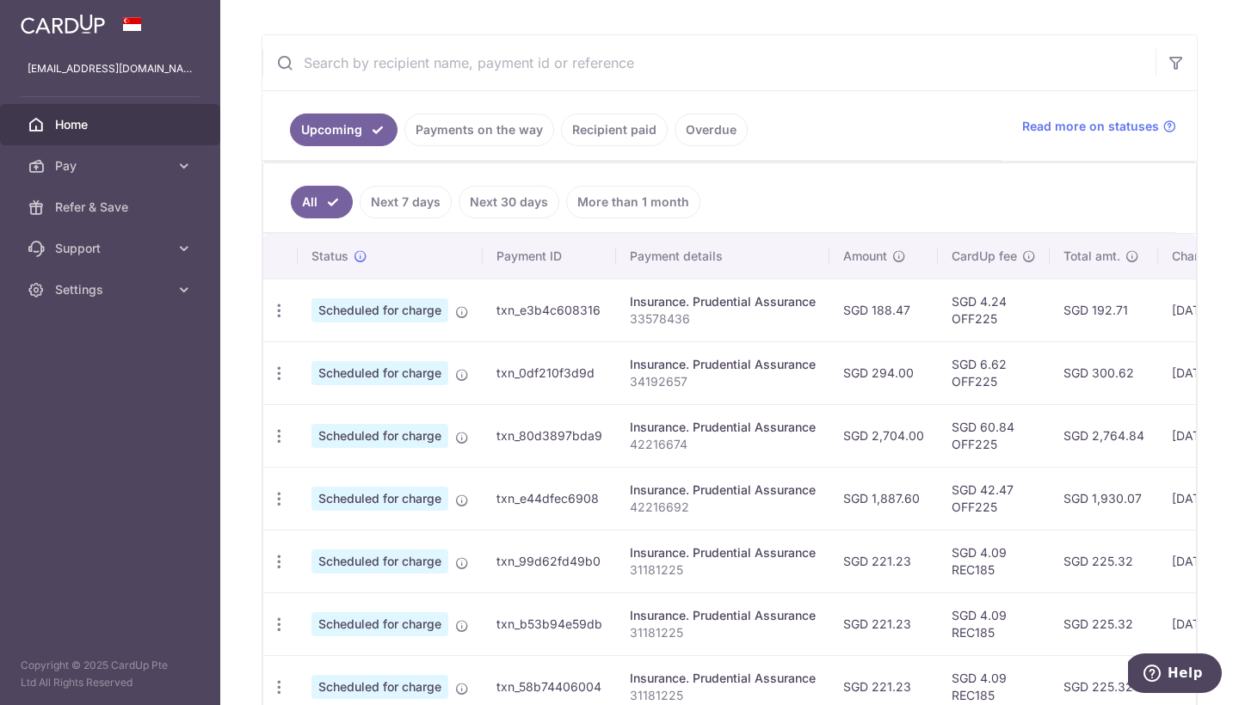
scroll to position [436, 0]
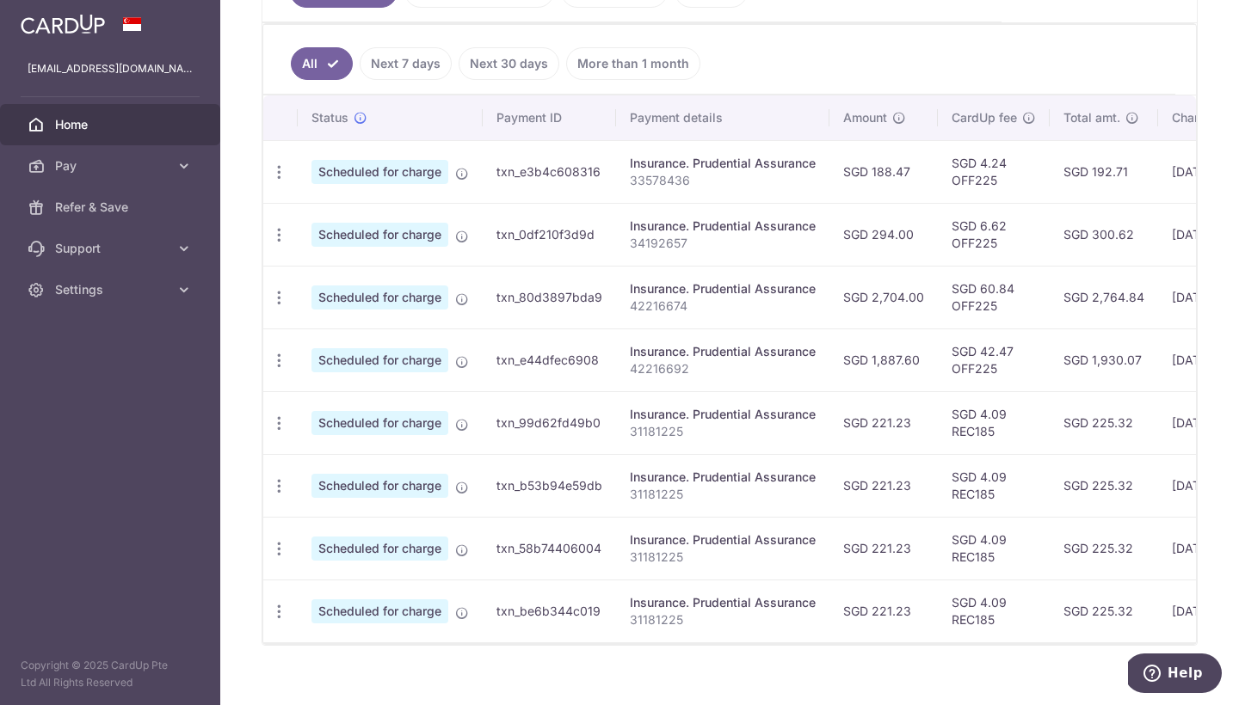
drag, startPoint x: 1152, startPoint y: 358, endPoint x: 1065, endPoint y: 356, distance: 86.9
click at [1065, 356] on td "SGD 1,930.07" at bounding box center [1103, 360] width 108 height 63
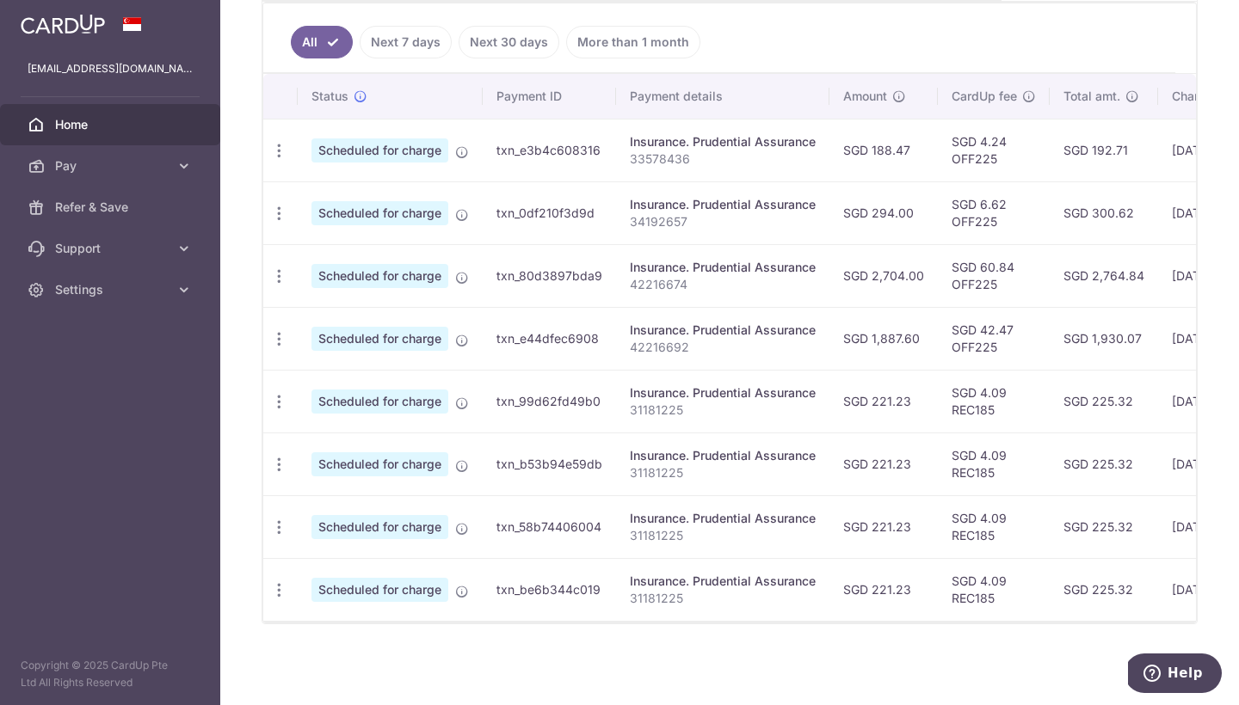
scroll to position [0, 0]
